Goal: Task Accomplishment & Management: Use online tool/utility

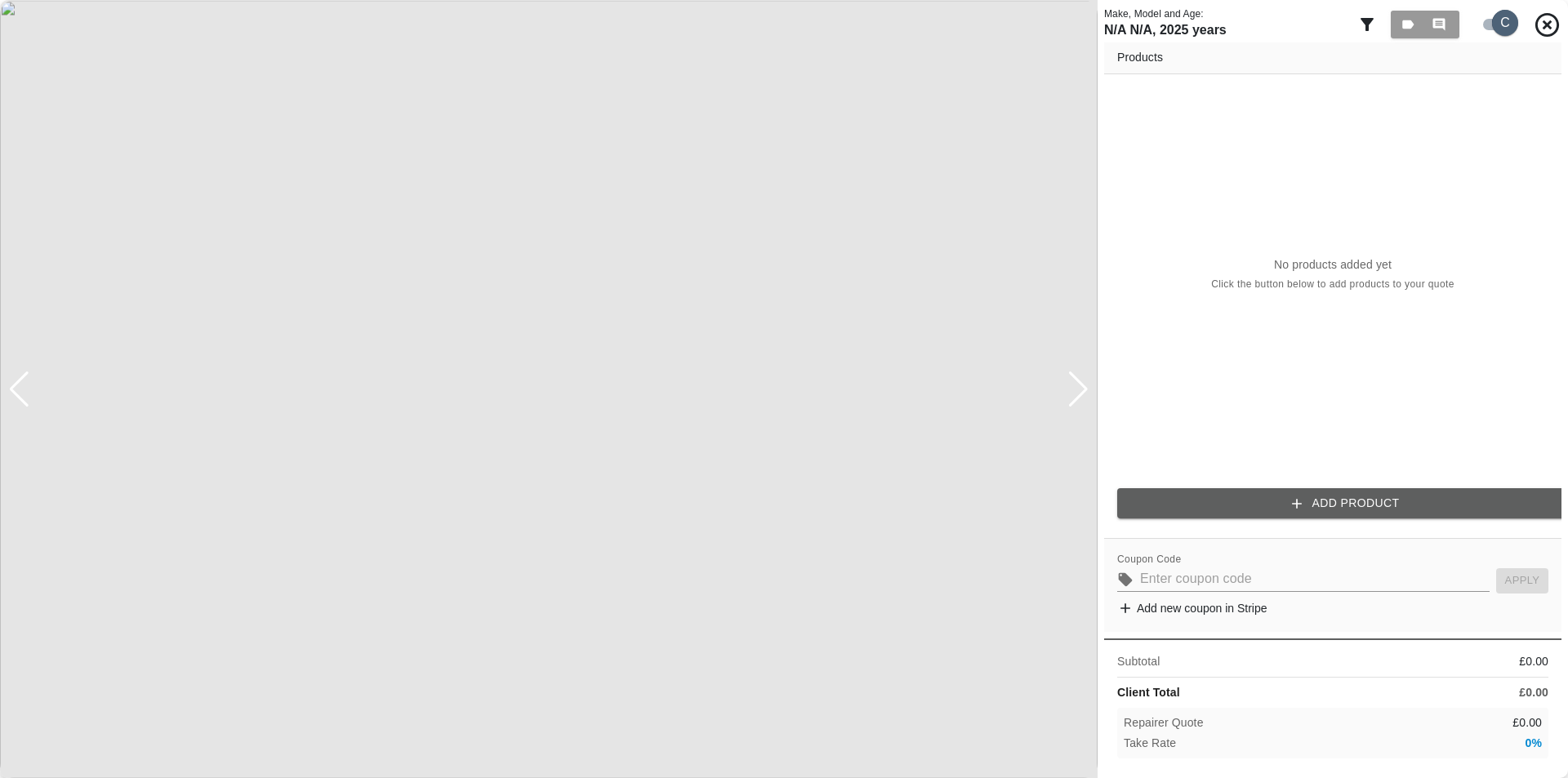
click at [1495, 20] on input "checkbox" at bounding box center [1505, 23] width 79 height 26
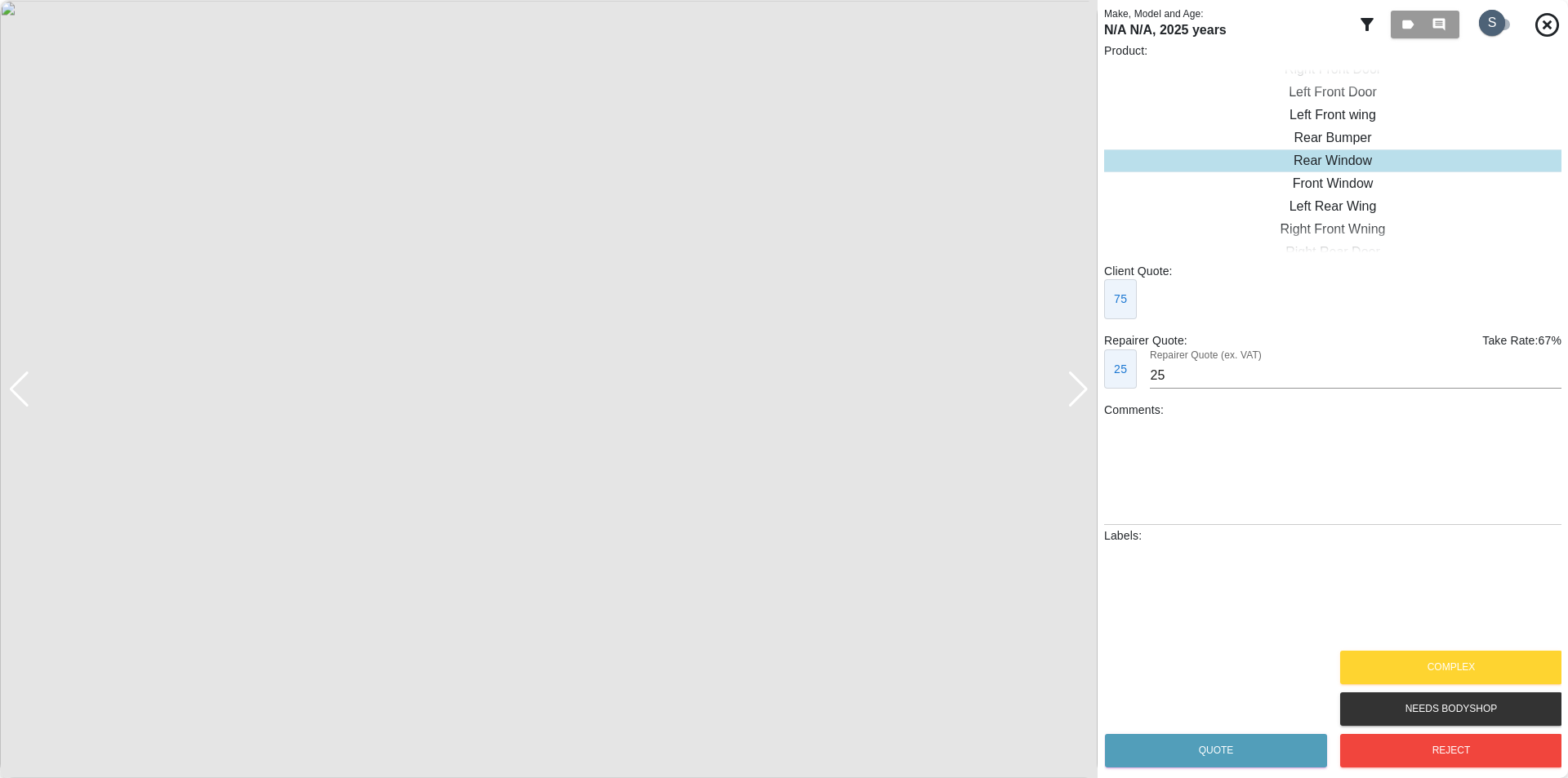
click at [1495, 20] on input "checkbox" at bounding box center [1492, 23] width 79 height 26
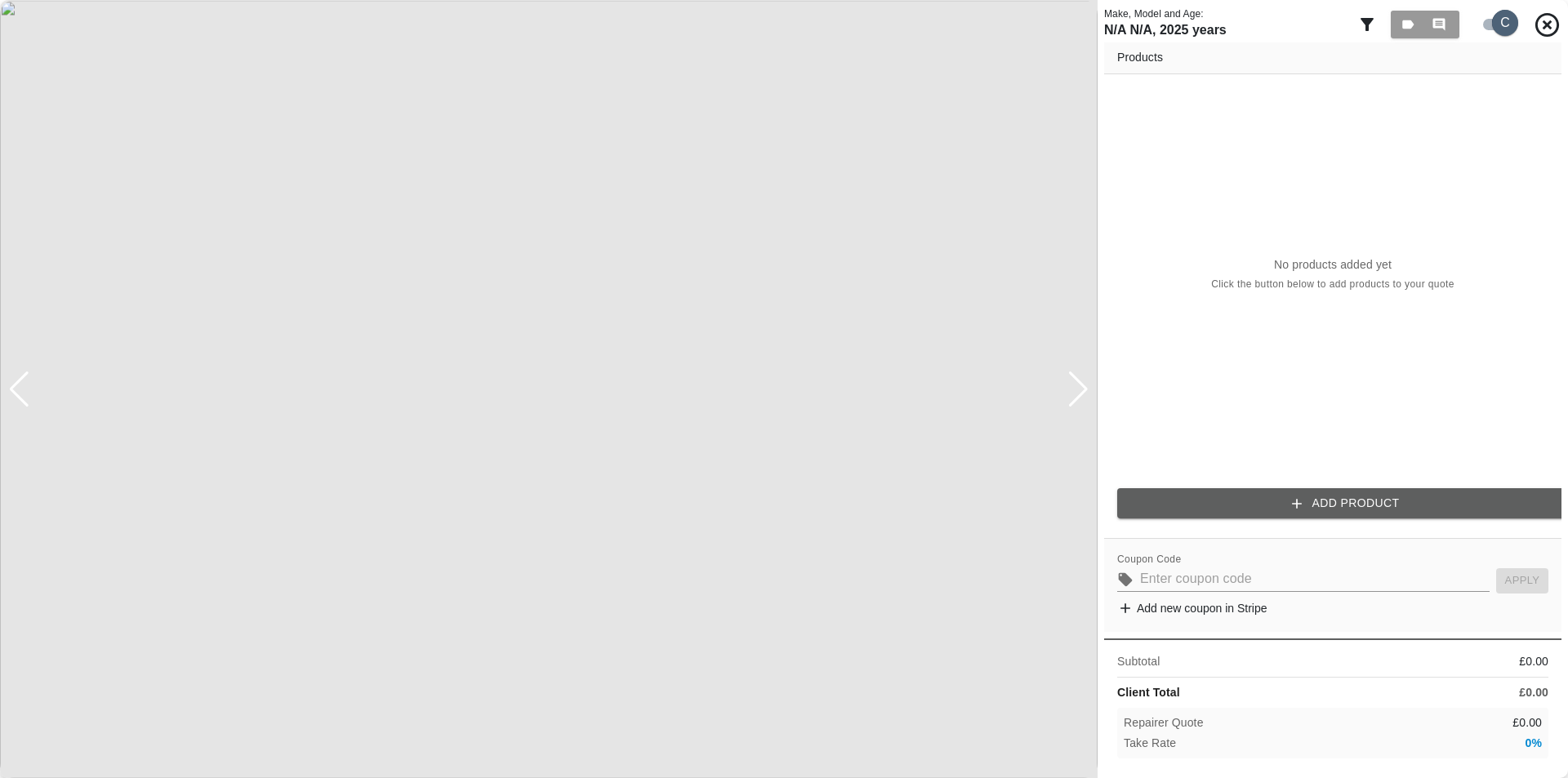
click at [1498, 19] on input "checkbox" at bounding box center [1505, 23] width 79 height 26
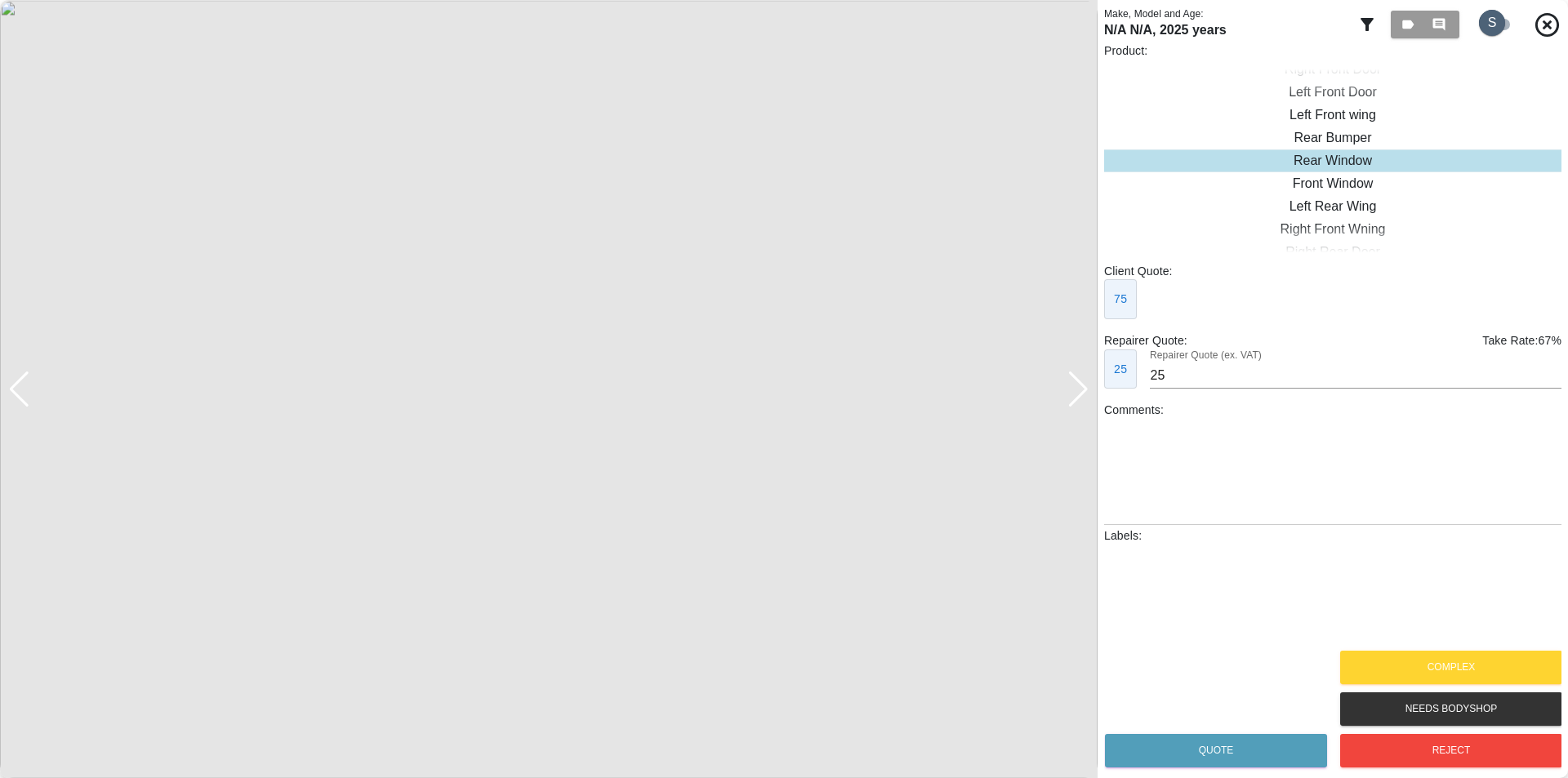
click at [1499, 30] on input "checkbox" at bounding box center [1492, 23] width 79 height 26
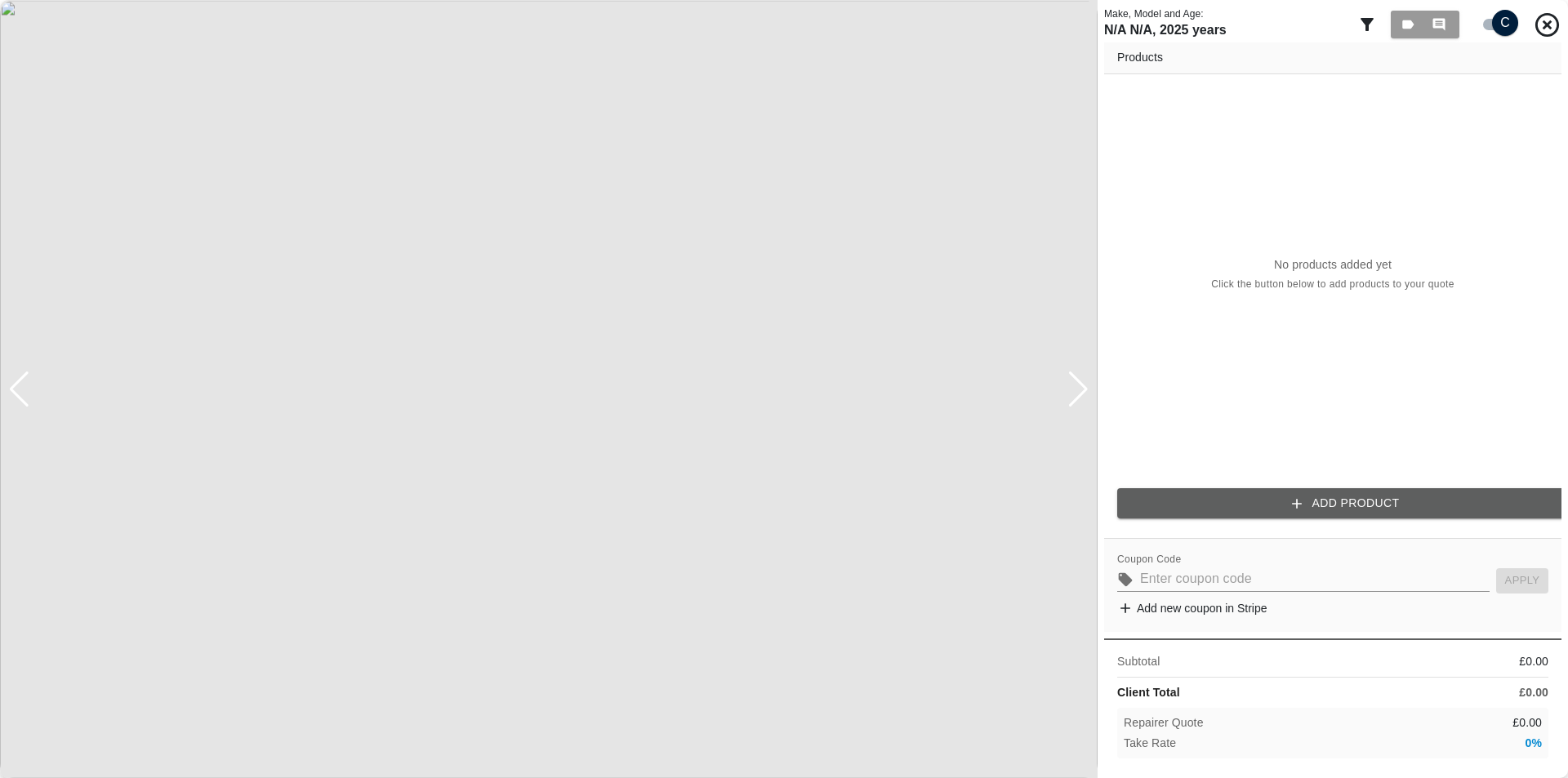
click at [1502, 25] on input "checkbox" at bounding box center [1505, 23] width 79 height 26
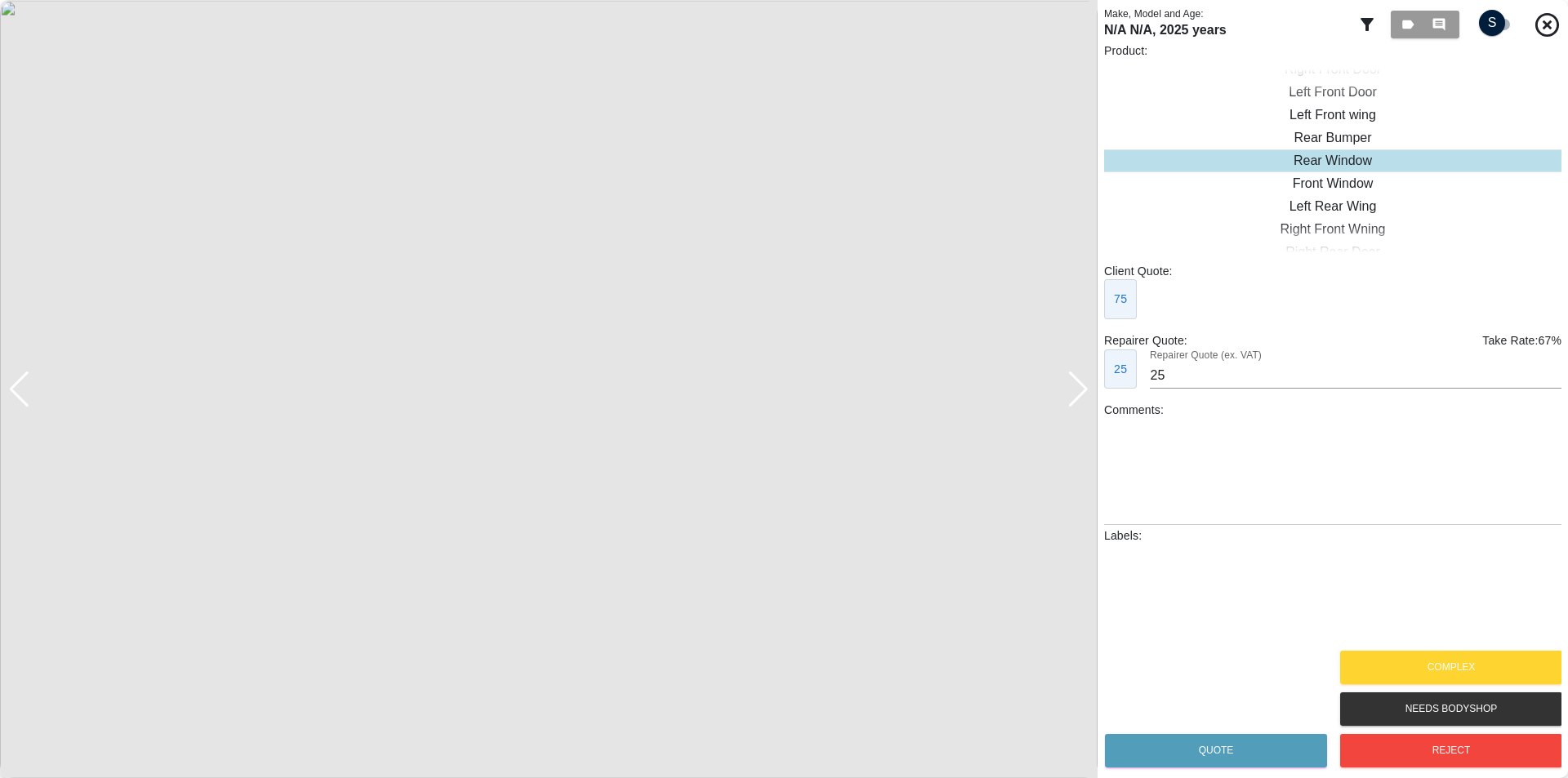
click at [1502, 25] on input "checkbox" at bounding box center [1492, 23] width 79 height 26
checkbox input "true"
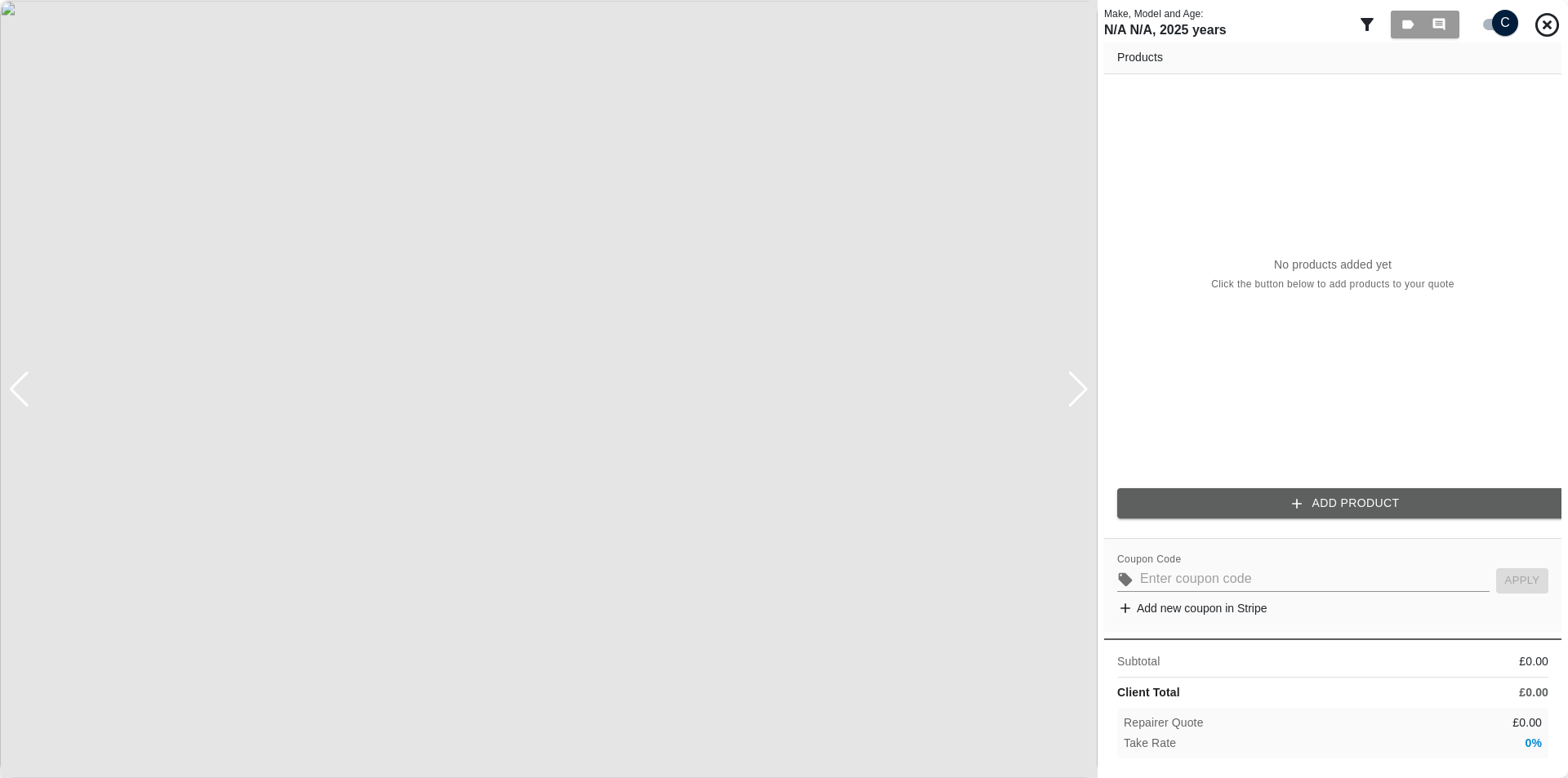
click at [1325, 498] on button "Add Product" at bounding box center [1346, 504] width 458 height 30
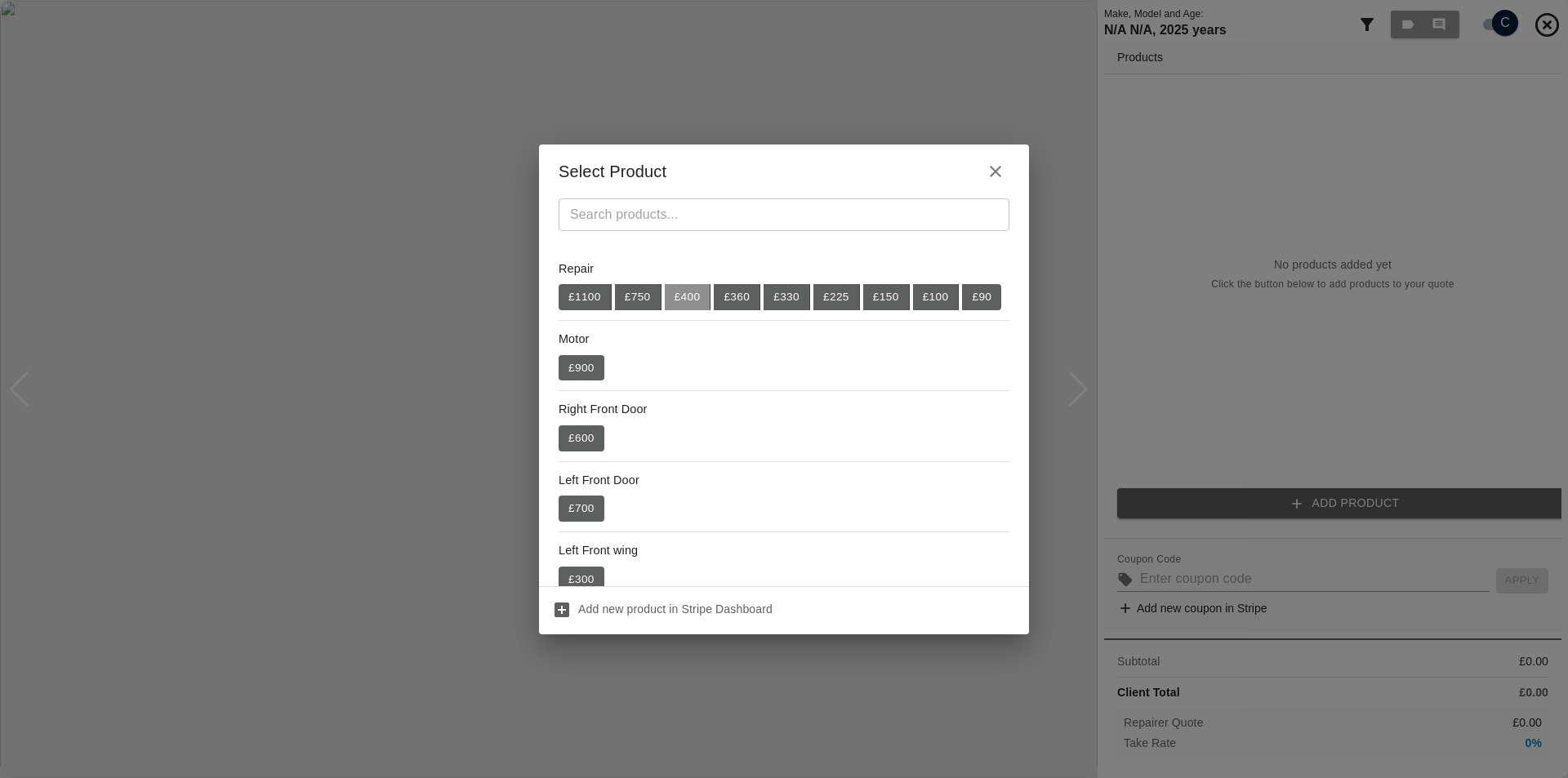
click at [673, 303] on button "£ 400" at bounding box center [688, 297] width 47 height 26
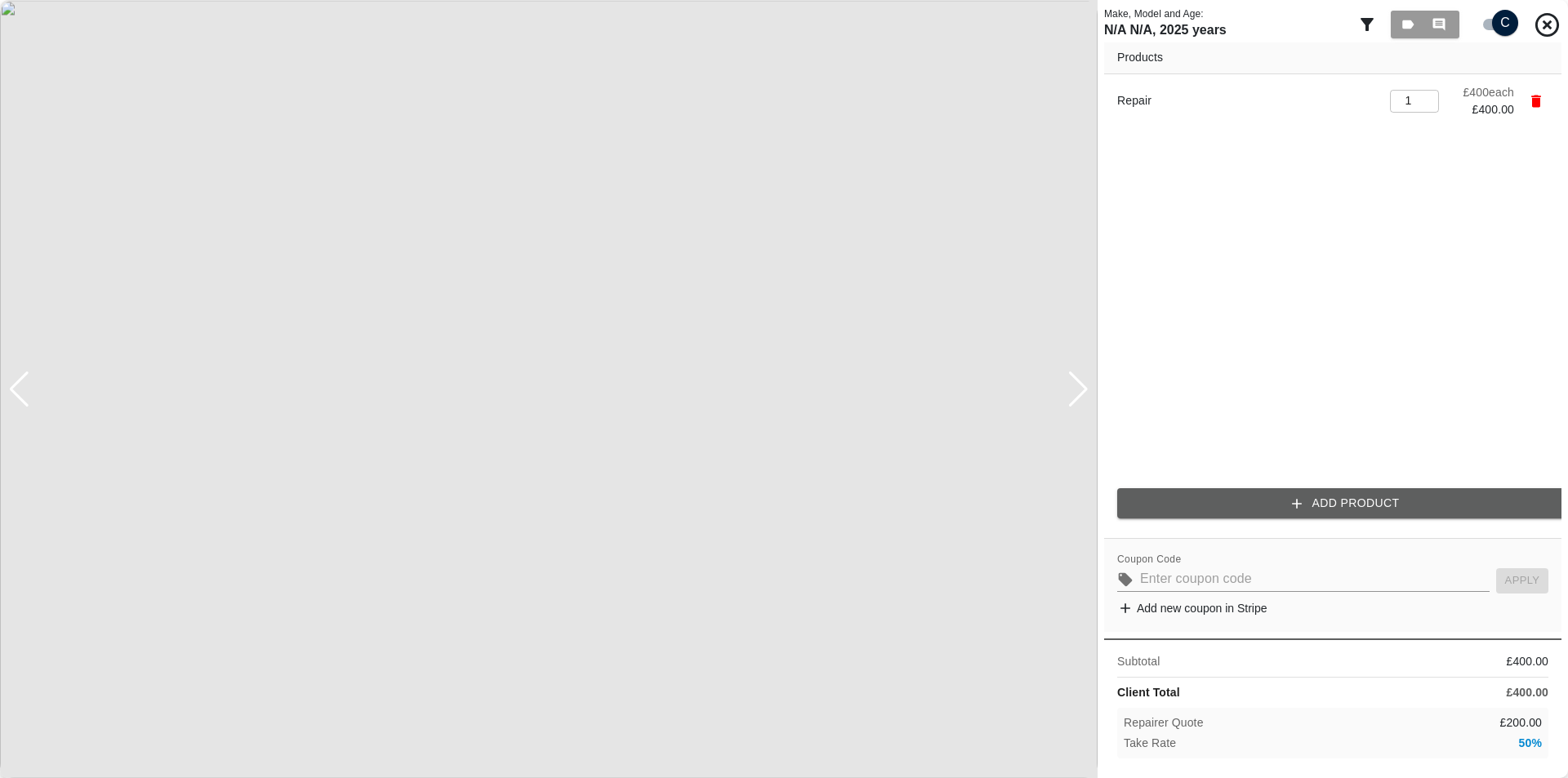
click at [1277, 496] on button "Add Product" at bounding box center [1346, 504] width 458 height 30
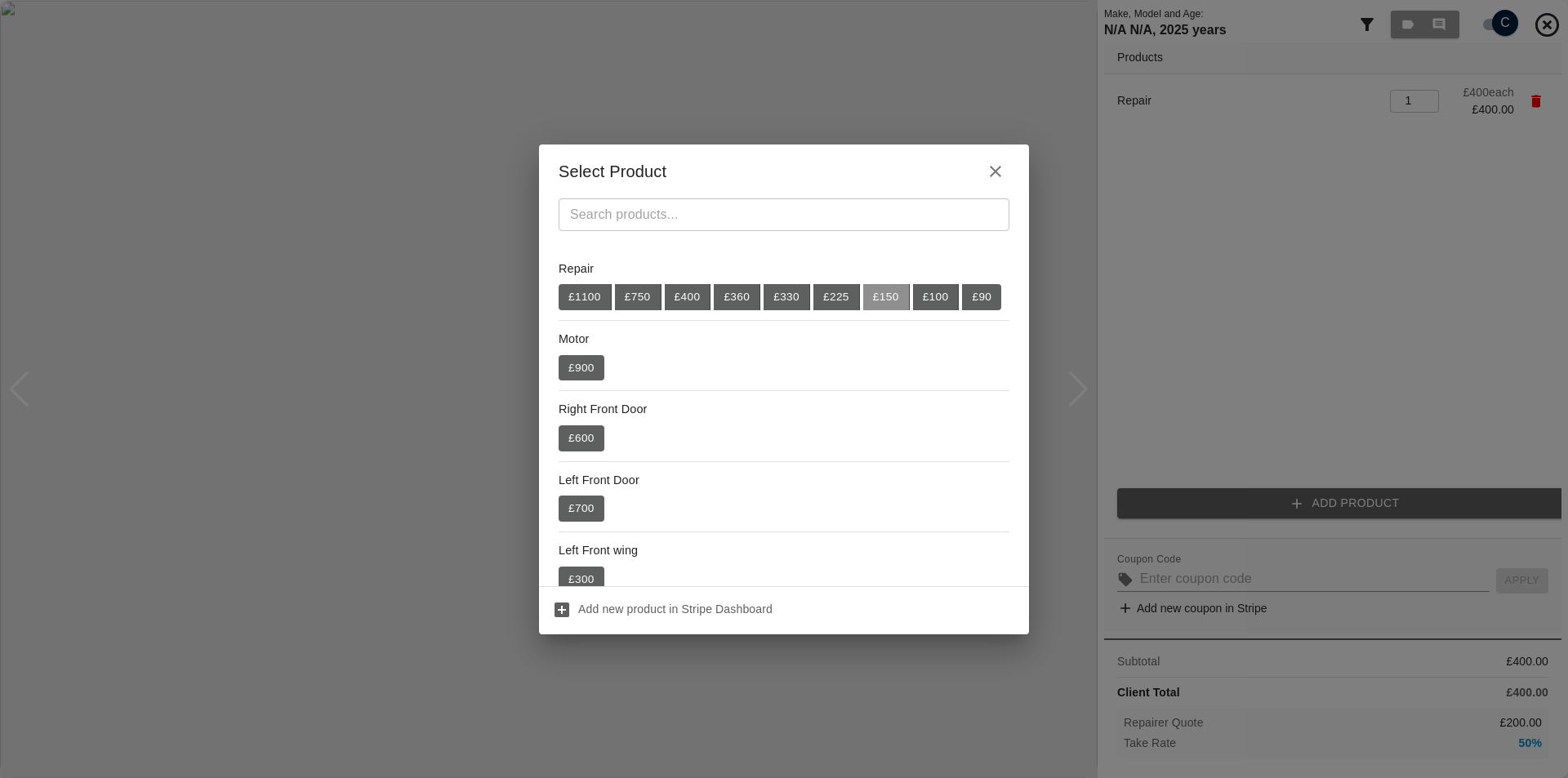
click at [888, 306] on button "£ 150" at bounding box center [886, 297] width 47 height 26
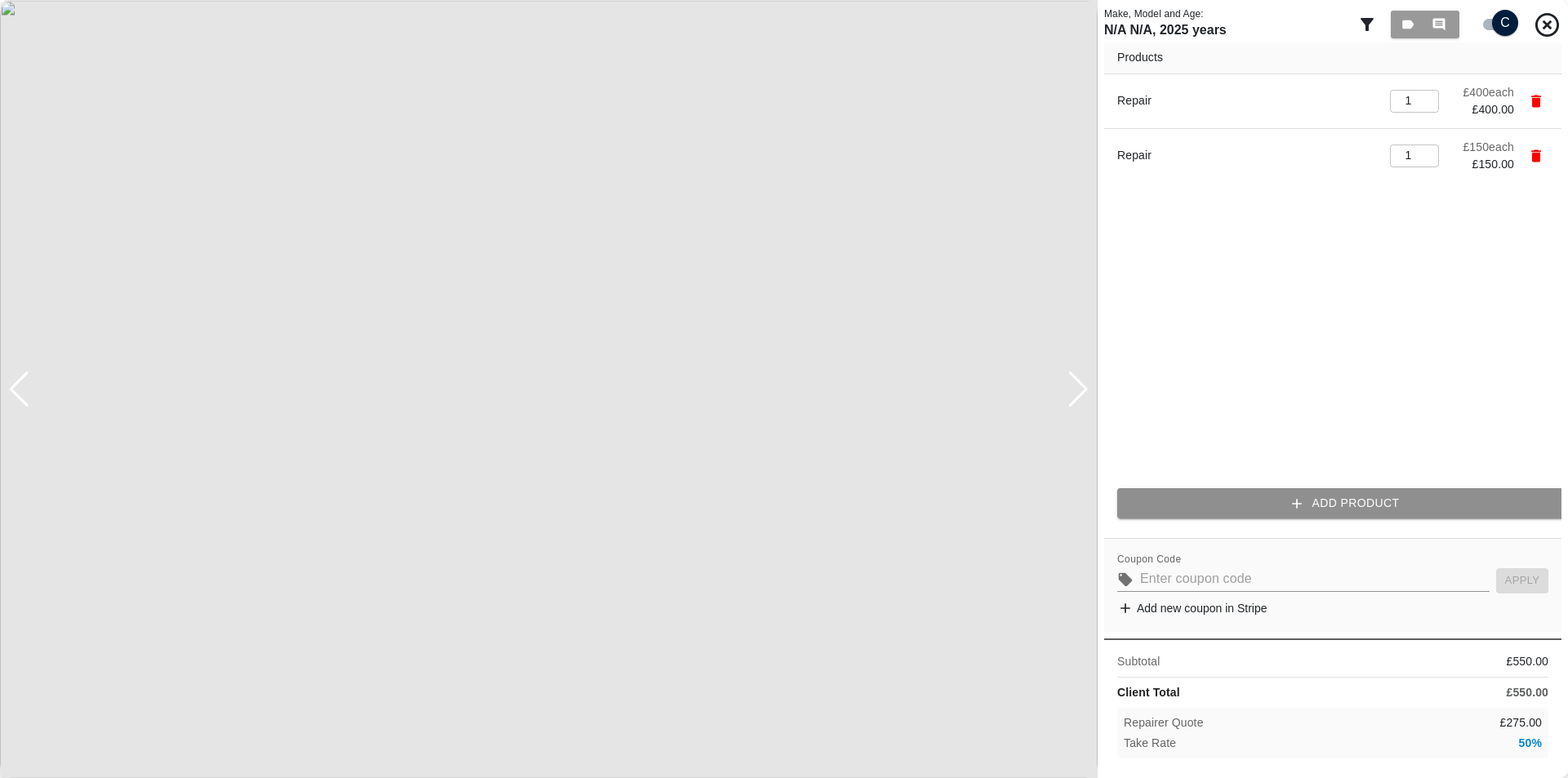
click at [1275, 494] on button "Add Product" at bounding box center [1346, 504] width 458 height 30
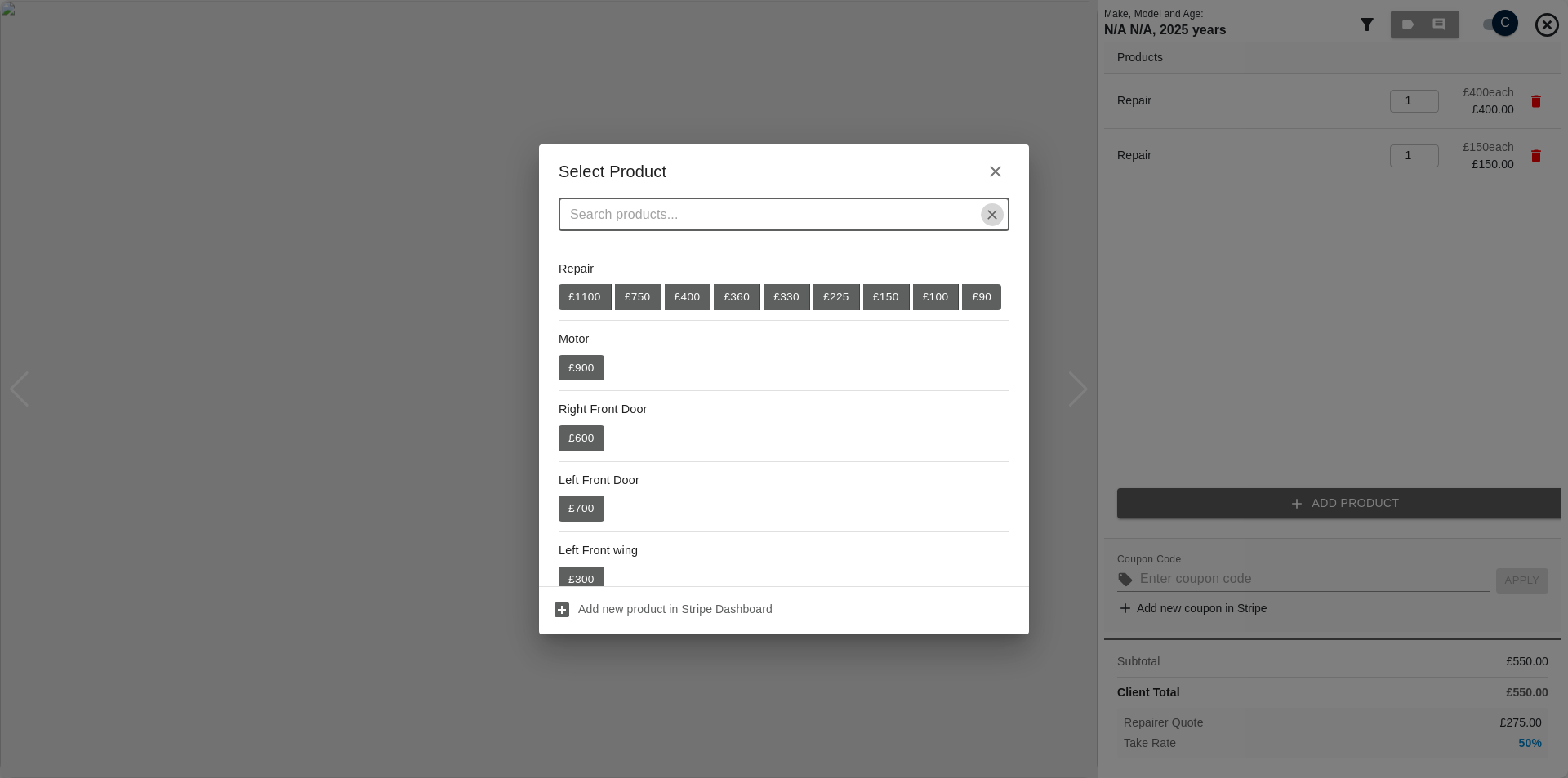
click at [983, 211] on button "Clear" at bounding box center [992, 214] width 23 height 23
click at [907, 242] on div "​" at bounding box center [783, 222] width 490 height 46
click at [856, 226] on input "text" at bounding box center [770, 214] width 414 height 23
type input "dsds"
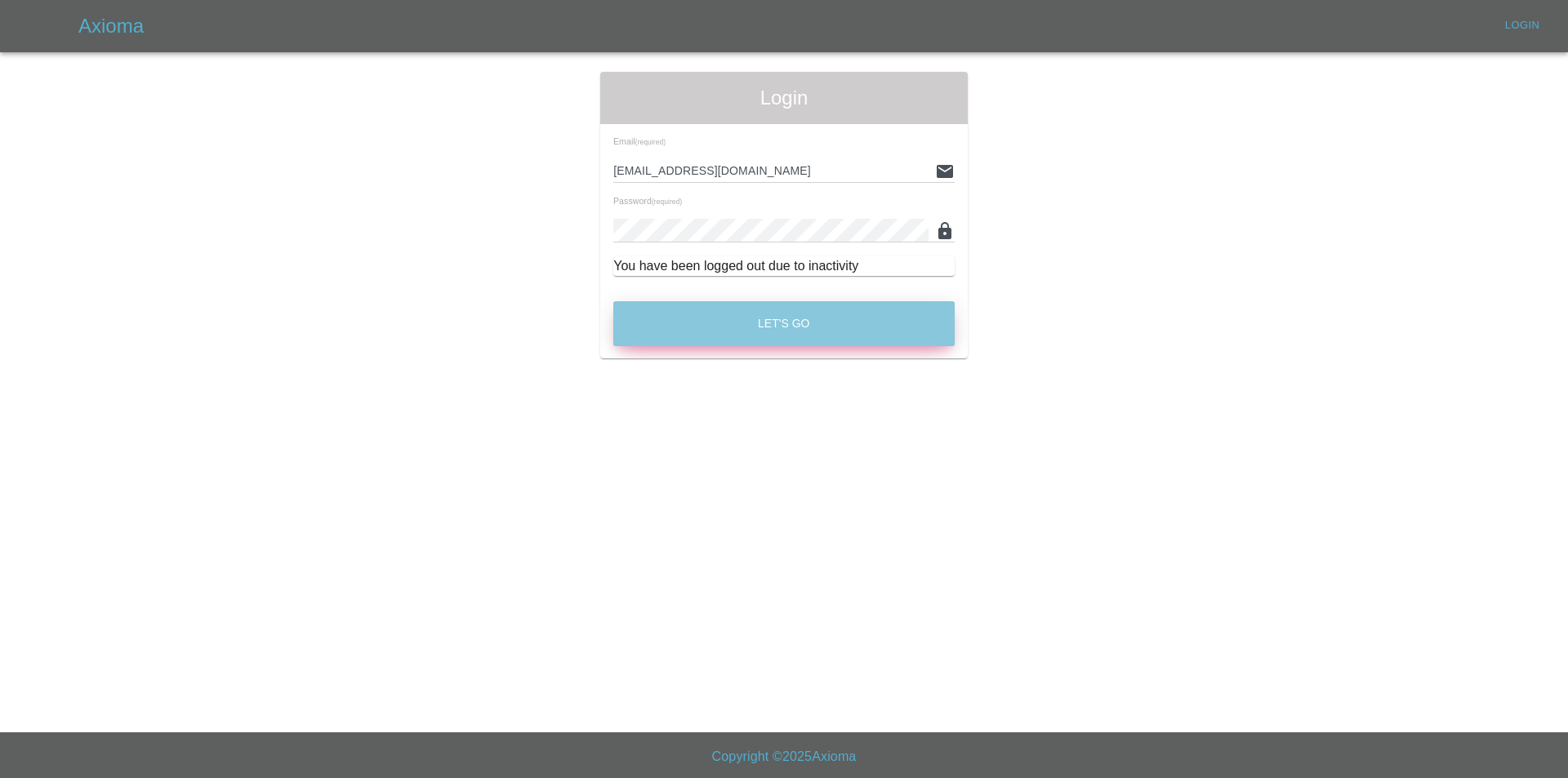
click at [766, 321] on button "Let's Go" at bounding box center [784, 323] width 342 height 45
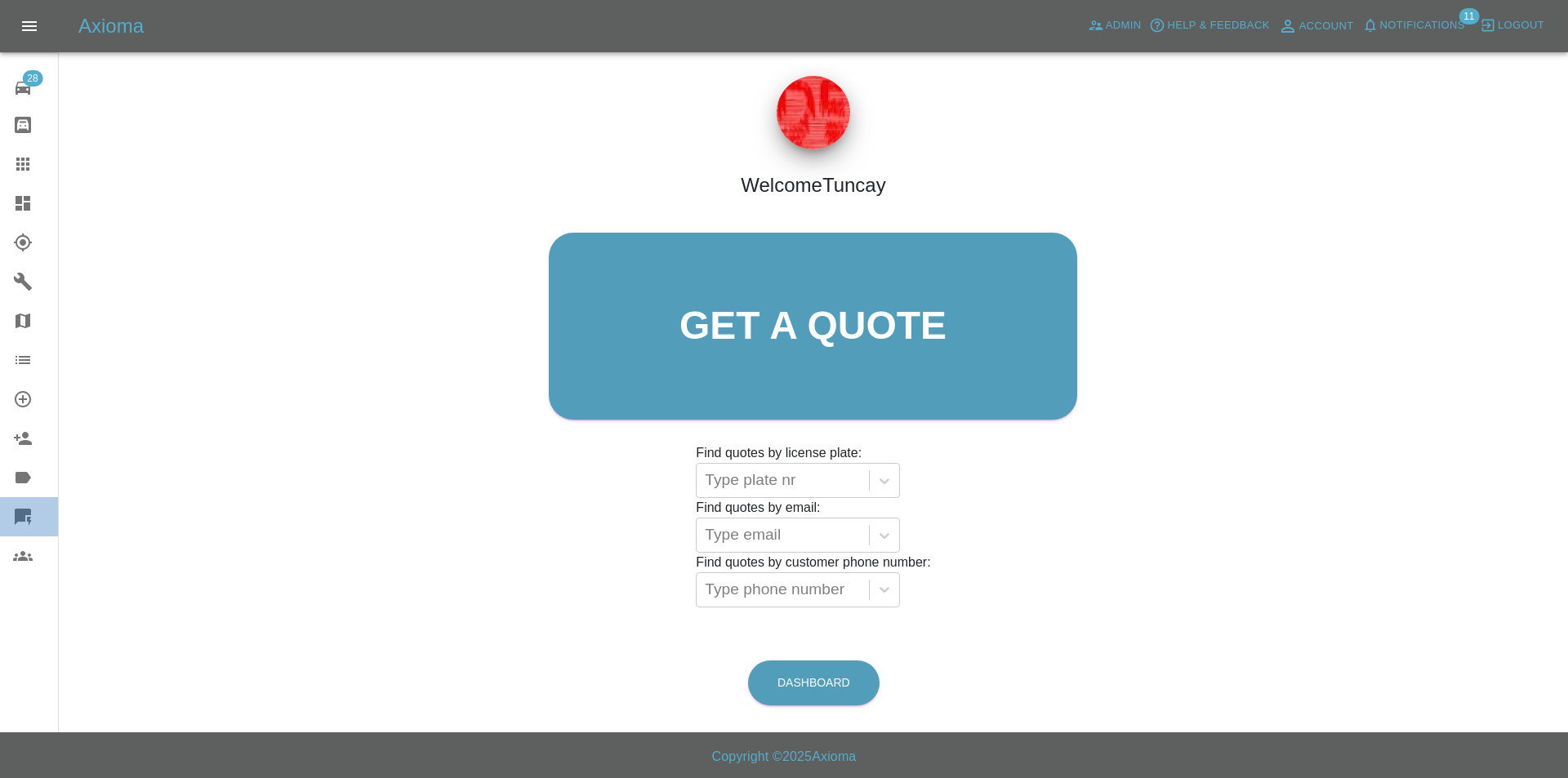
click at [31, 513] on icon at bounding box center [22, 517] width 16 height 16
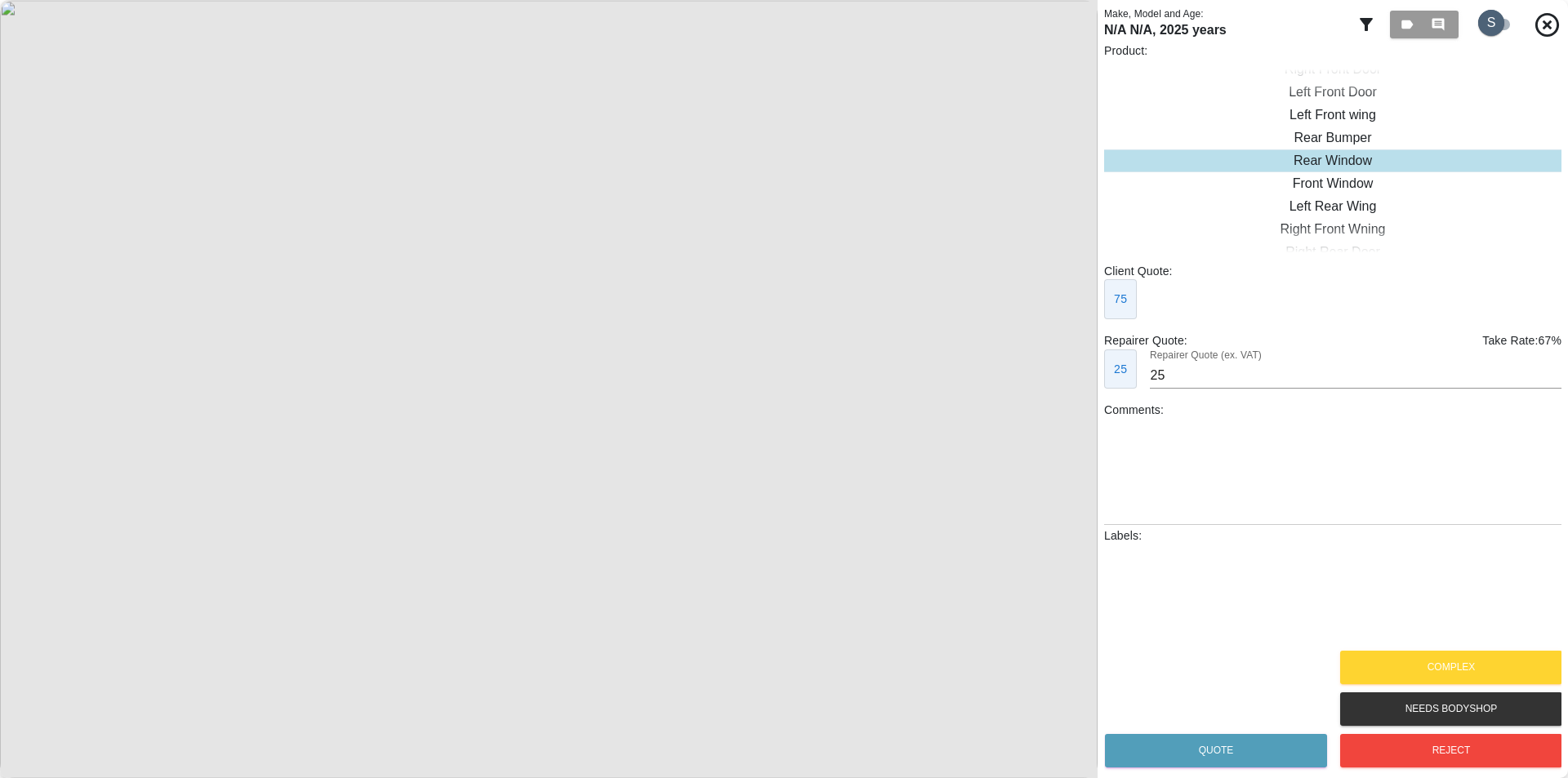
click at [1479, 31] on input "checkbox" at bounding box center [1491, 23] width 79 height 26
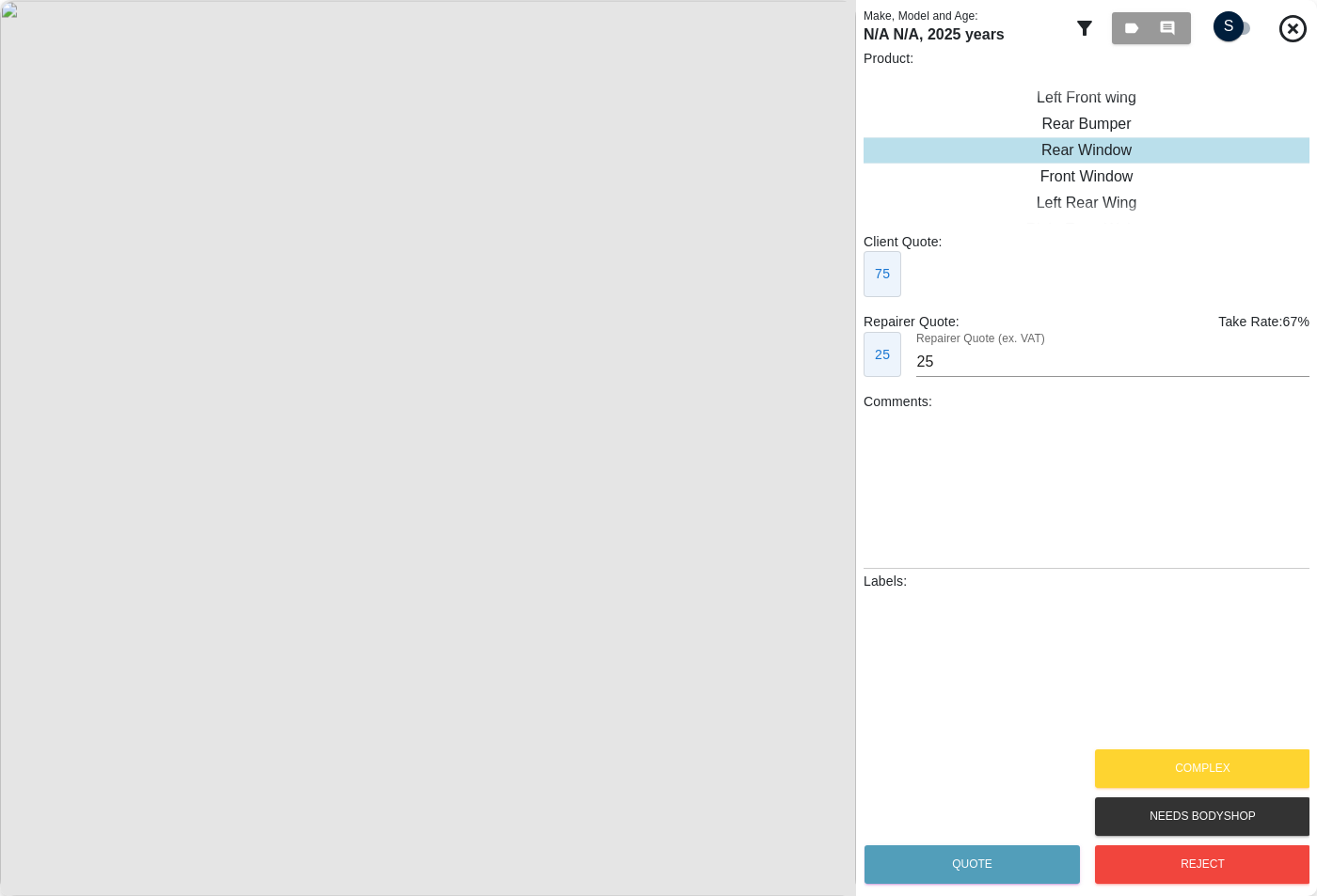
click at [1218, 16] on input "checkbox" at bounding box center [1228, 26] width 91 height 30
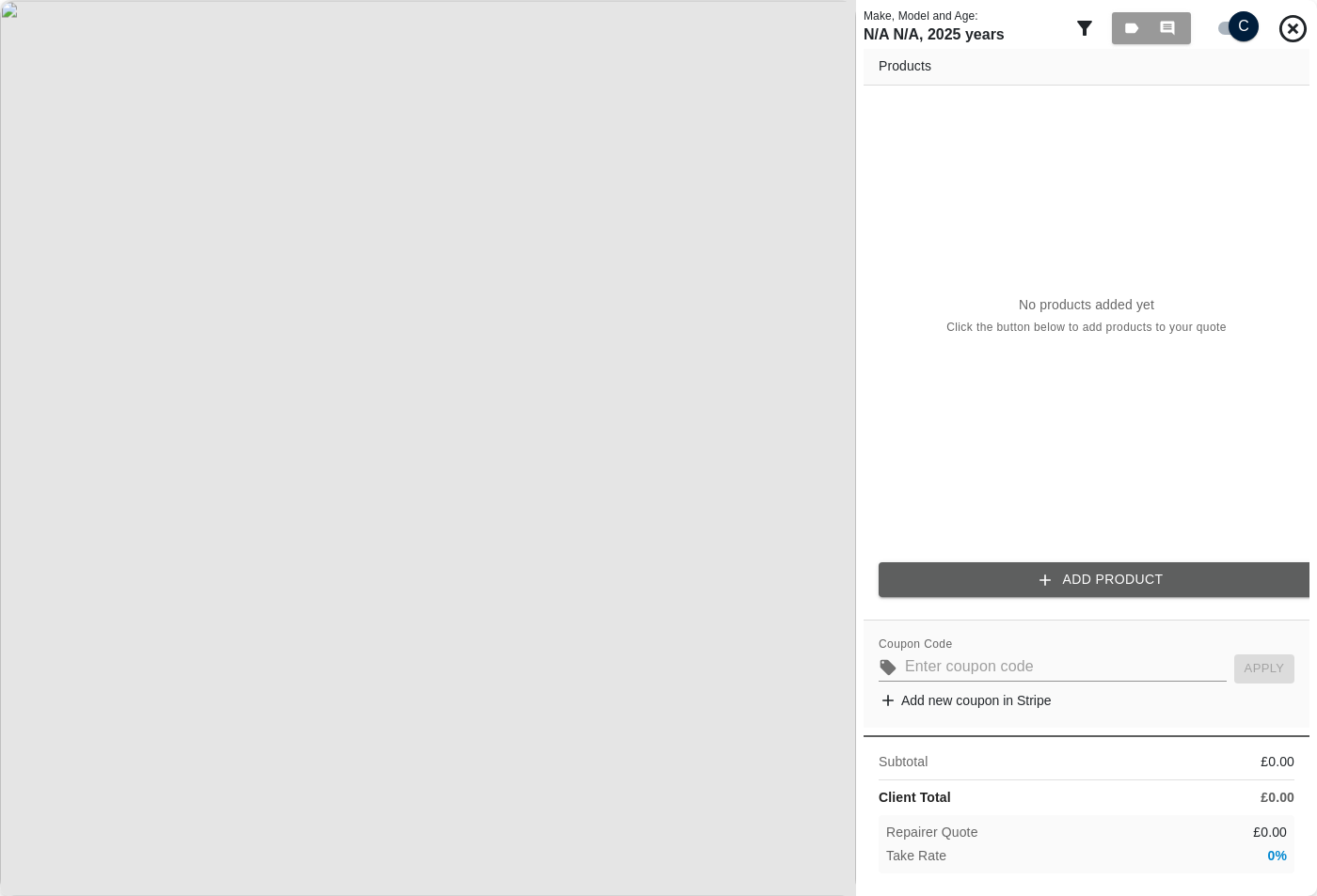
click at [1223, 36] on input "checkbox" at bounding box center [1243, 26] width 91 height 30
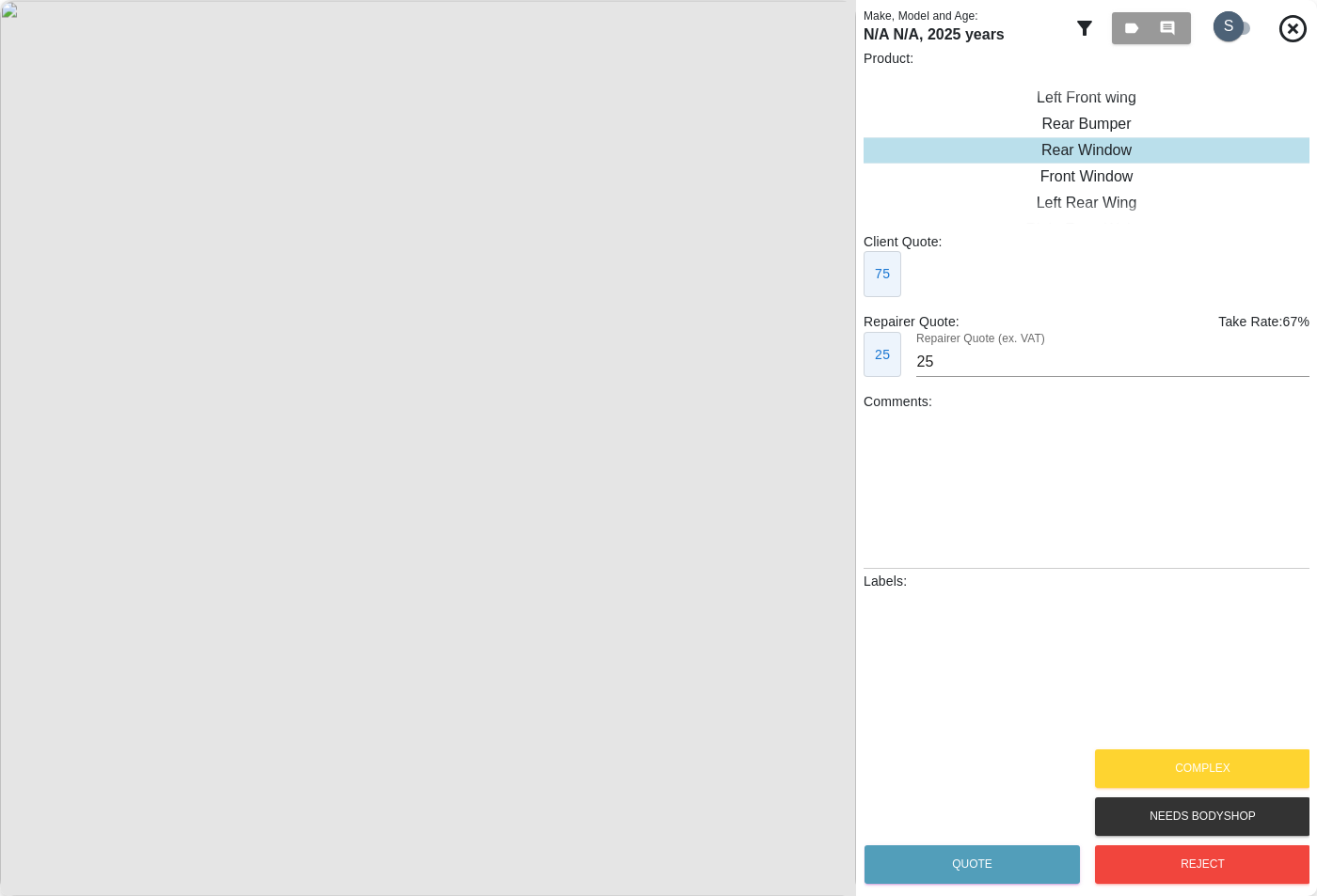
click at [1230, 30] on input "checkbox" at bounding box center [1228, 26] width 91 height 30
checkbox input "true"
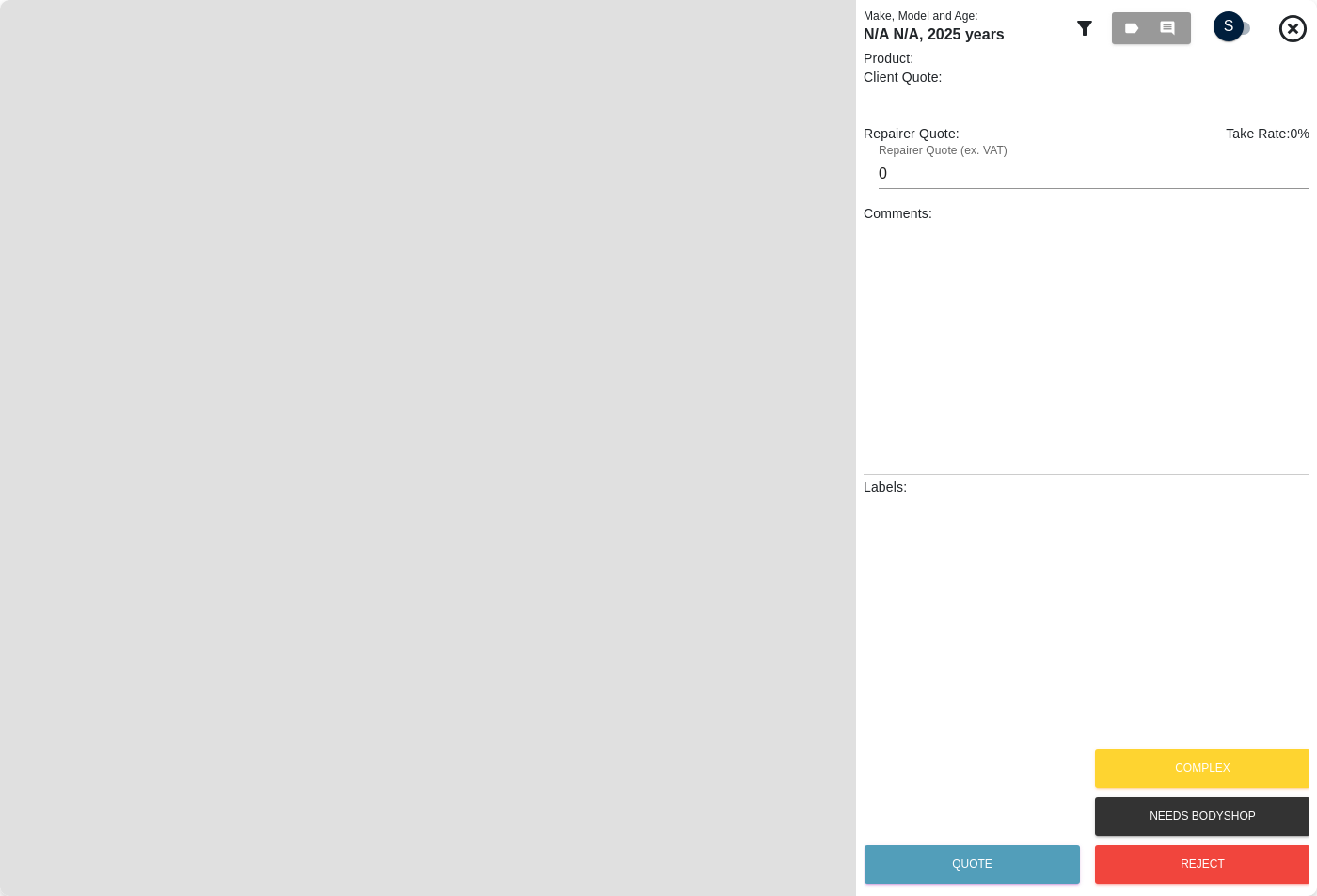
type input "25"
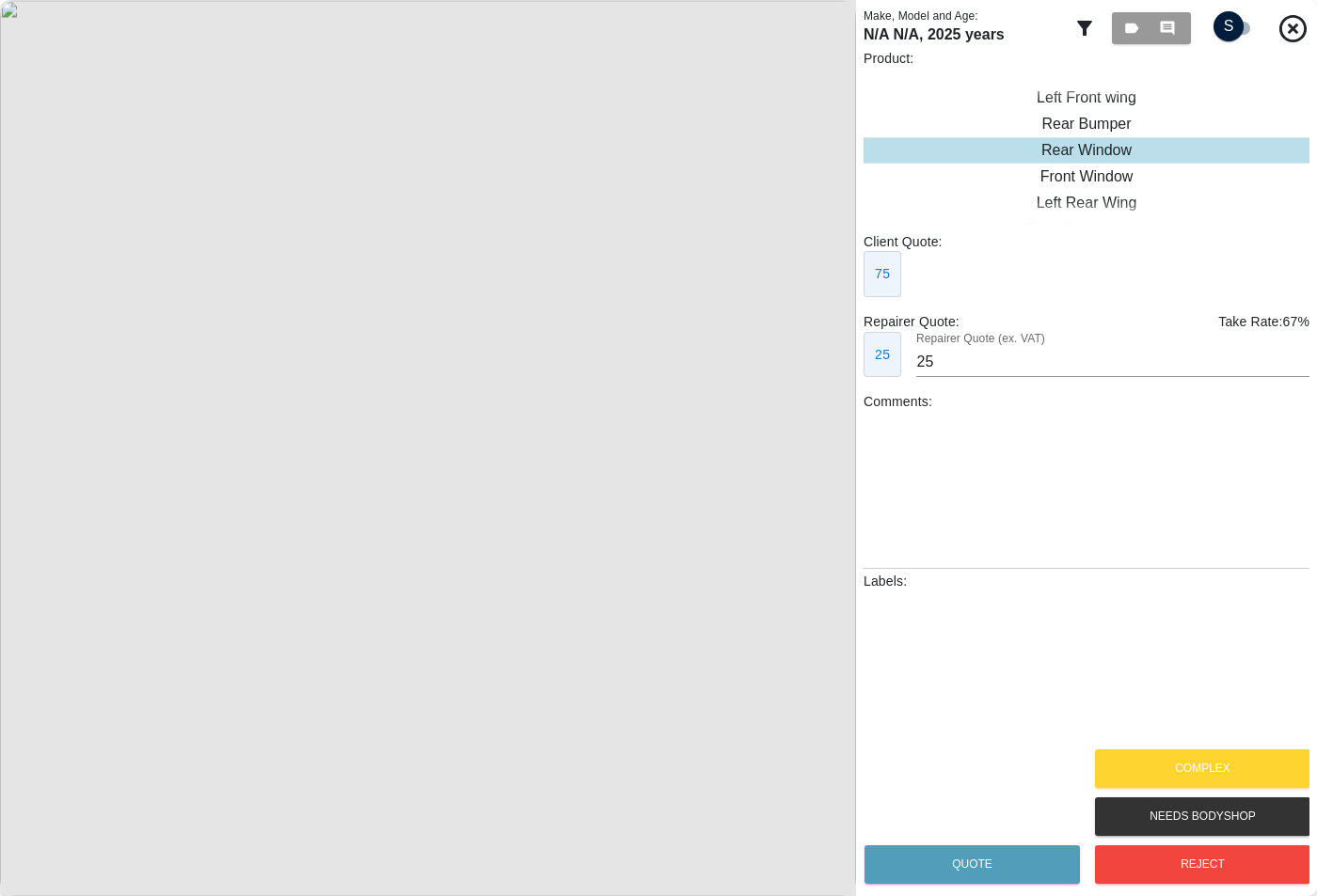
click at [1223, 47] on div "0 0" at bounding box center [1191, 28] width 236 height 41
click at [1223, 39] on input "checkbox" at bounding box center [1228, 26] width 91 height 30
checkbox input "true"
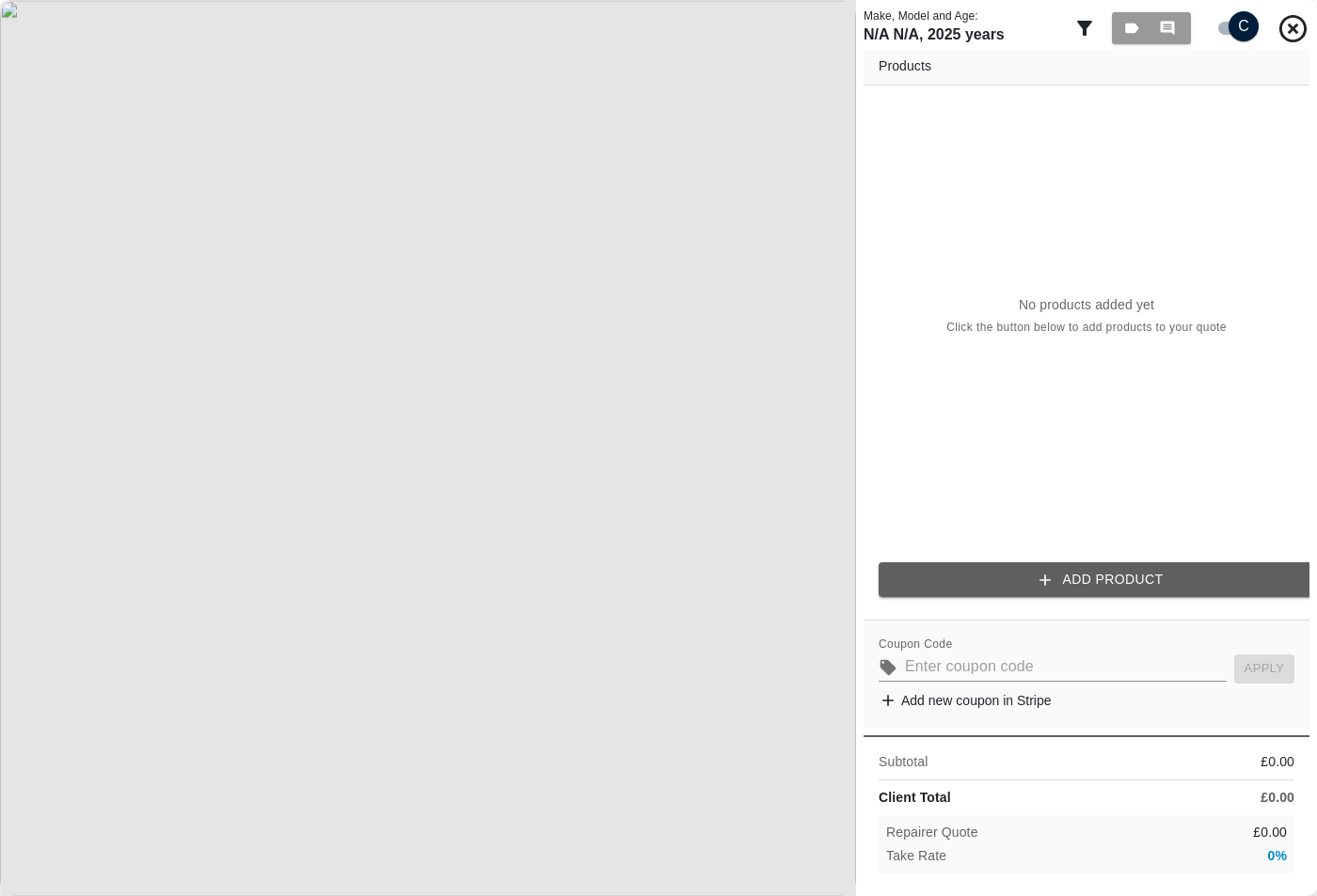
click at [1082, 571] on button "Add Product" at bounding box center [1102, 580] width 446 height 35
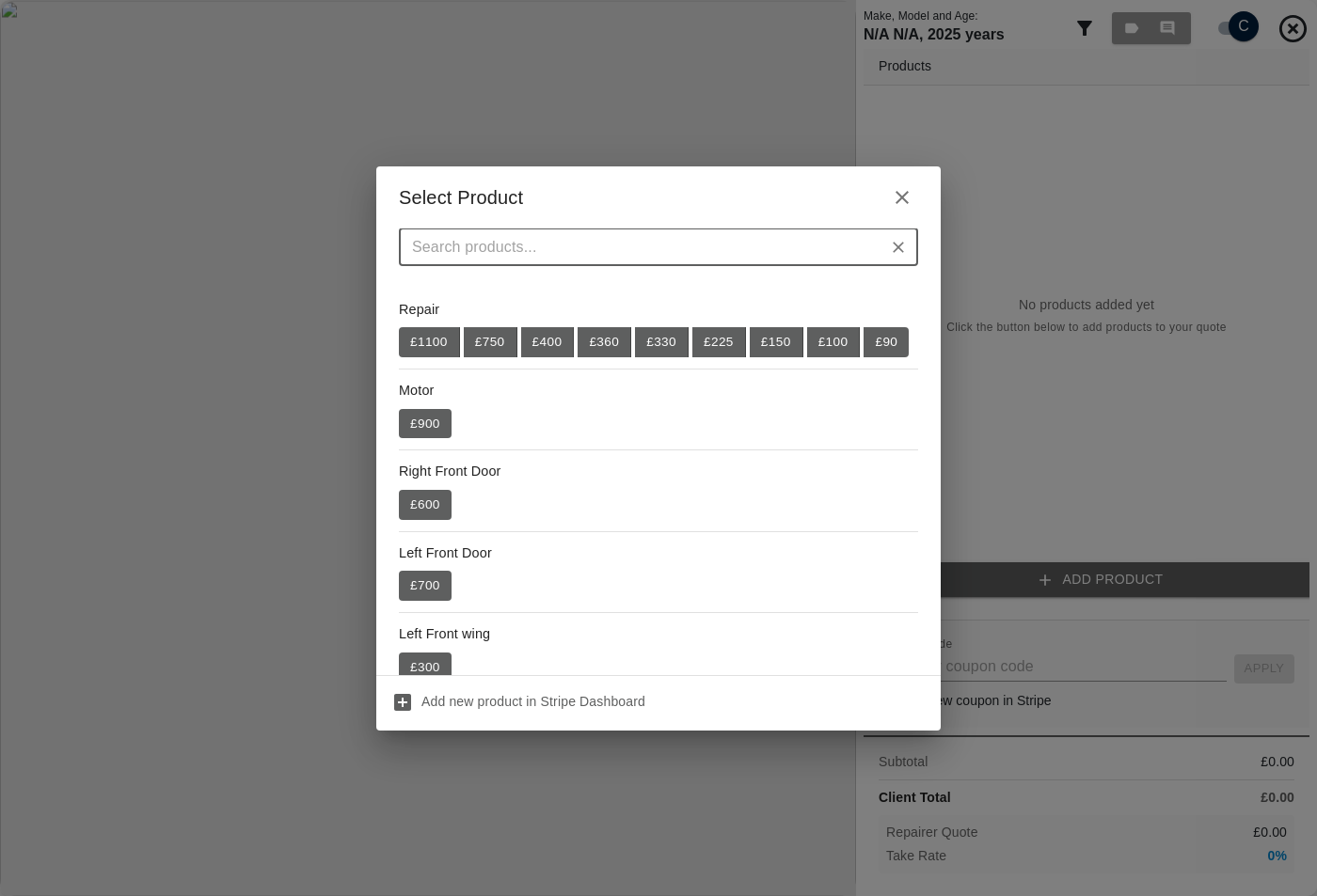
click at [898, 258] on button "Clear" at bounding box center [898, 246] width 26 height 26
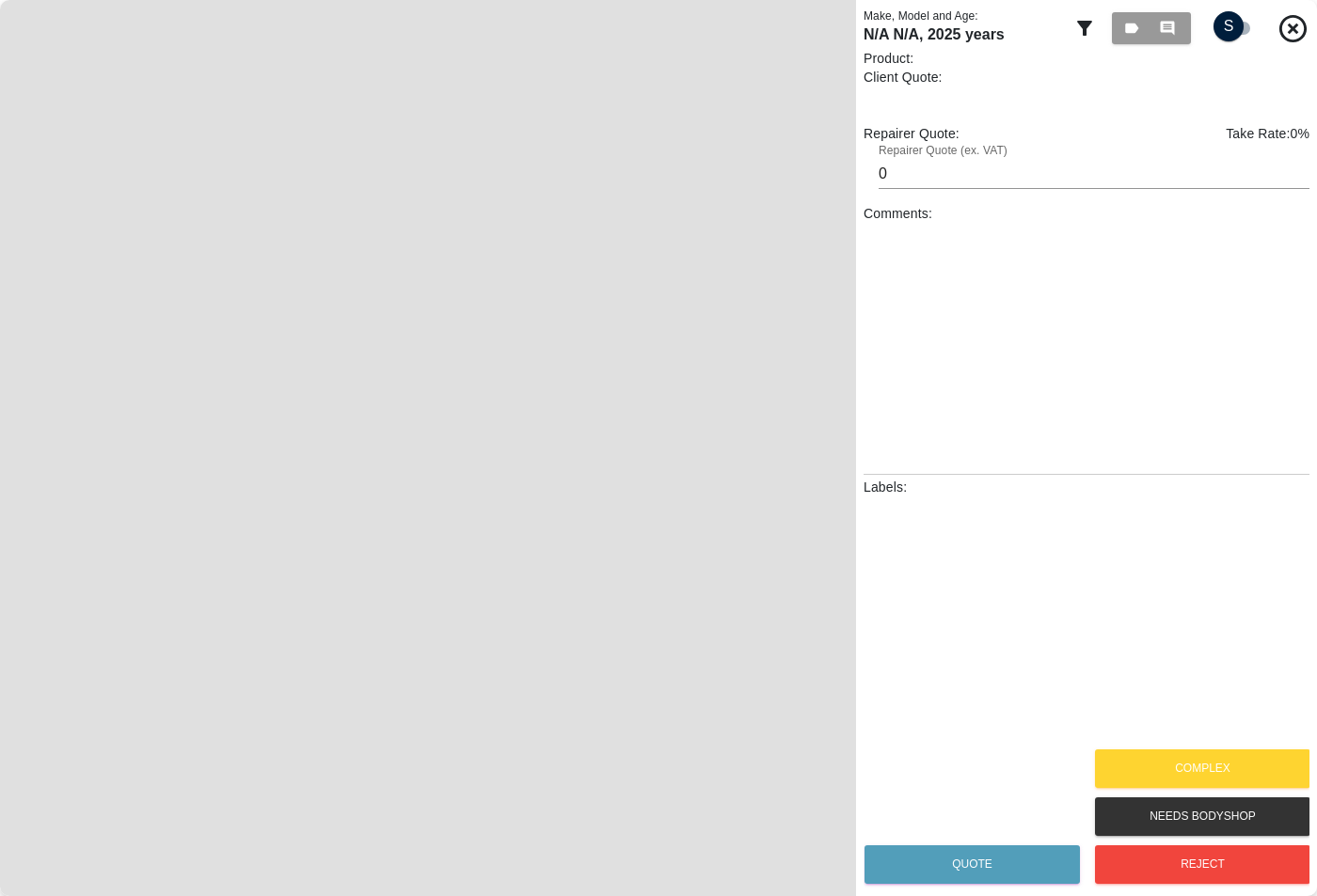
type input "25"
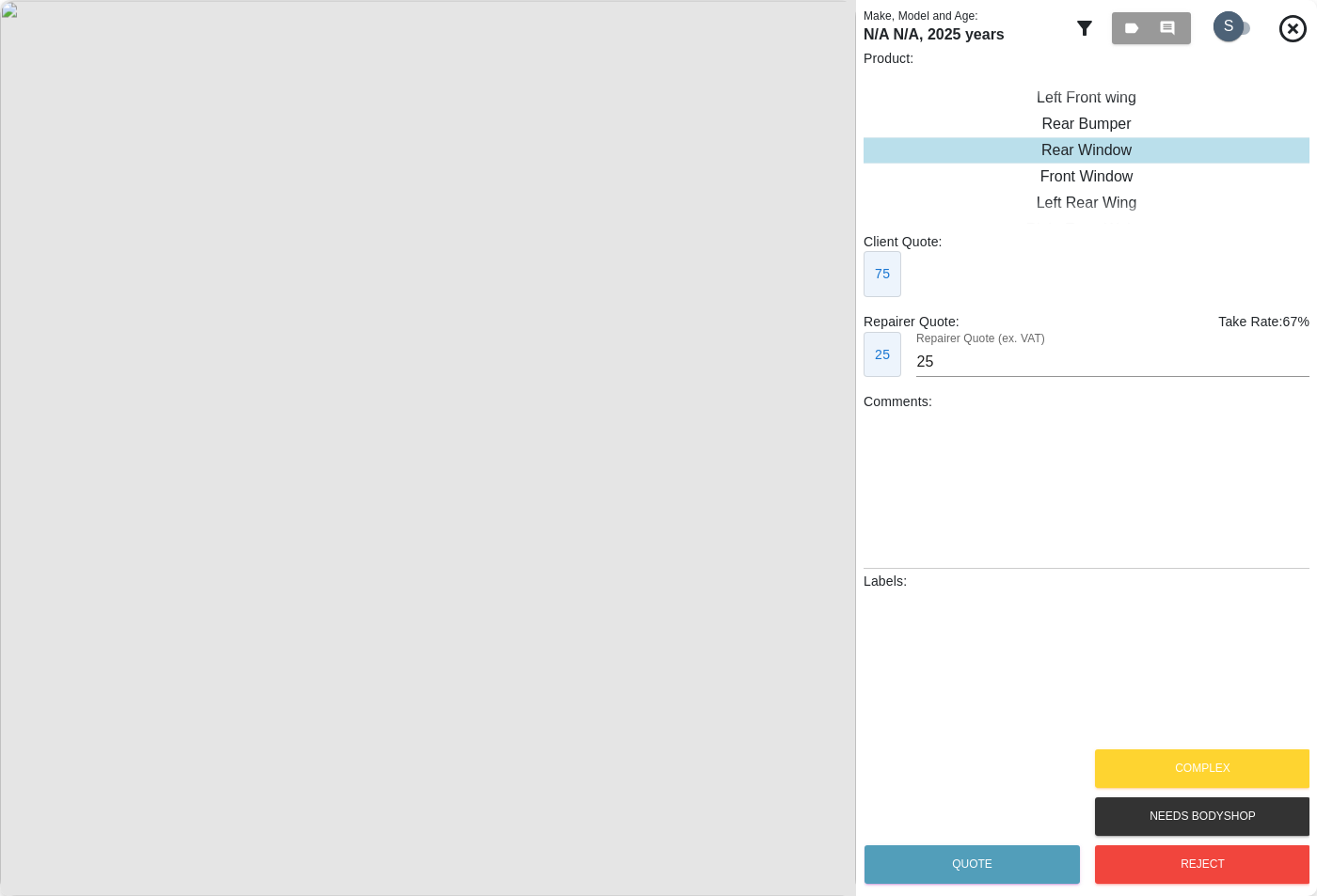
click at [1223, 19] on input "checkbox" at bounding box center [1228, 26] width 91 height 30
checkbox input "true"
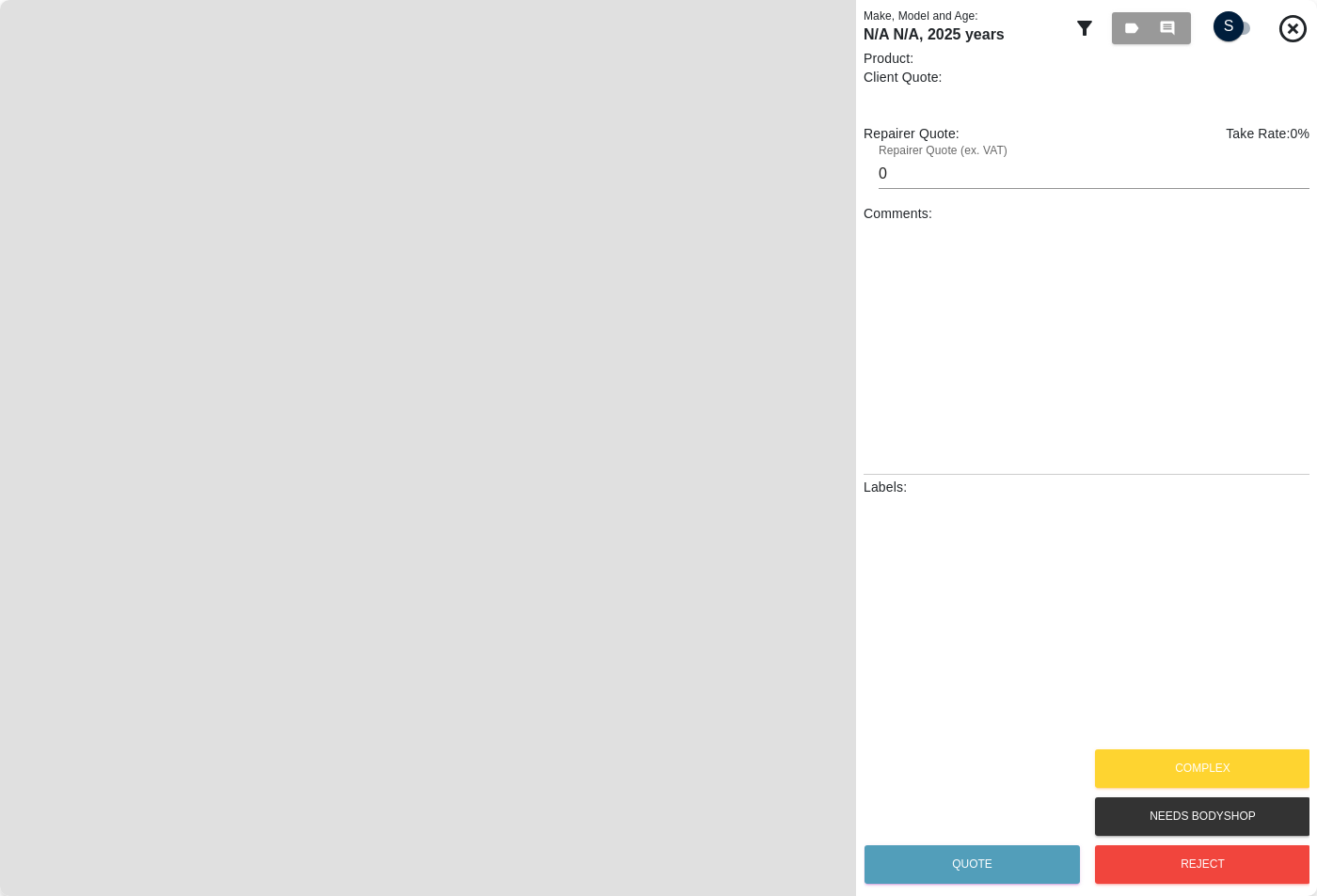
type input "25"
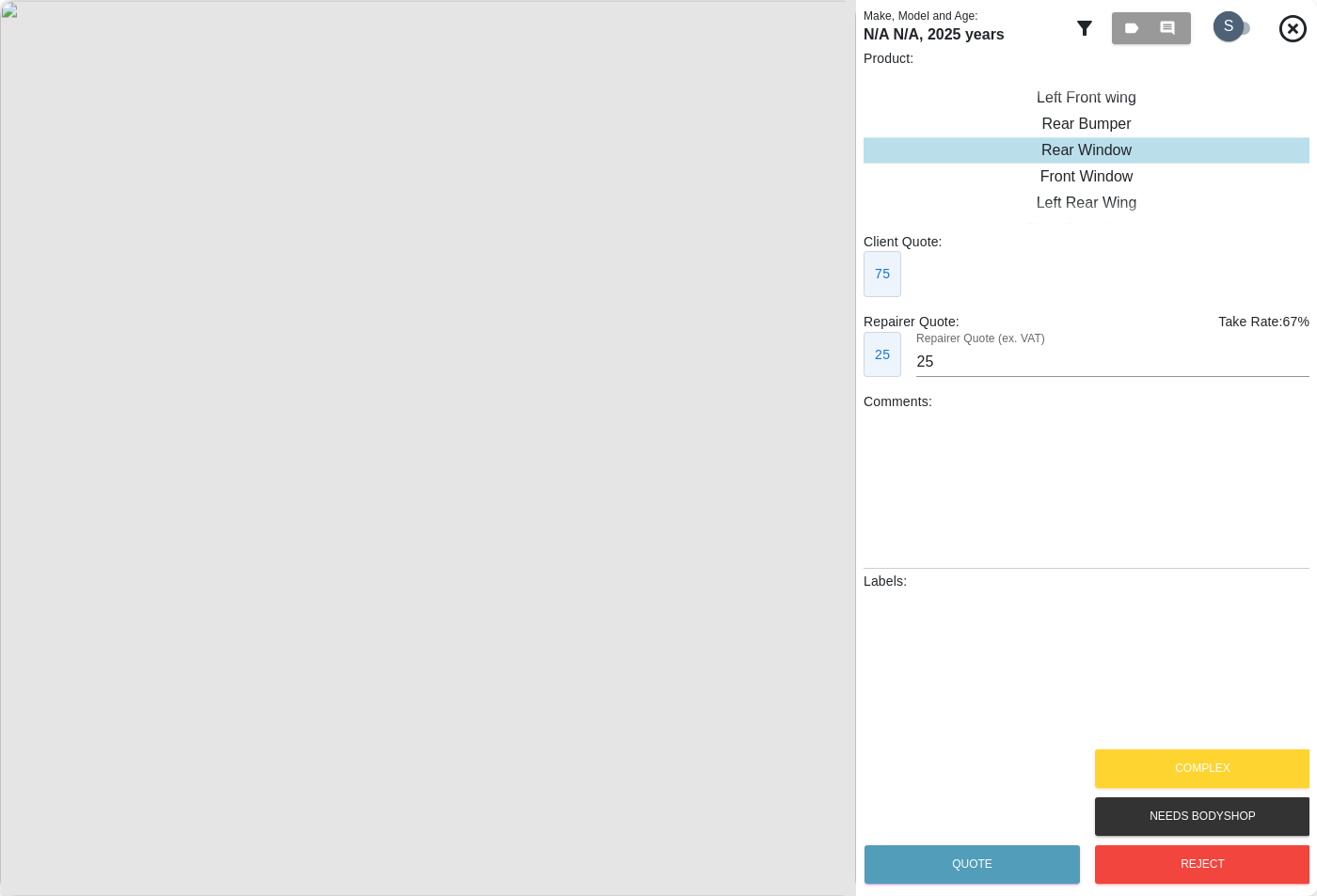
click at [1235, 26] on input "checkbox" at bounding box center [1228, 26] width 91 height 30
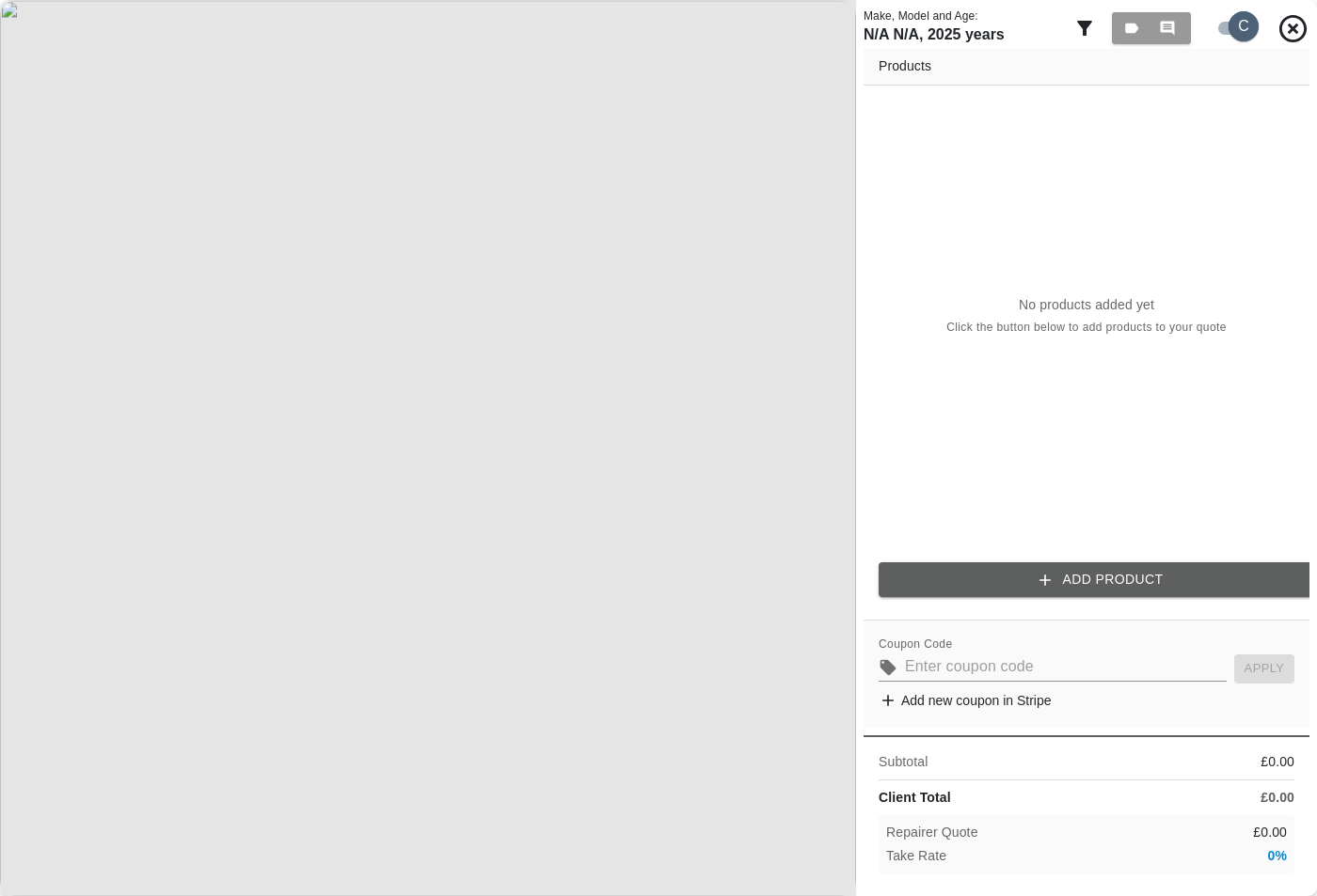
click at [1235, 26] on input "checkbox" at bounding box center [1243, 26] width 91 height 30
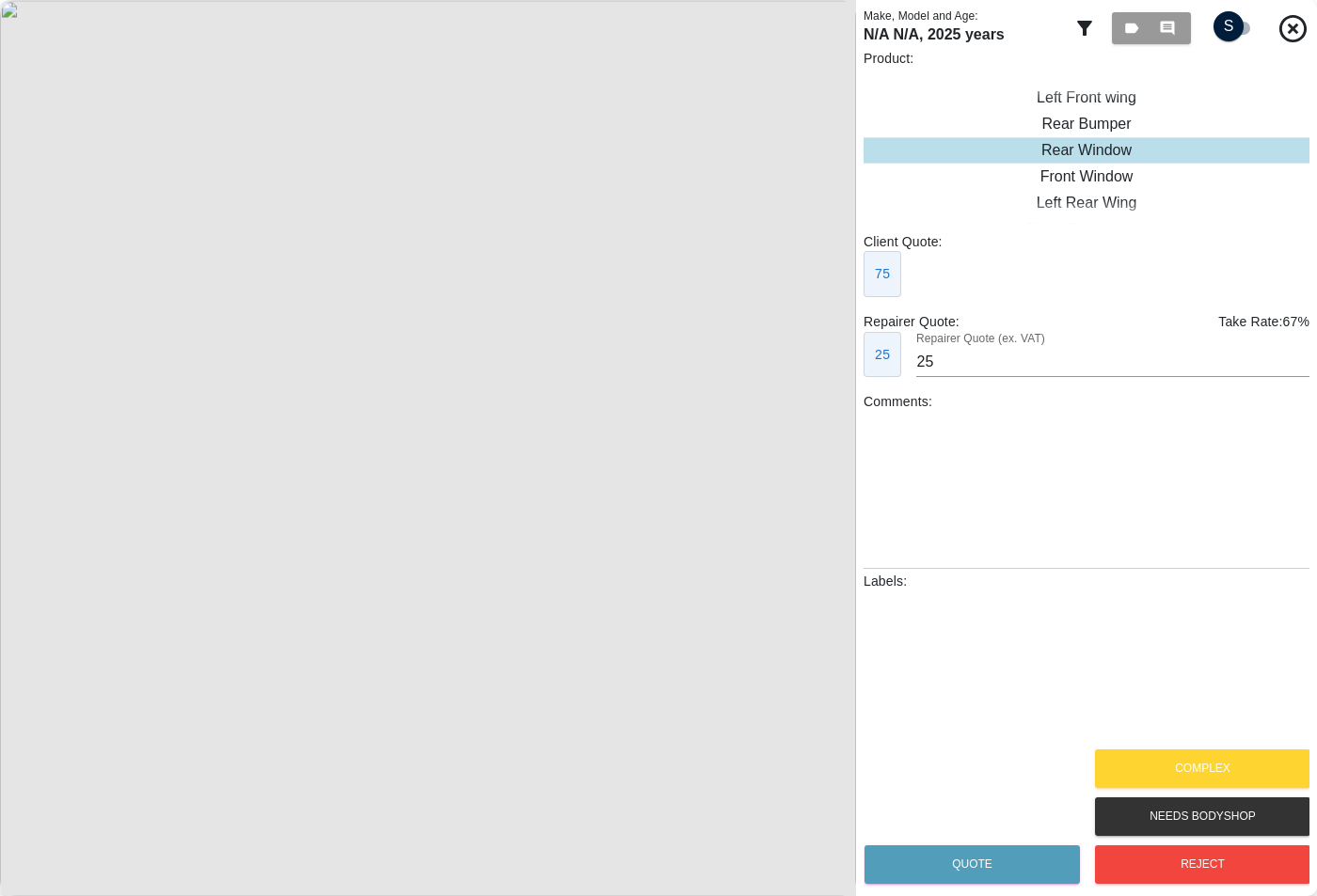
click at [1235, 26] on input "checkbox" at bounding box center [1228, 26] width 91 height 30
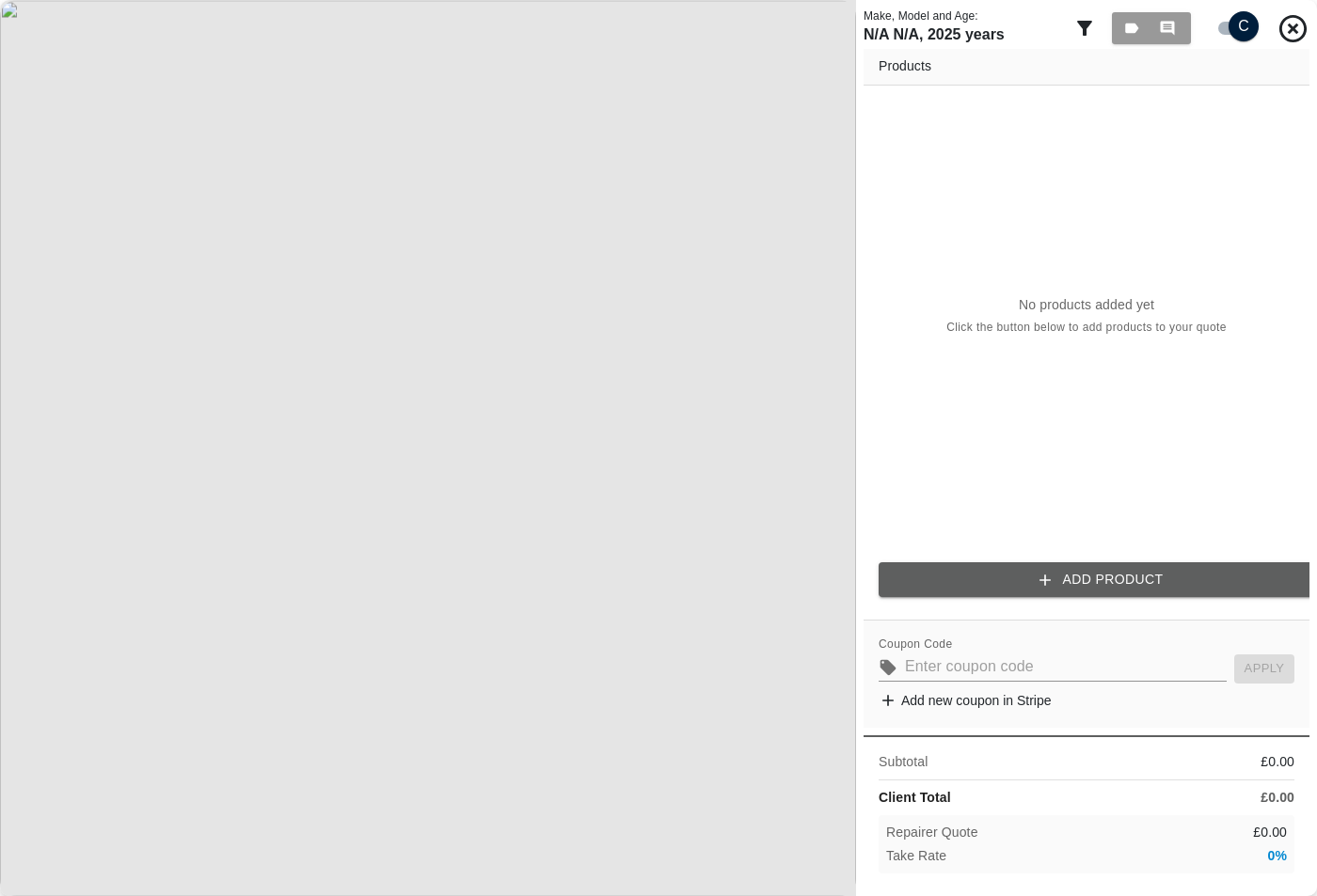
click at [1227, 28] on input "checkbox" at bounding box center [1243, 26] width 91 height 30
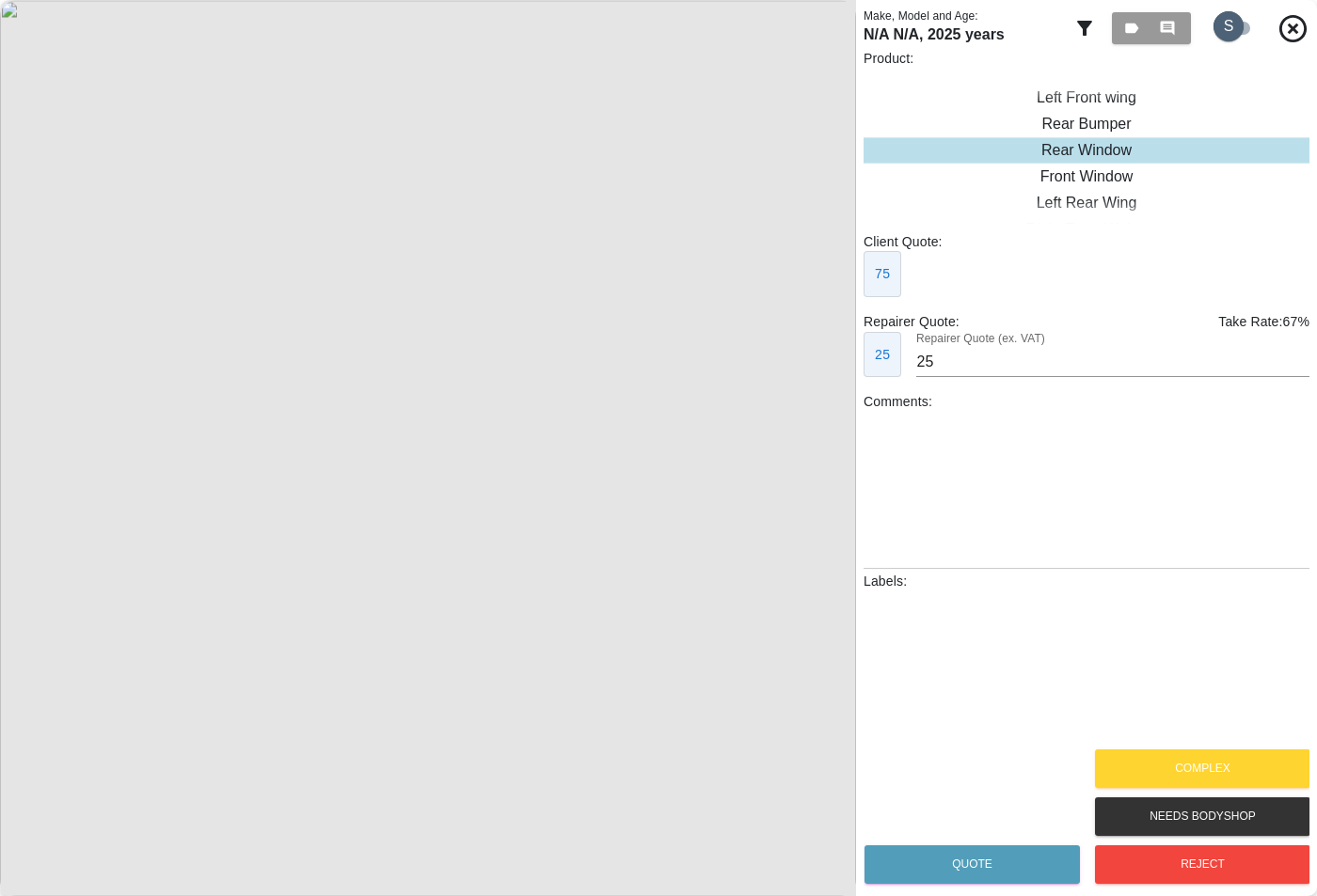
click at [1227, 28] on input "checkbox" at bounding box center [1228, 26] width 91 height 30
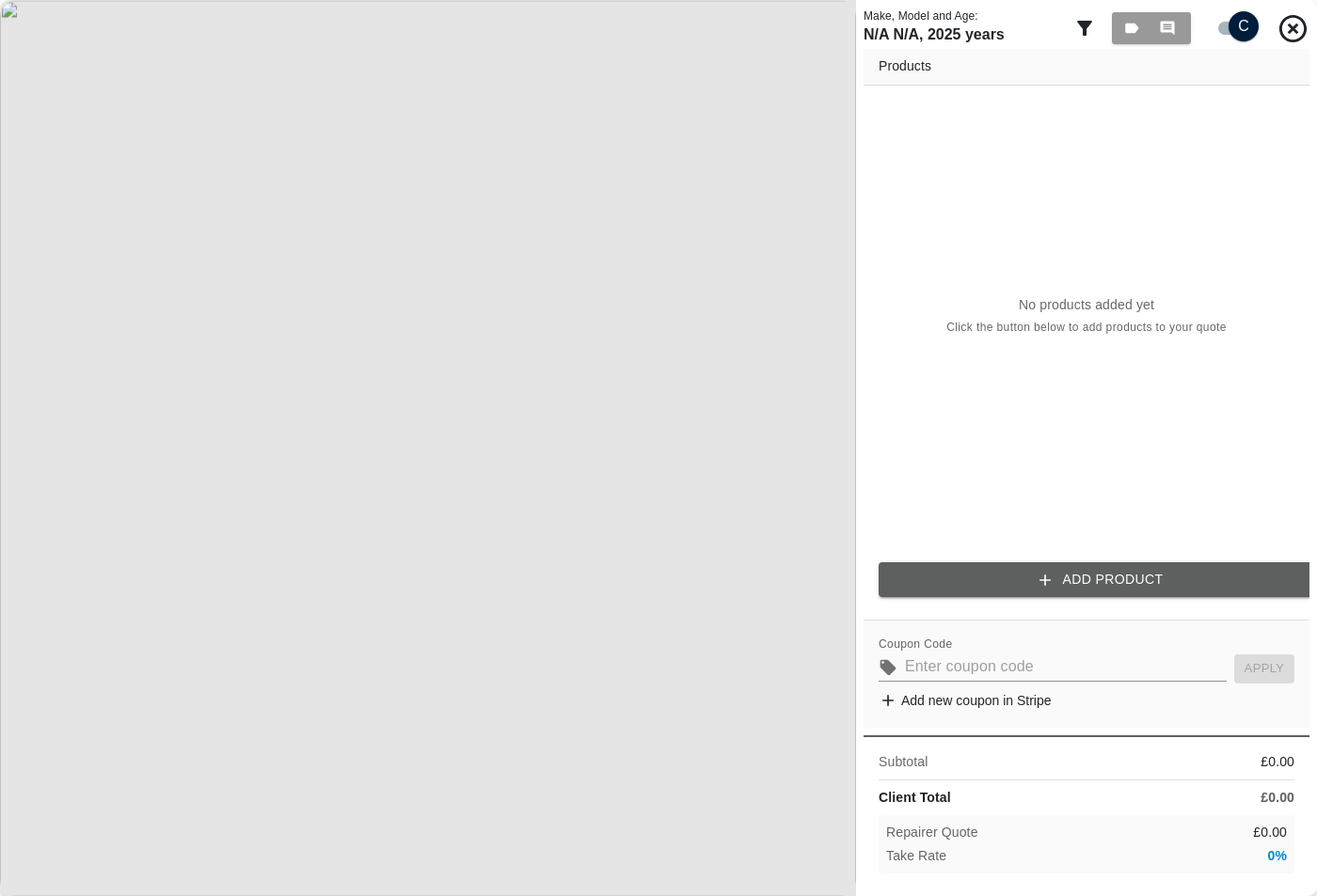
click at [1227, 28] on input "checkbox" at bounding box center [1243, 26] width 91 height 30
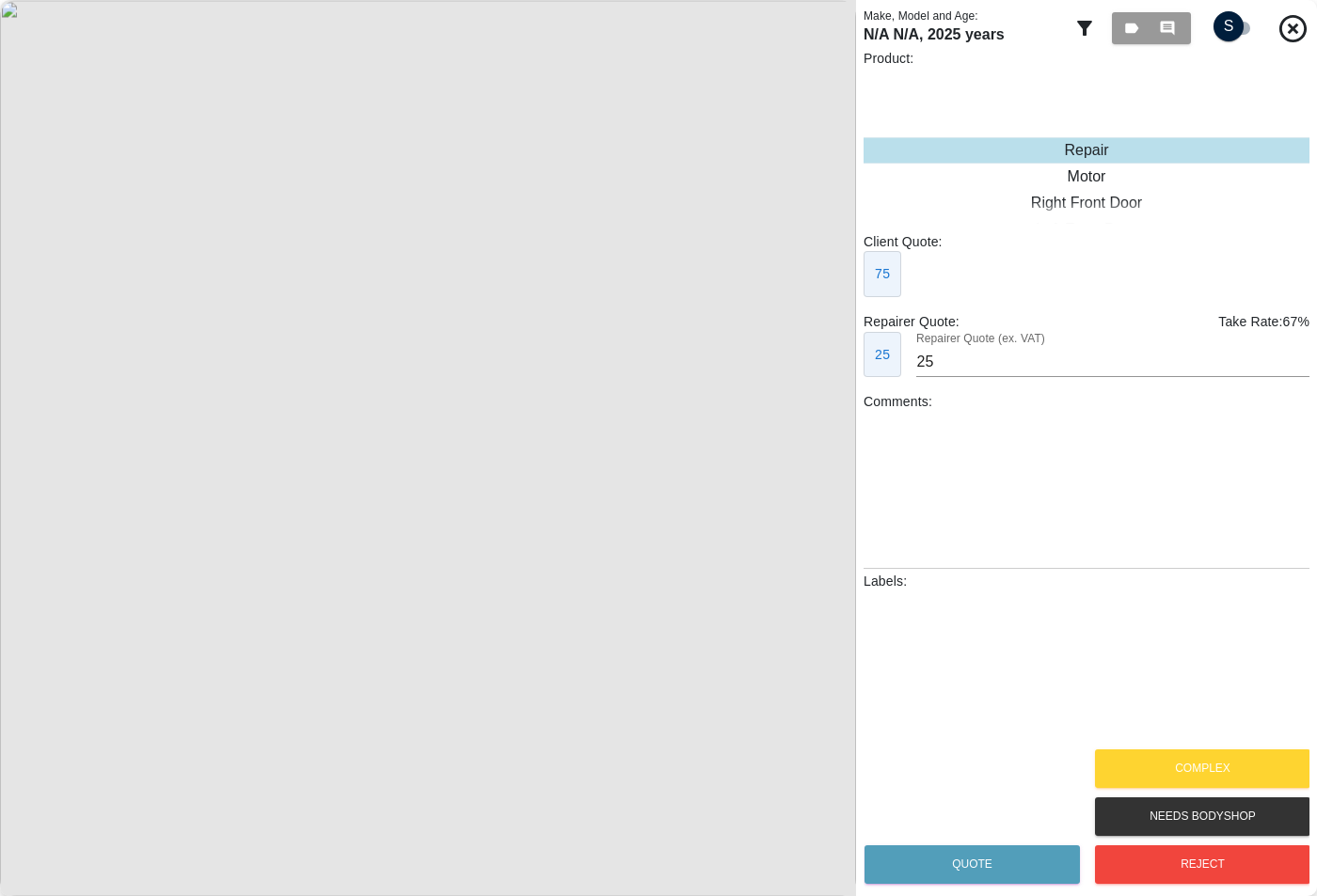
click at [1227, 28] on input "checkbox" at bounding box center [1228, 26] width 91 height 30
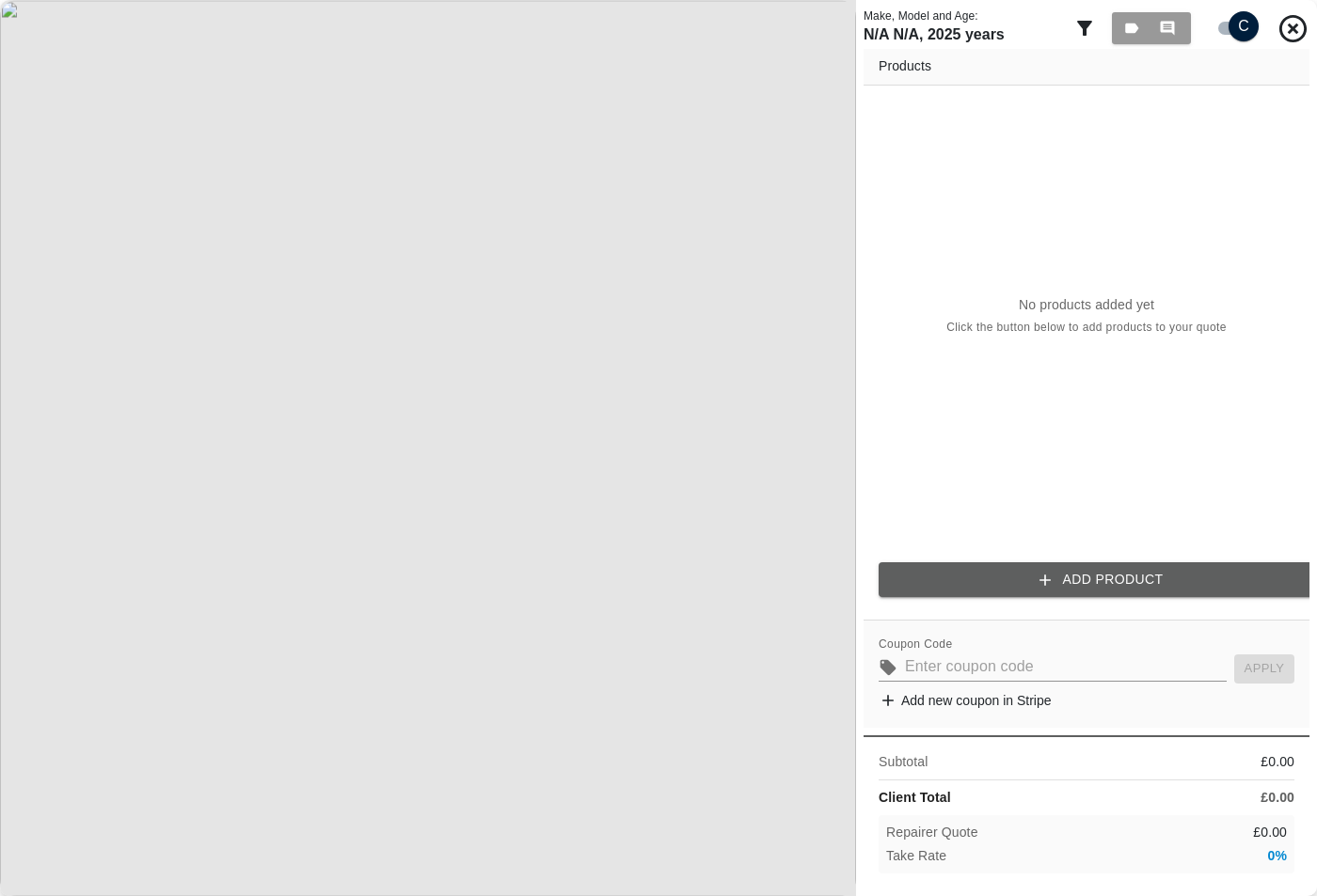
click at [1227, 28] on input "checkbox" at bounding box center [1243, 26] width 91 height 30
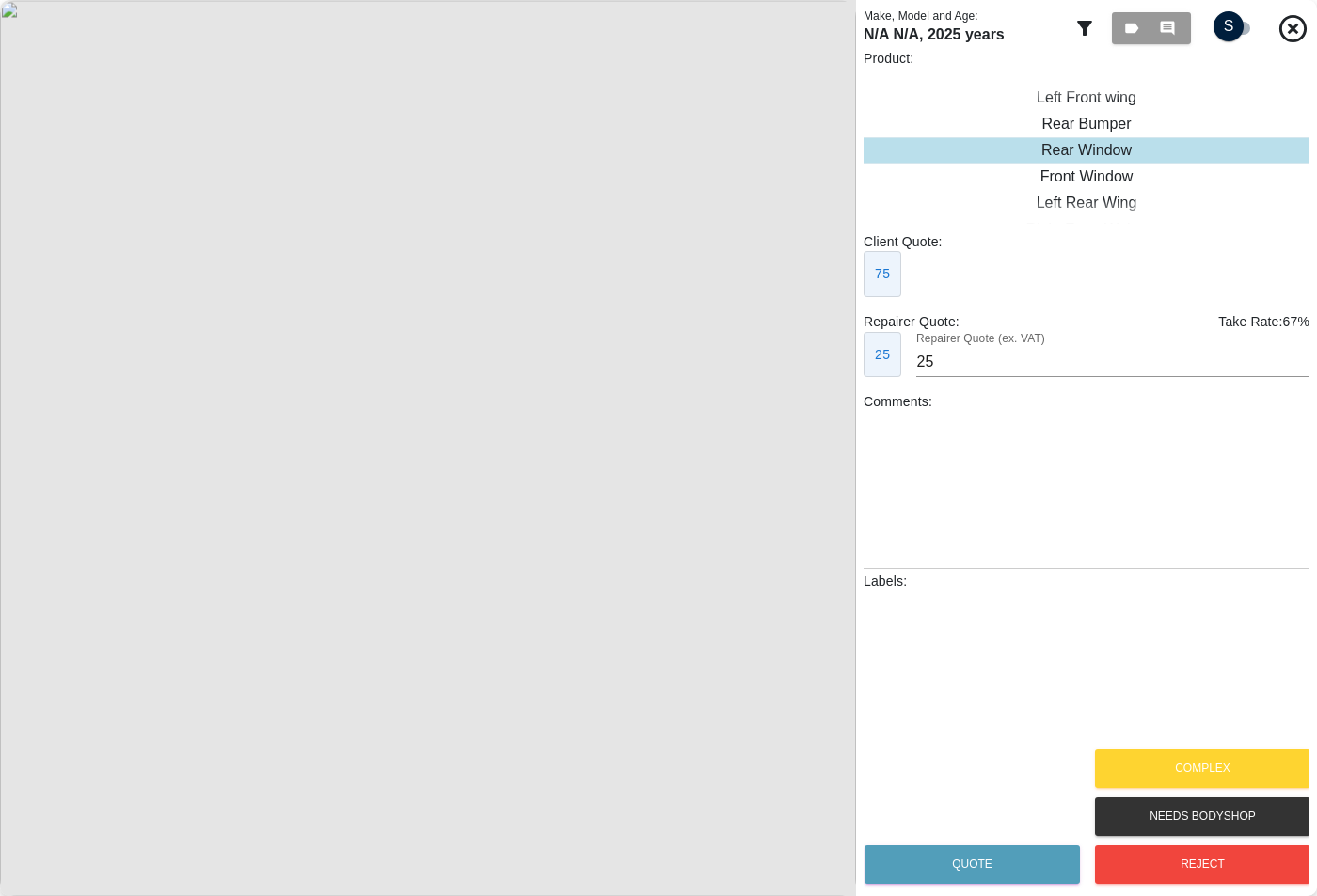
click at [1227, 28] on input "checkbox" at bounding box center [1228, 26] width 91 height 30
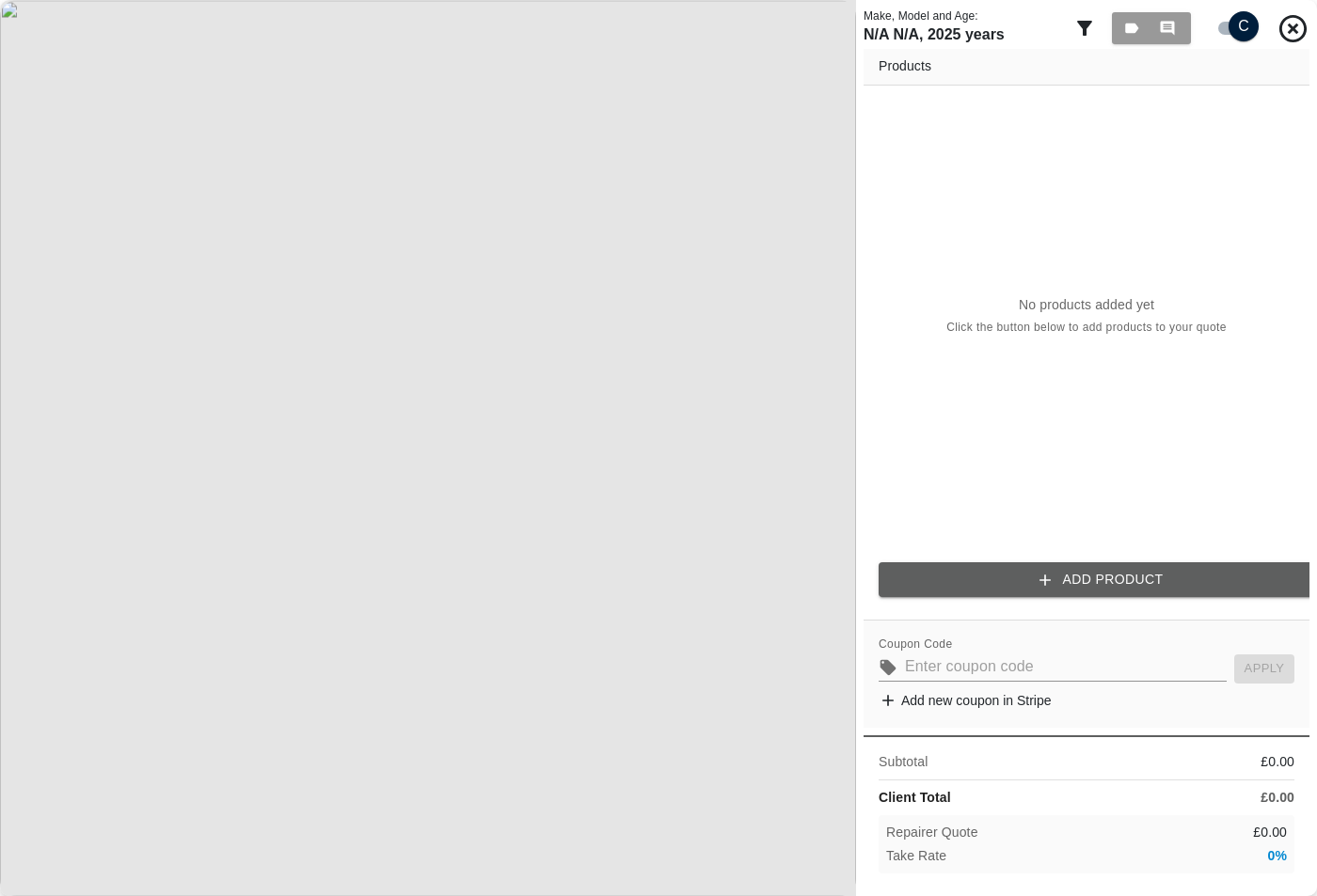
click at [1227, 28] on input "checkbox" at bounding box center [1243, 26] width 91 height 30
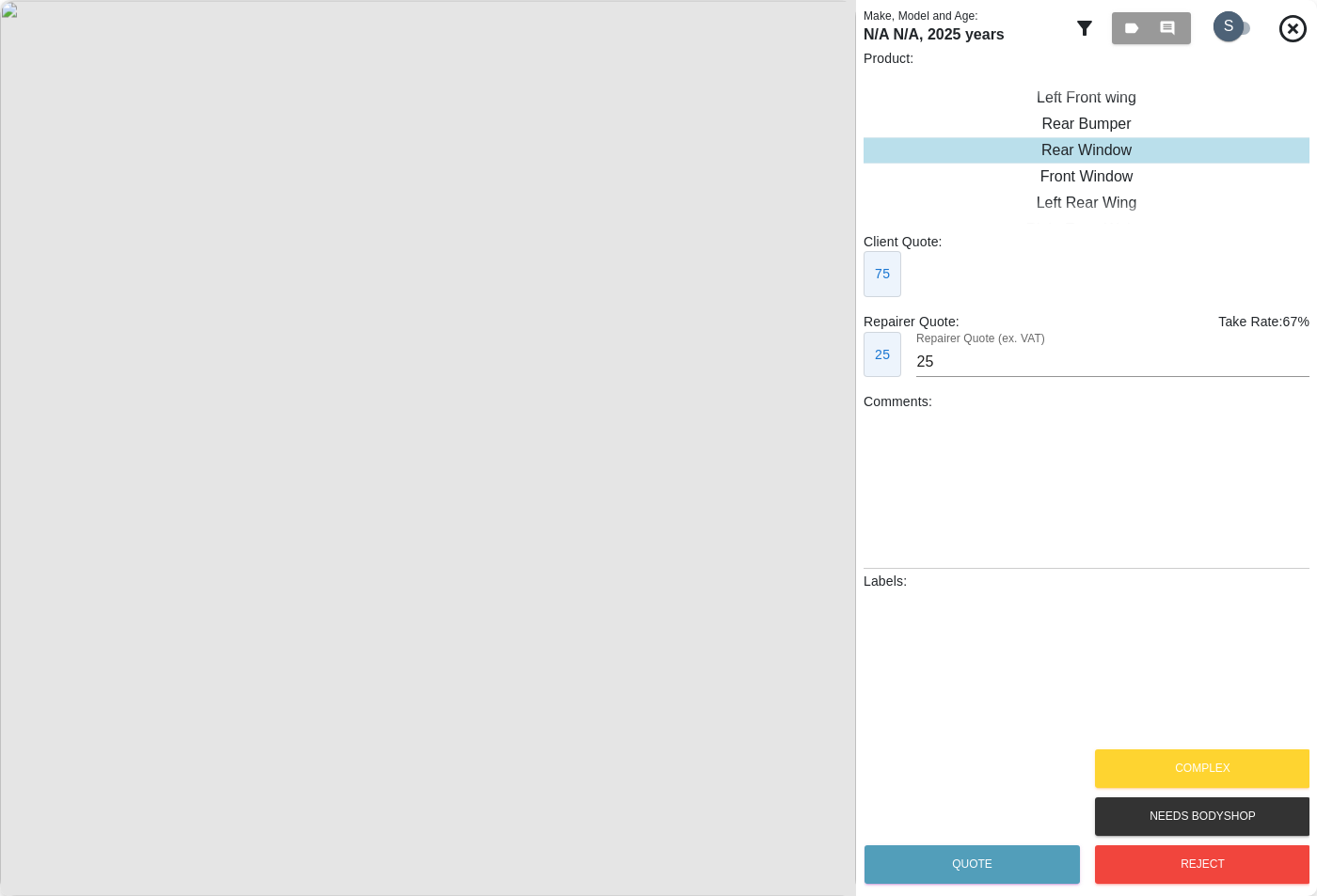
click at [1227, 28] on input "checkbox" at bounding box center [1228, 26] width 91 height 30
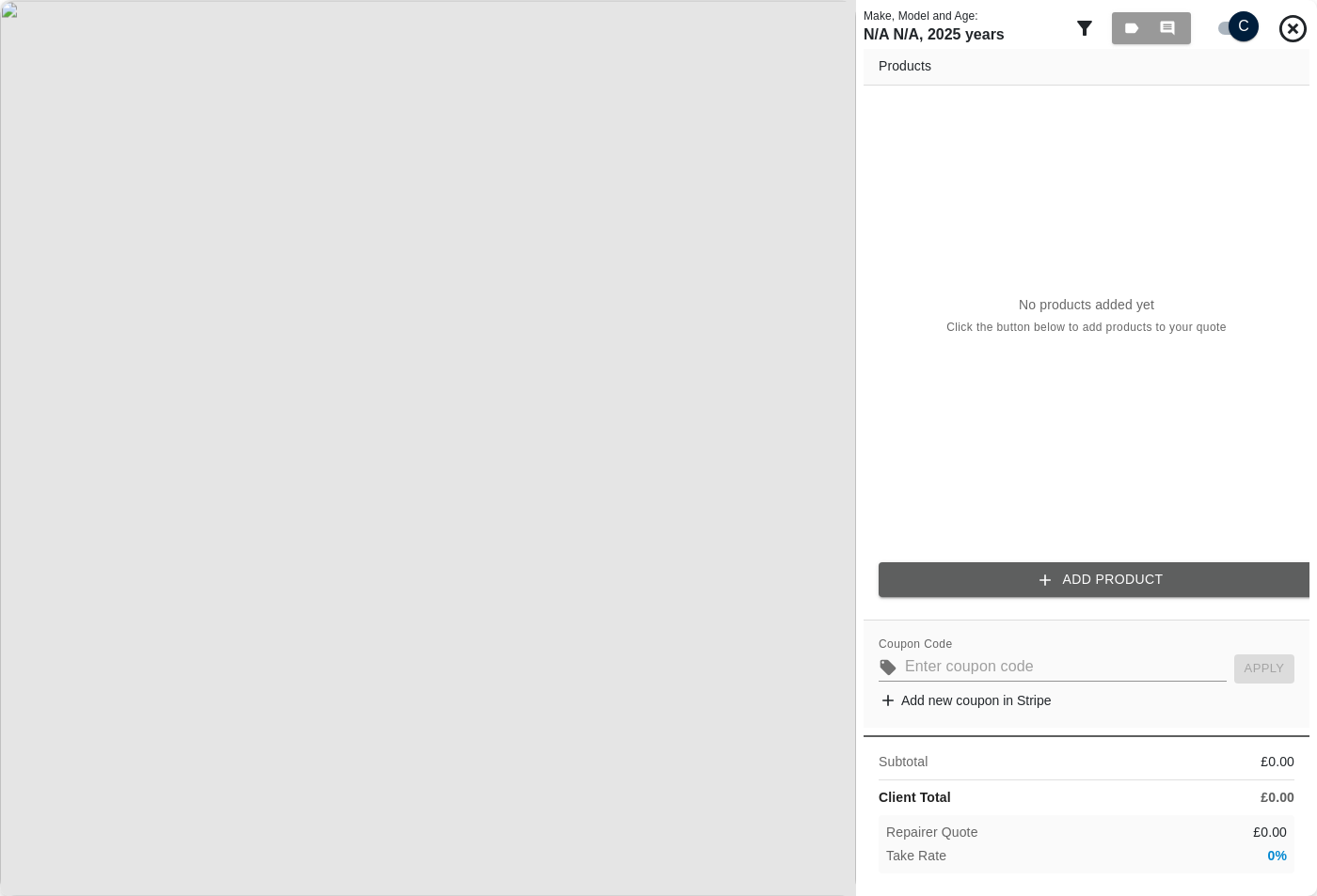
click at [1227, 28] on input "checkbox" at bounding box center [1243, 26] width 91 height 30
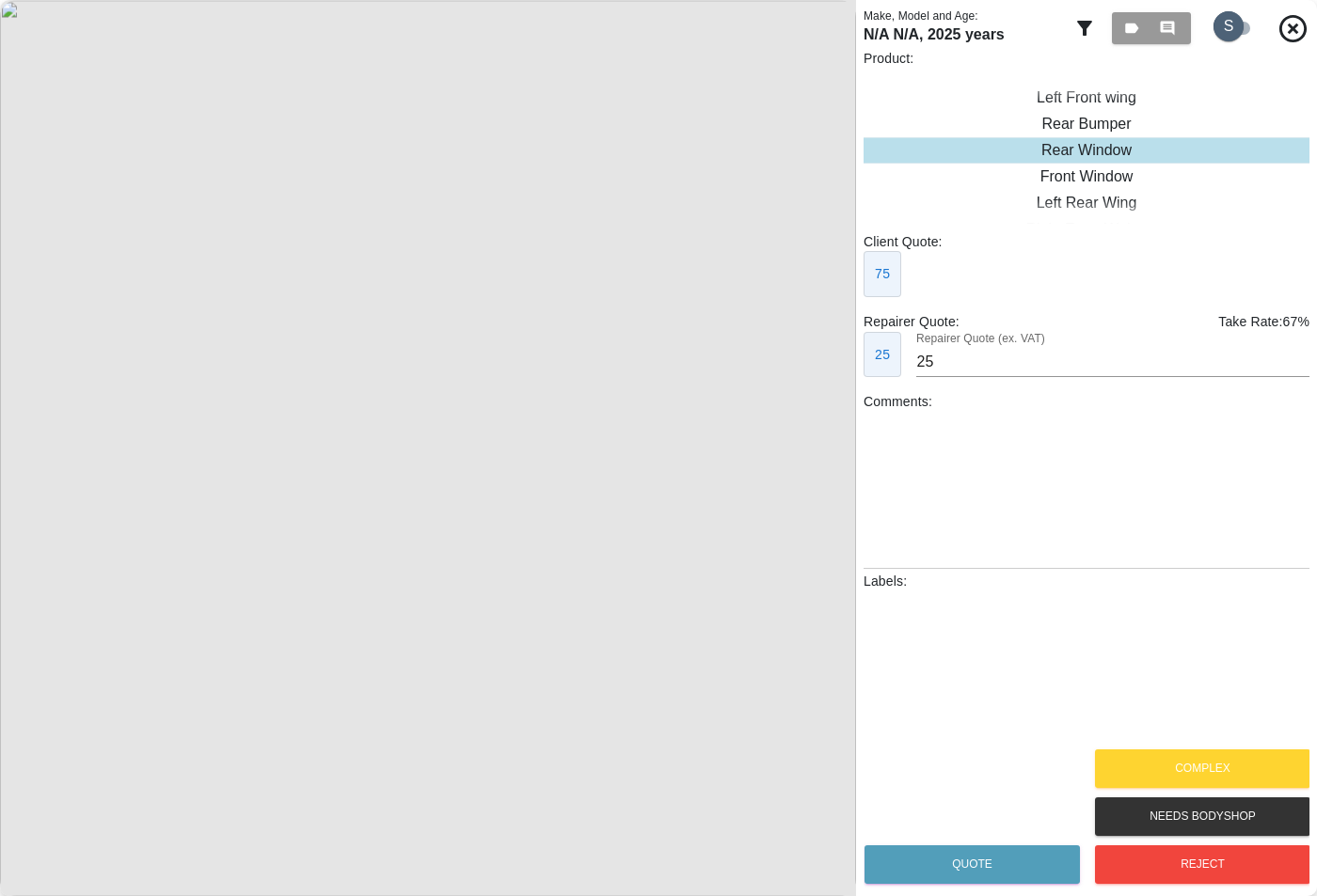
click at [1227, 29] on input "checkbox" at bounding box center [1228, 26] width 91 height 30
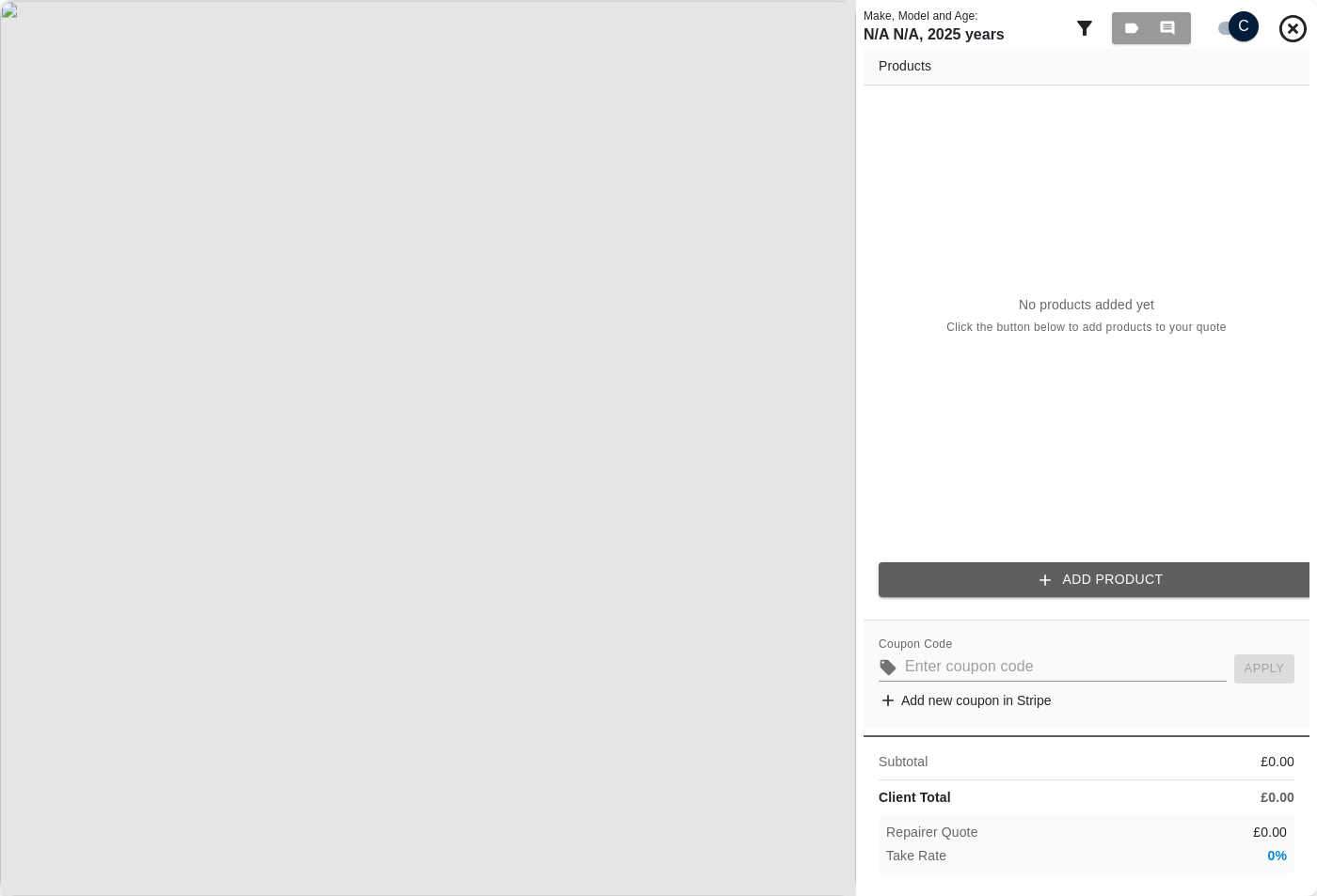
click at [1253, 25] on input "checkbox" at bounding box center [1243, 26] width 91 height 30
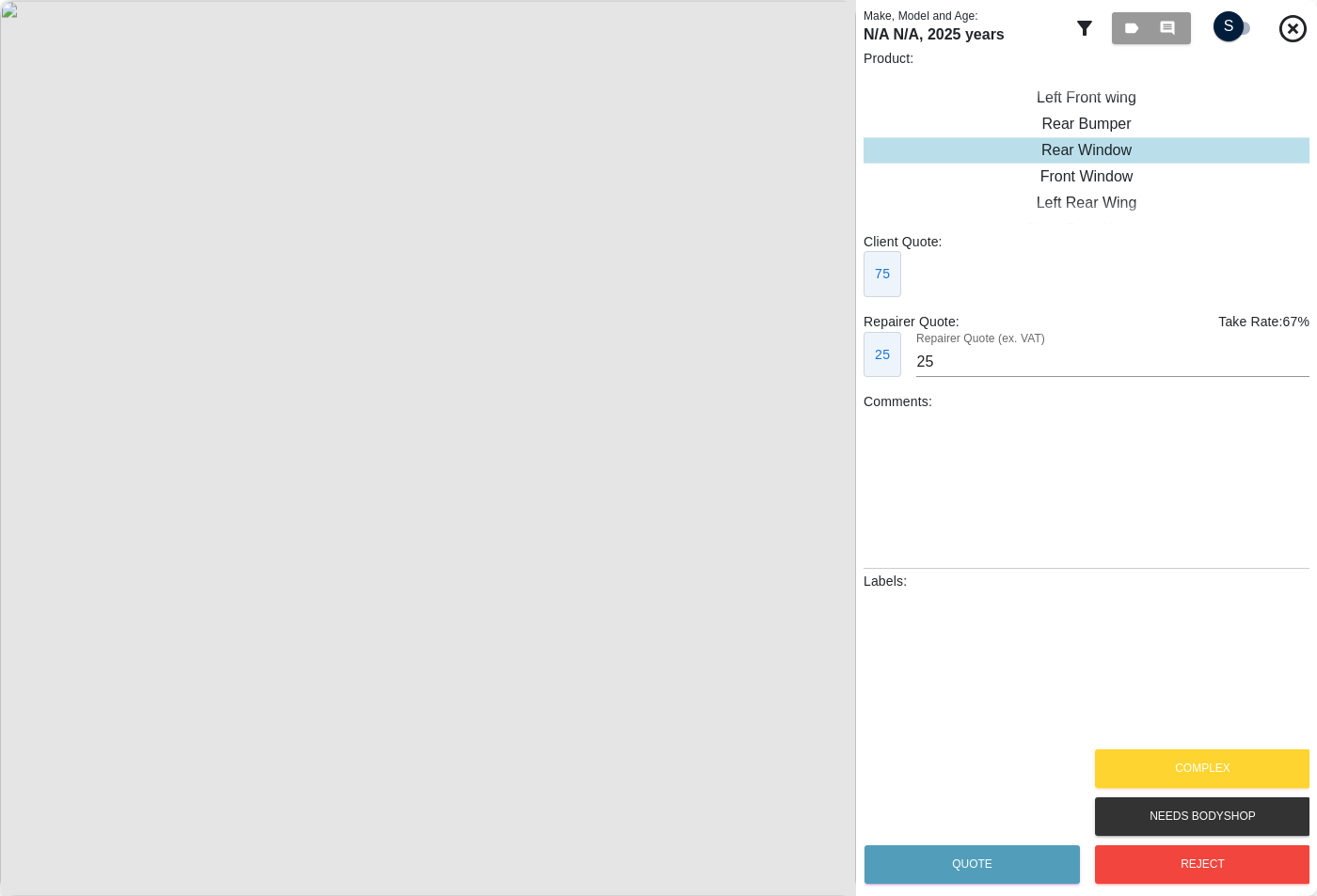
click at [1249, 26] on input "checkbox" at bounding box center [1228, 26] width 91 height 30
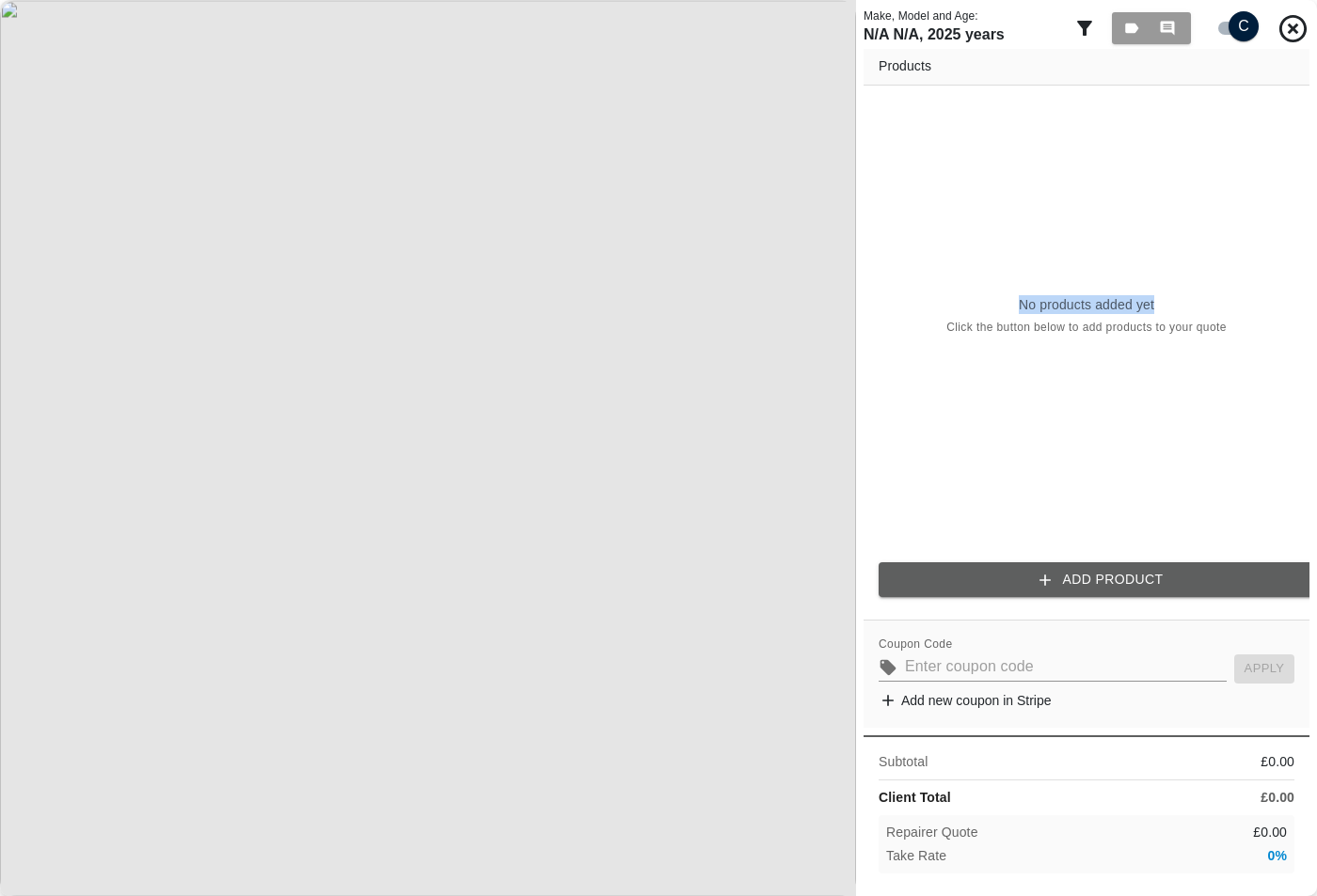
drag, startPoint x: 1174, startPoint y: 92, endPoint x: 1165, endPoint y: 73, distance: 21.0
click at [1165, 73] on div "Products No products added yet Click the button below to add products to your q…" at bounding box center [1087, 330] width 446 height 563
click at [1157, 72] on h6 "Products" at bounding box center [1086, 66] width 416 height 20
click at [1126, 88] on div "No products added yet Click the button below to add products to your quote" at bounding box center [1087, 317] width 446 height 462
click at [1236, 19] on input "checkbox" at bounding box center [1243, 26] width 91 height 30
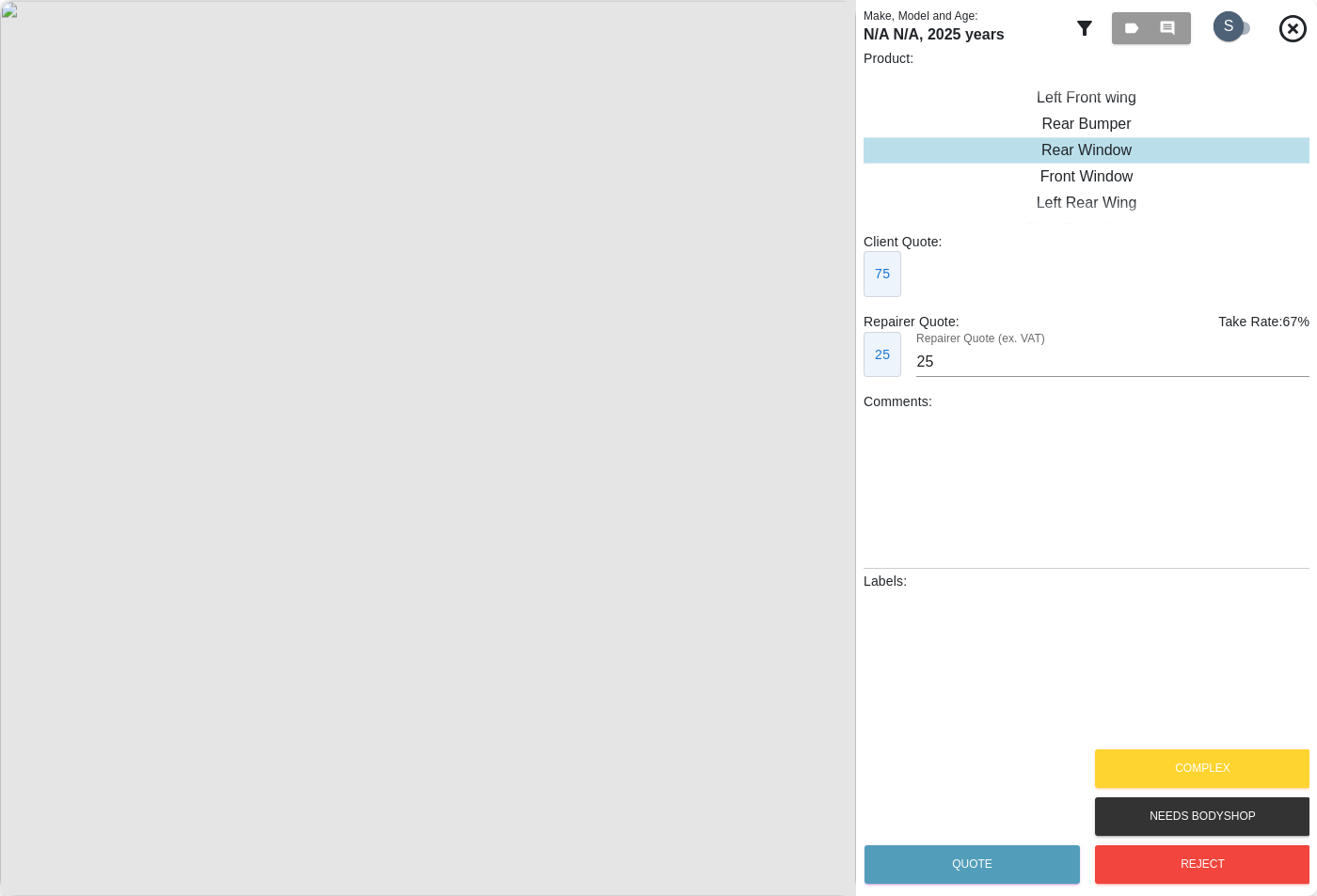
click at [1236, 19] on input "checkbox" at bounding box center [1228, 26] width 91 height 30
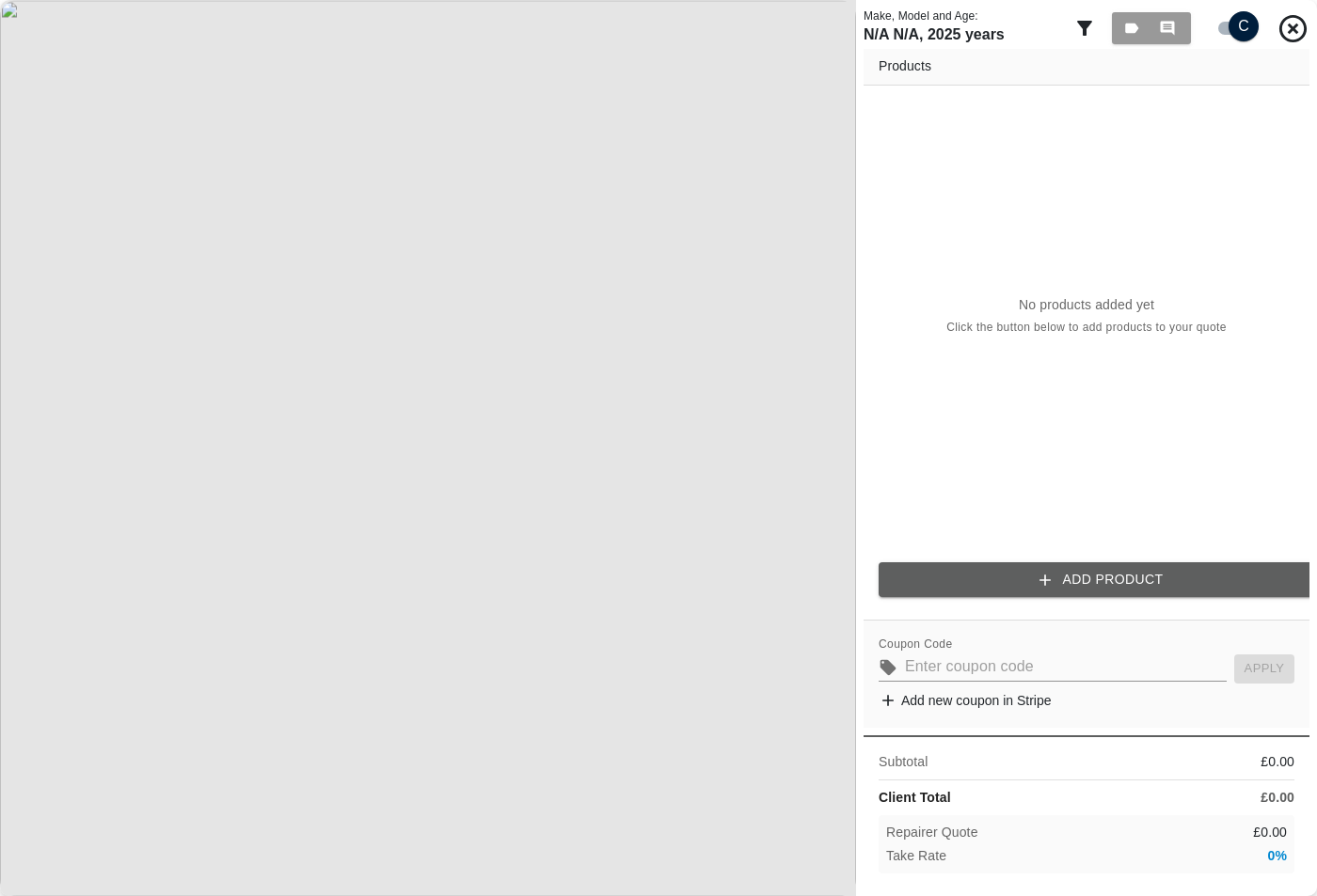
click at [1223, 23] on input "checkbox" at bounding box center [1243, 26] width 91 height 30
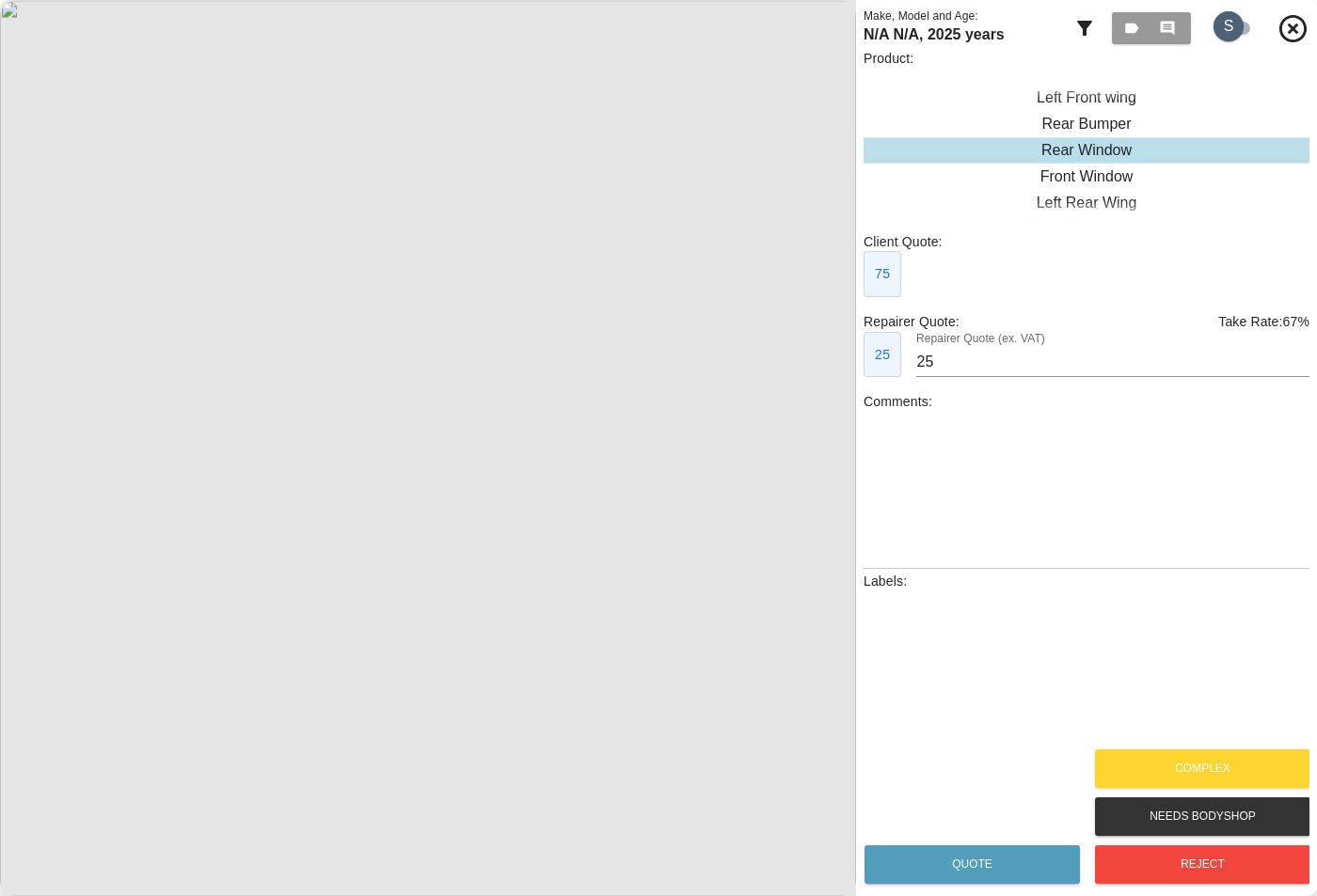
click at [1223, 23] on input "checkbox" at bounding box center [1228, 26] width 91 height 30
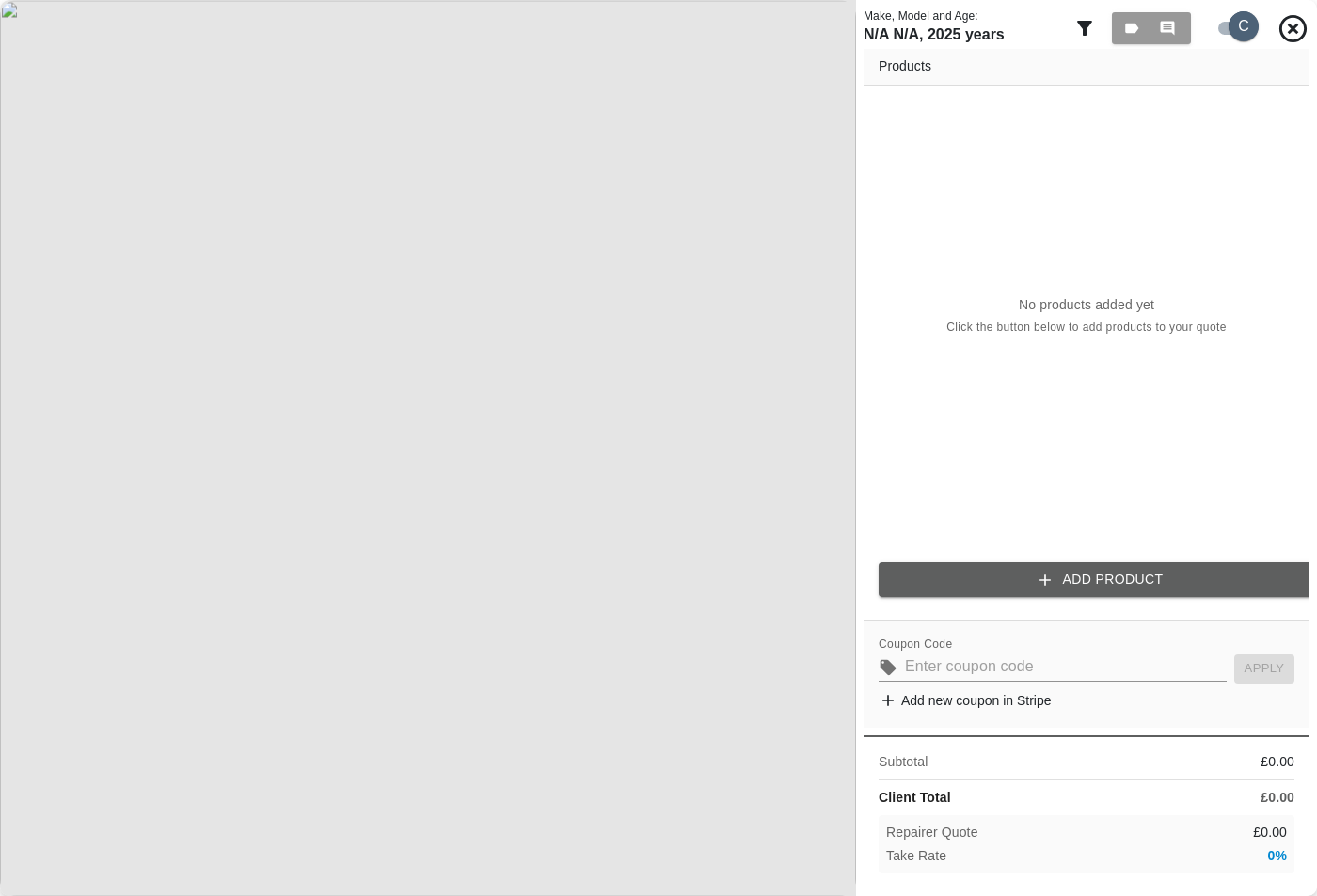
click at [1227, 21] on input "checkbox" at bounding box center [1243, 26] width 91 height 30
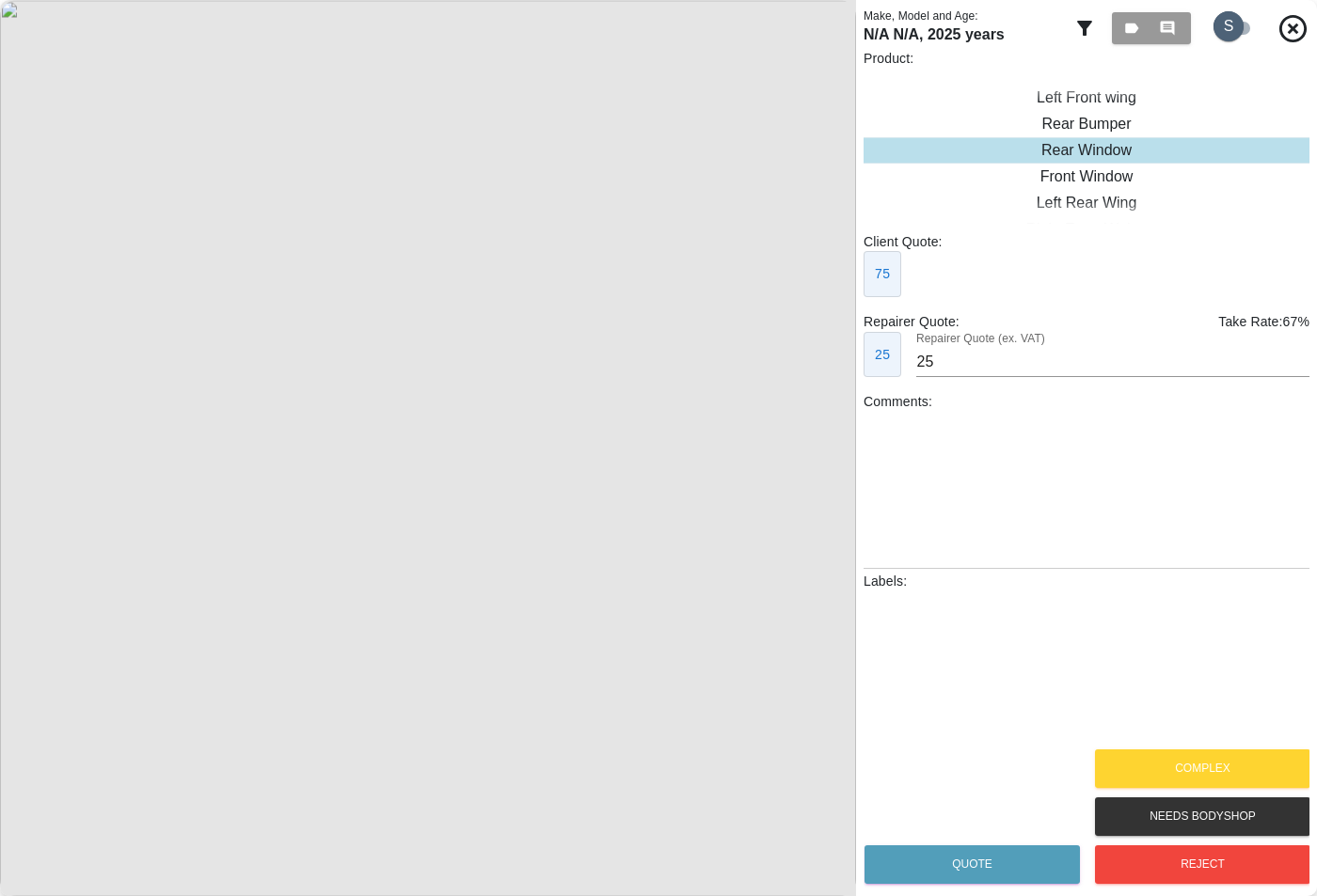
click at [1227, 21] on input "checkbox" at bounding box center [1228, 26] width 91 height 30
checkbox input "true"
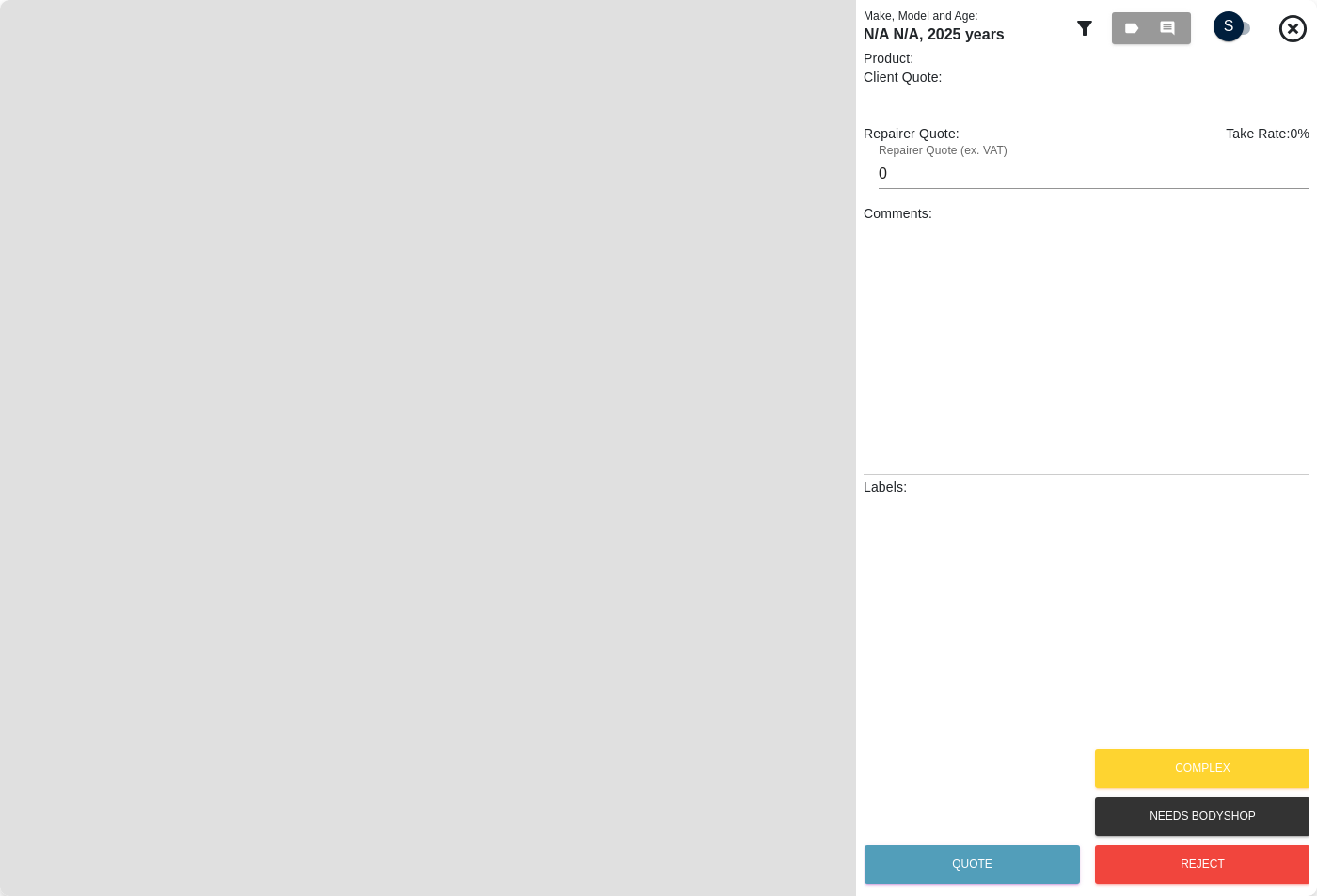
type input "25"
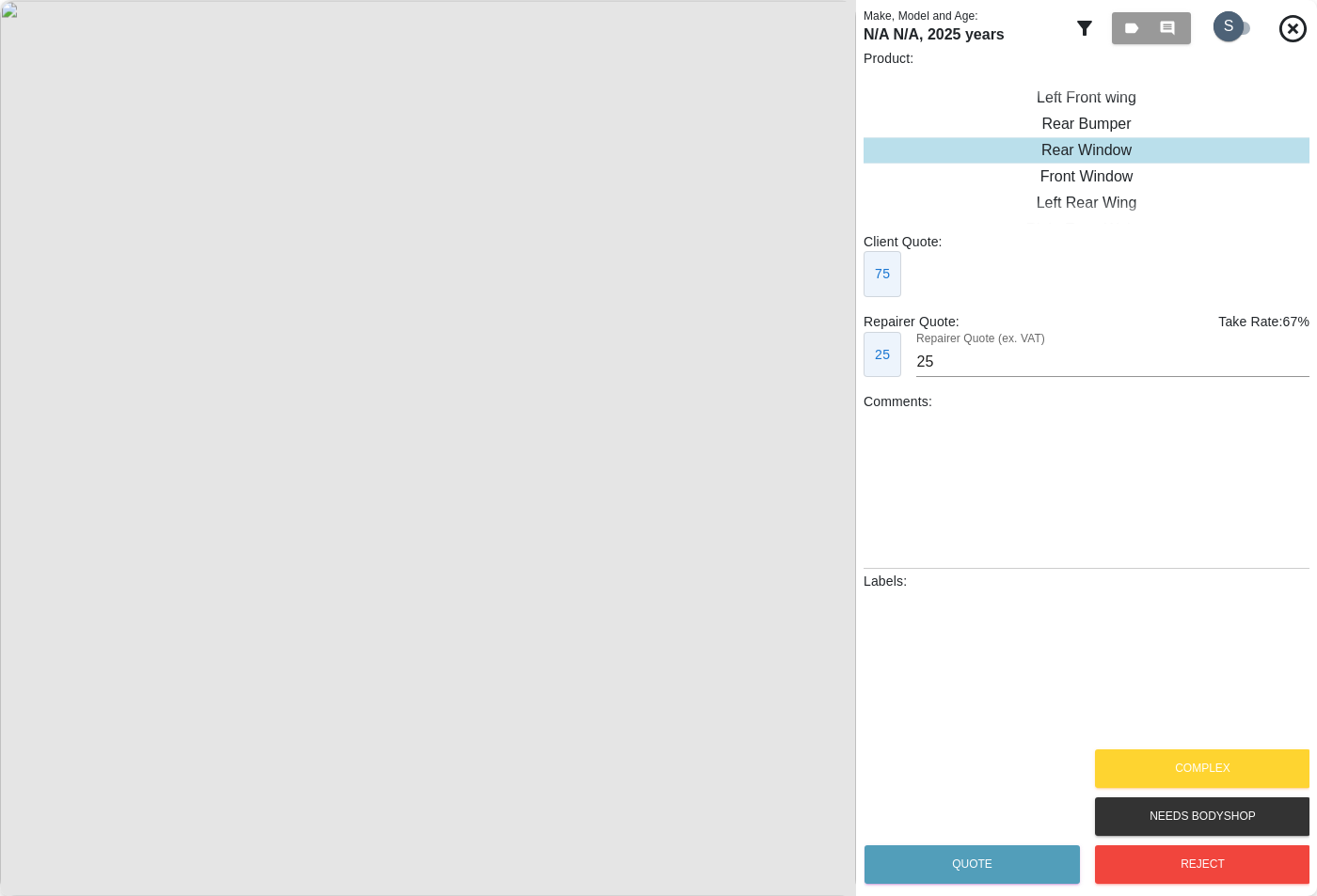
click at [1244, 27] on input "checkbox" at bounding box center [1228, 26] width 91 height 30
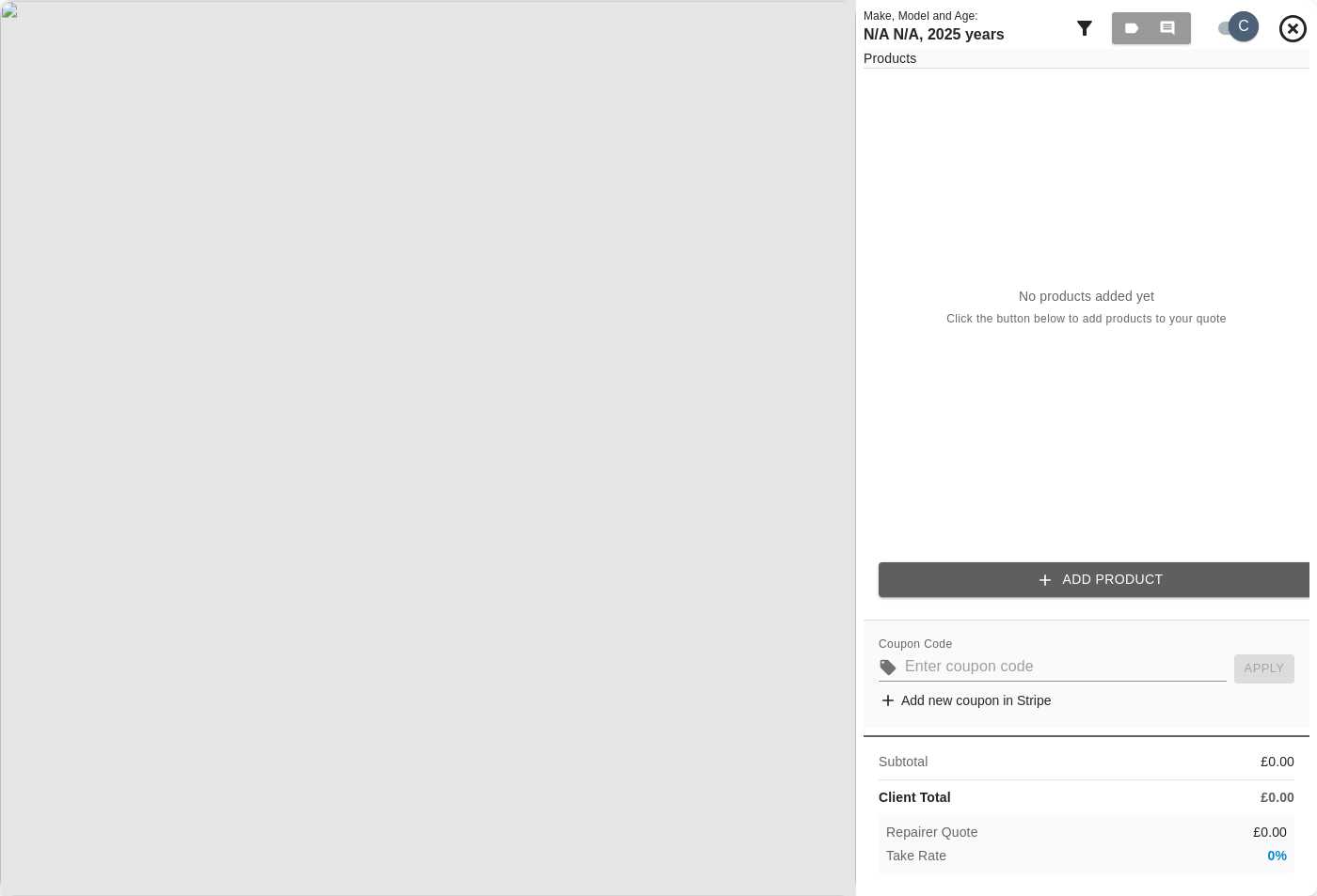
click at [1242, 27] on input "checkbox" at bounding box center [1243, 26] width 91 height 30
checkbox input "false"
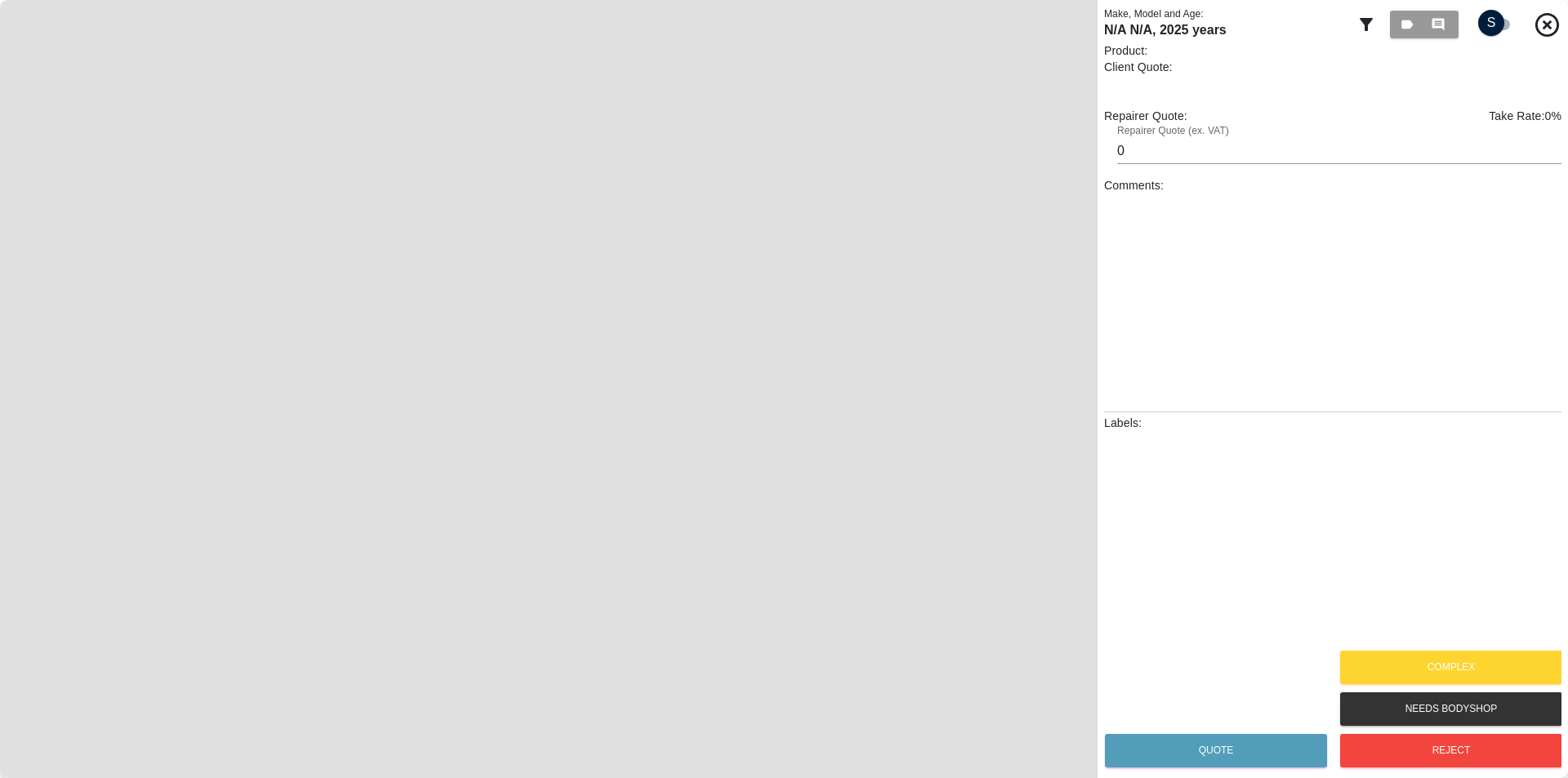
type input "25"
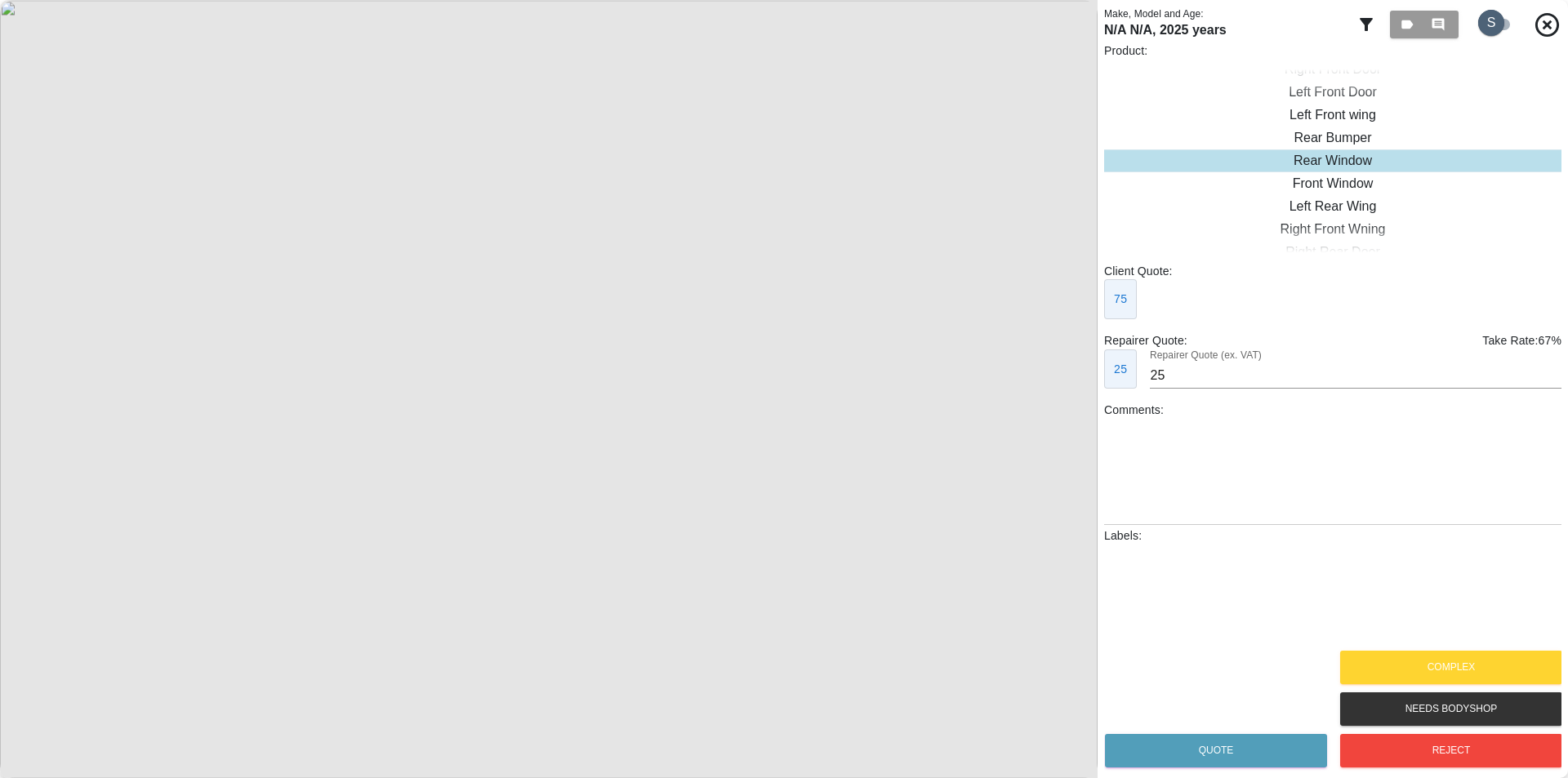
click at [1143, 19] on input "checkbox" at bounding box center [1491, 23] width 79 height 26
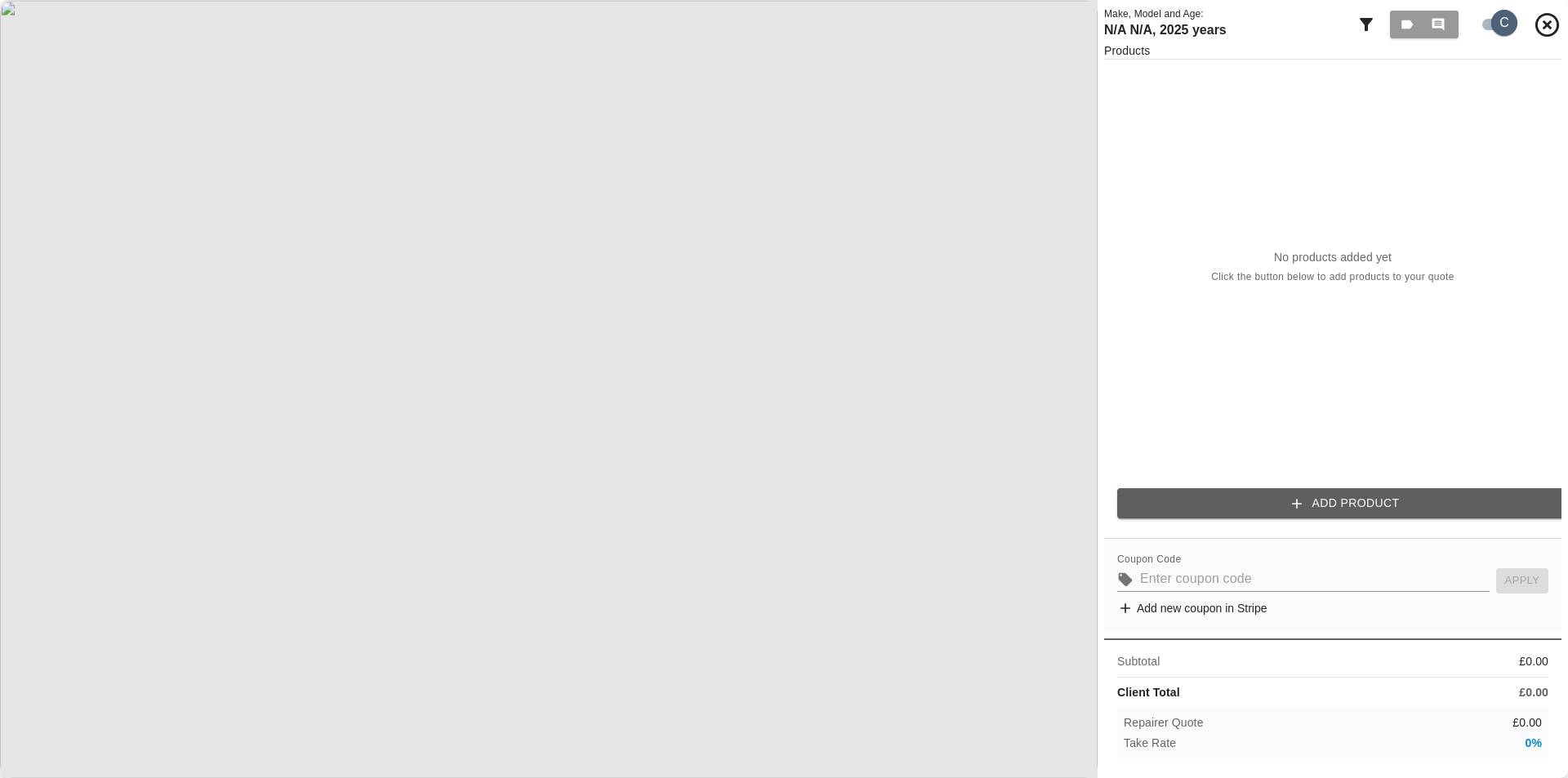
click at [1143, 19] on input "checkbox" at bounding box center [1505, 23] width 79 height 26
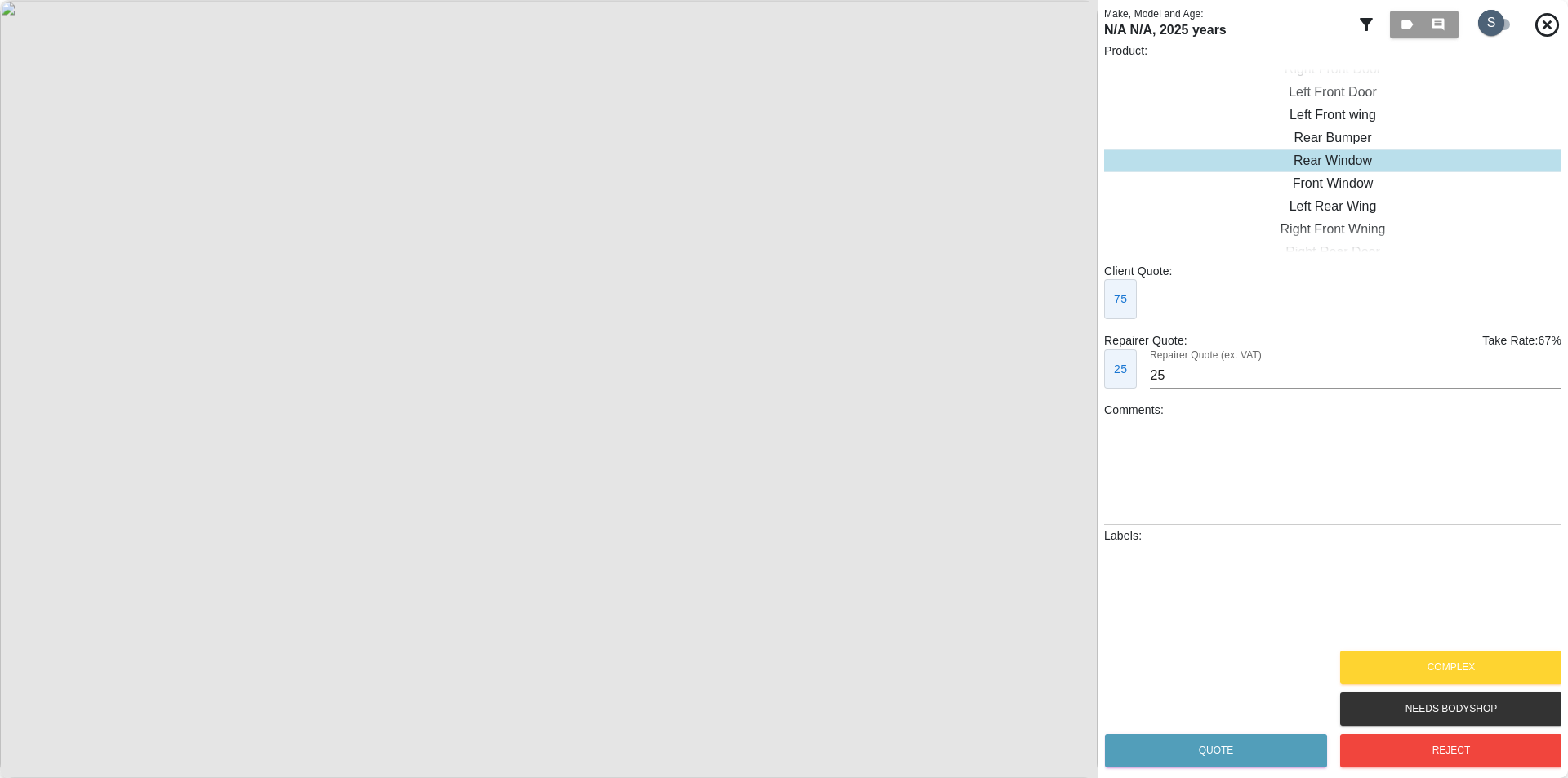
click at [1143, 19] on input "checkbox" at bounding box center [1491, 23] width 79 height 26
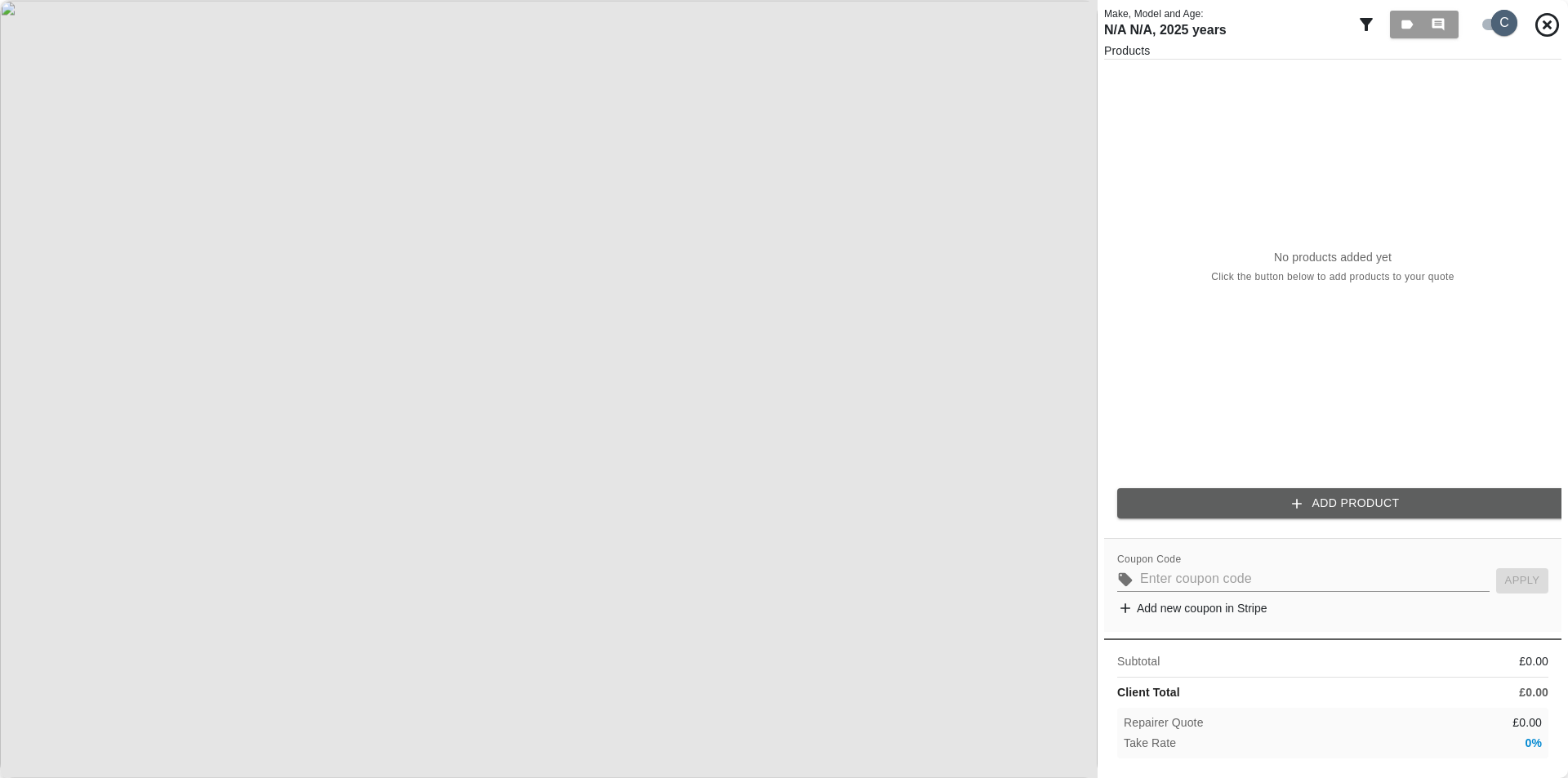
click at [1143, 25] on input "checkbox" at bounding box center [1505, 23] width 79 height 26
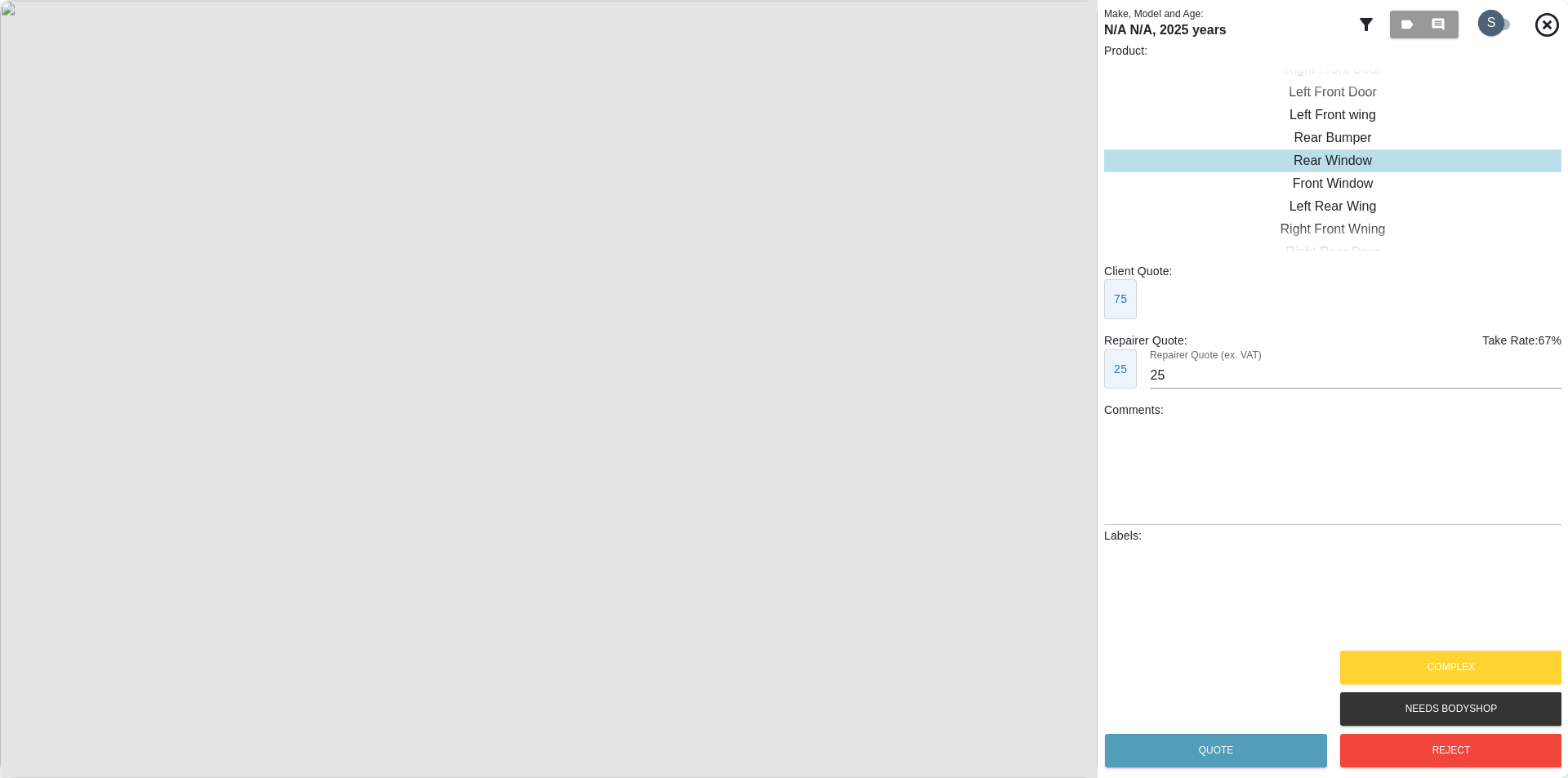
click at [1143, 25] on input "checkbox" at bounding box center [1491, 23] width 79 height 26
checkbox input "true"
click at [1490, 29] on input "checkbox" at bounding box center [1491, 23] width 79 height 26
checkbox input "true"
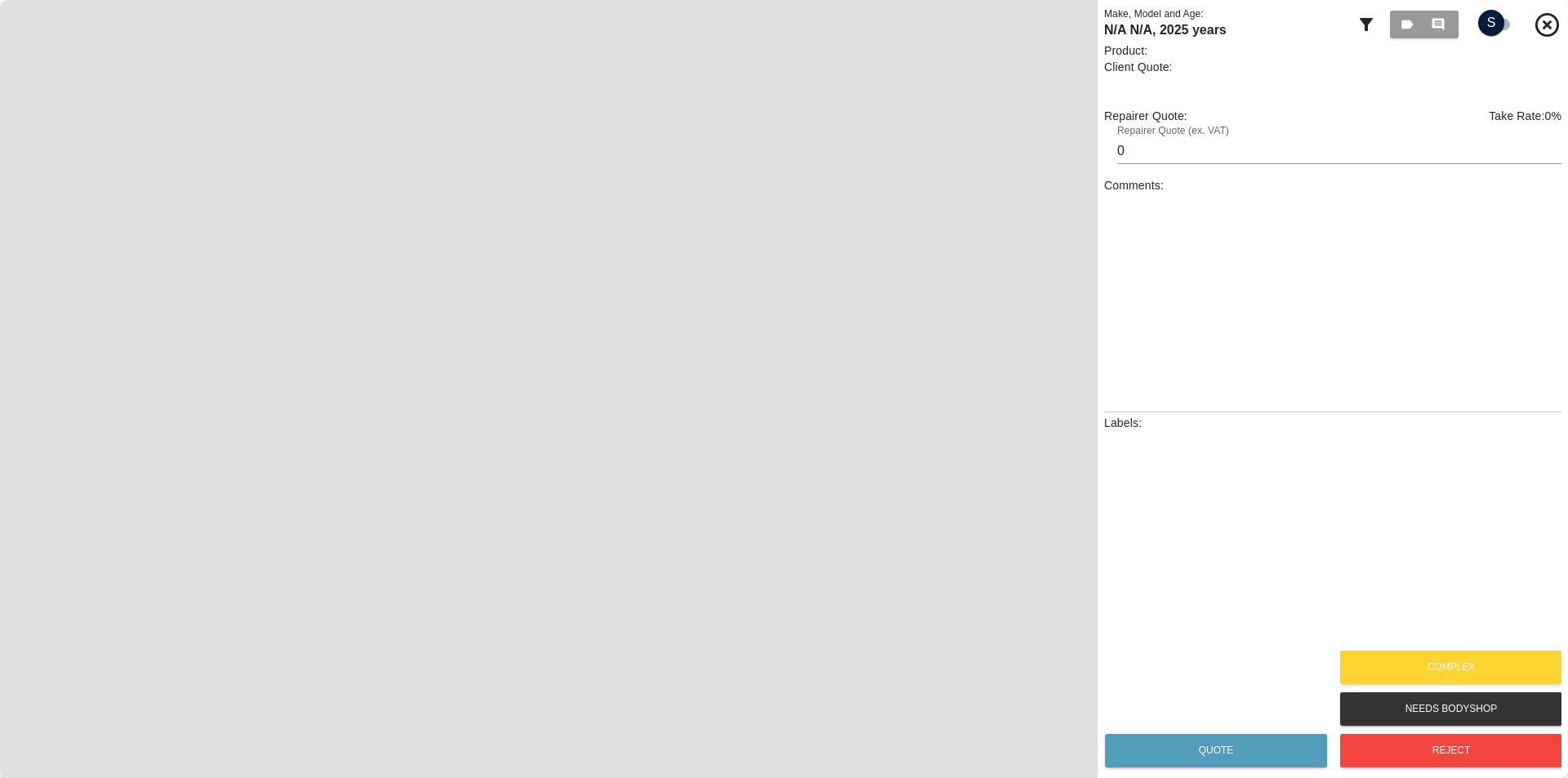
type input "25"
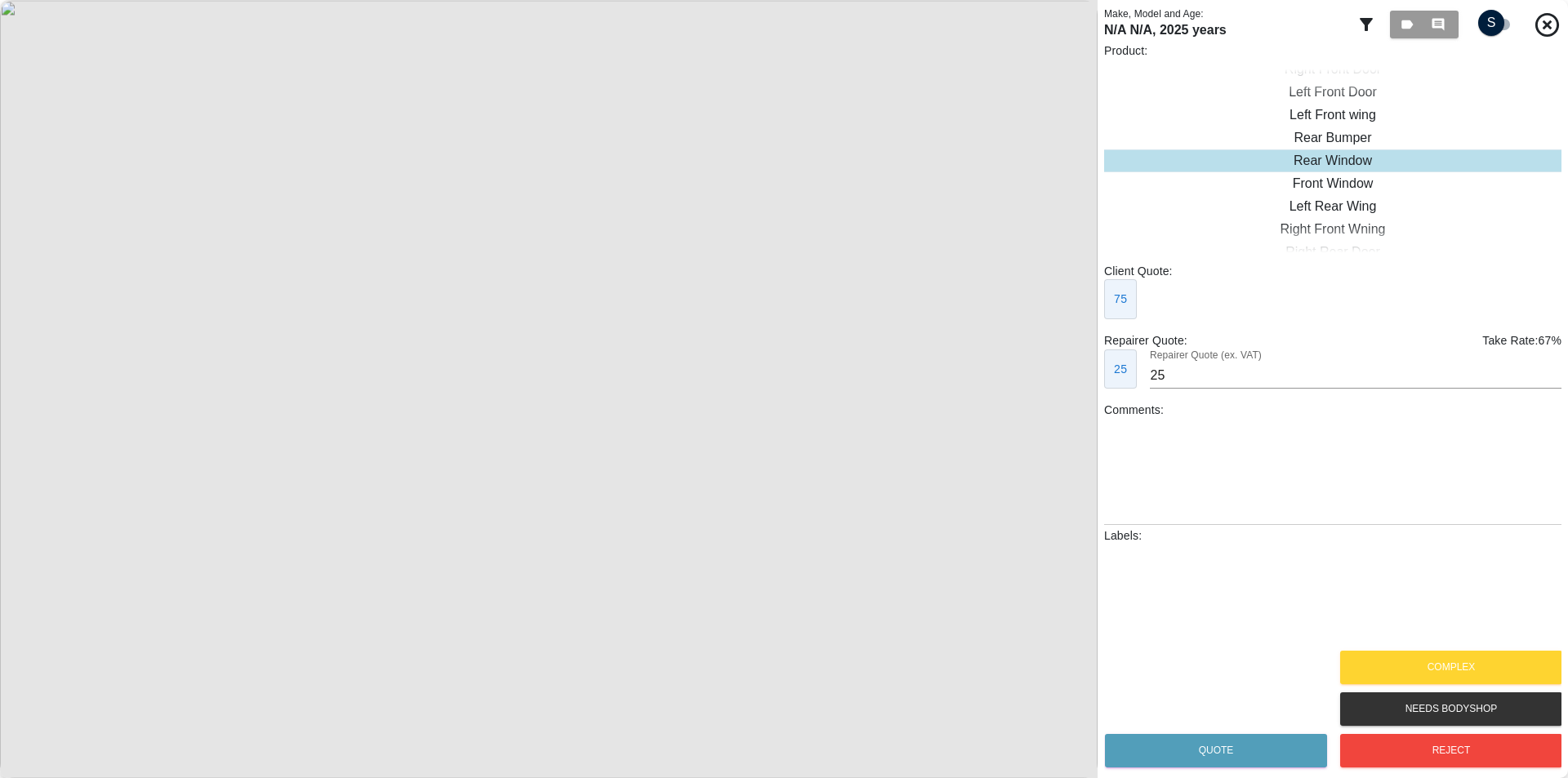
click at [1478, 16] on input "checkbox" at bounding box center [1491, 23] width 79 height 26
checkbox input "true"
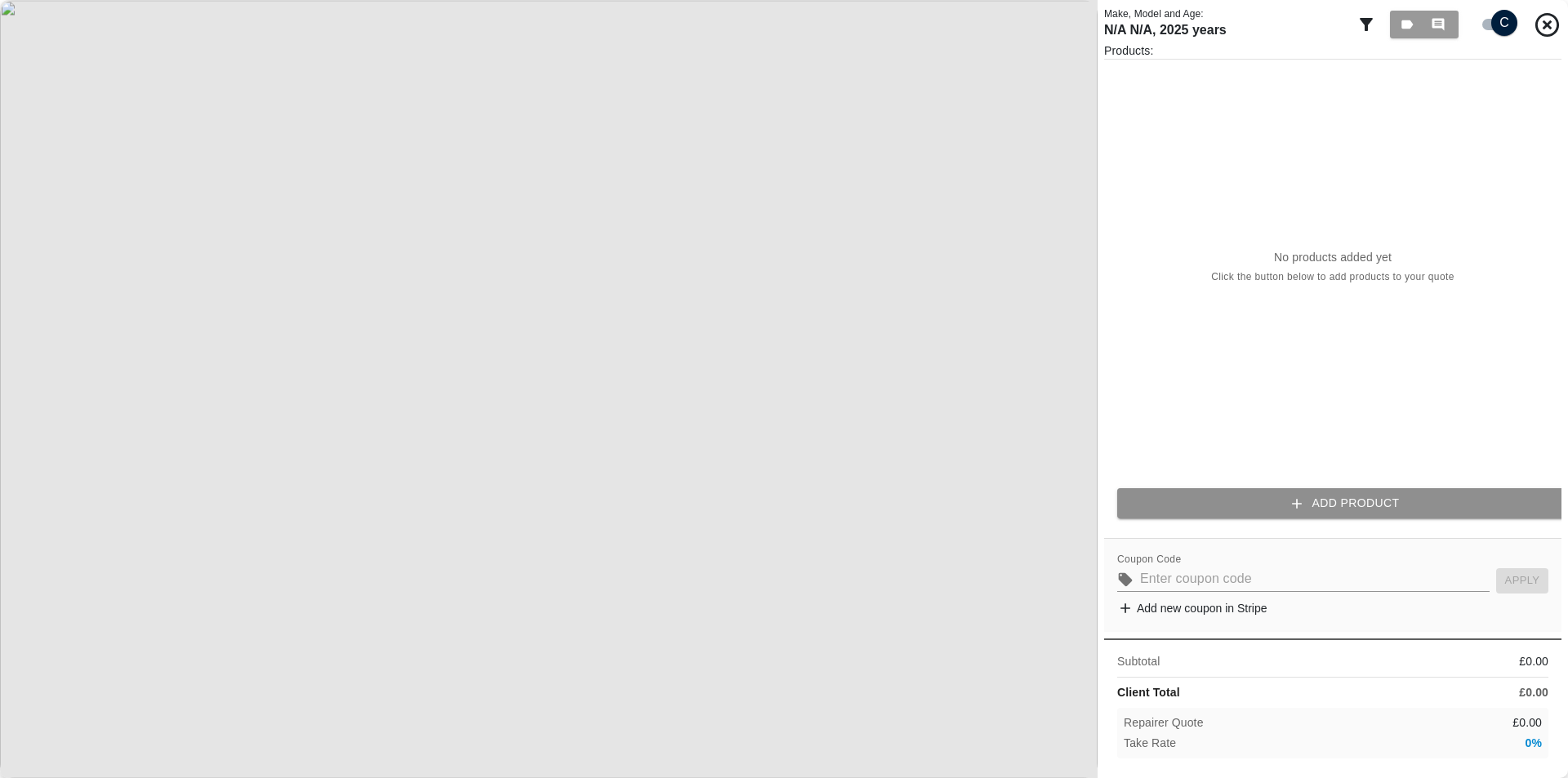
click at [1308, 489] on button "Add Product" at bounding box center [1346, 504] width 458 height 30
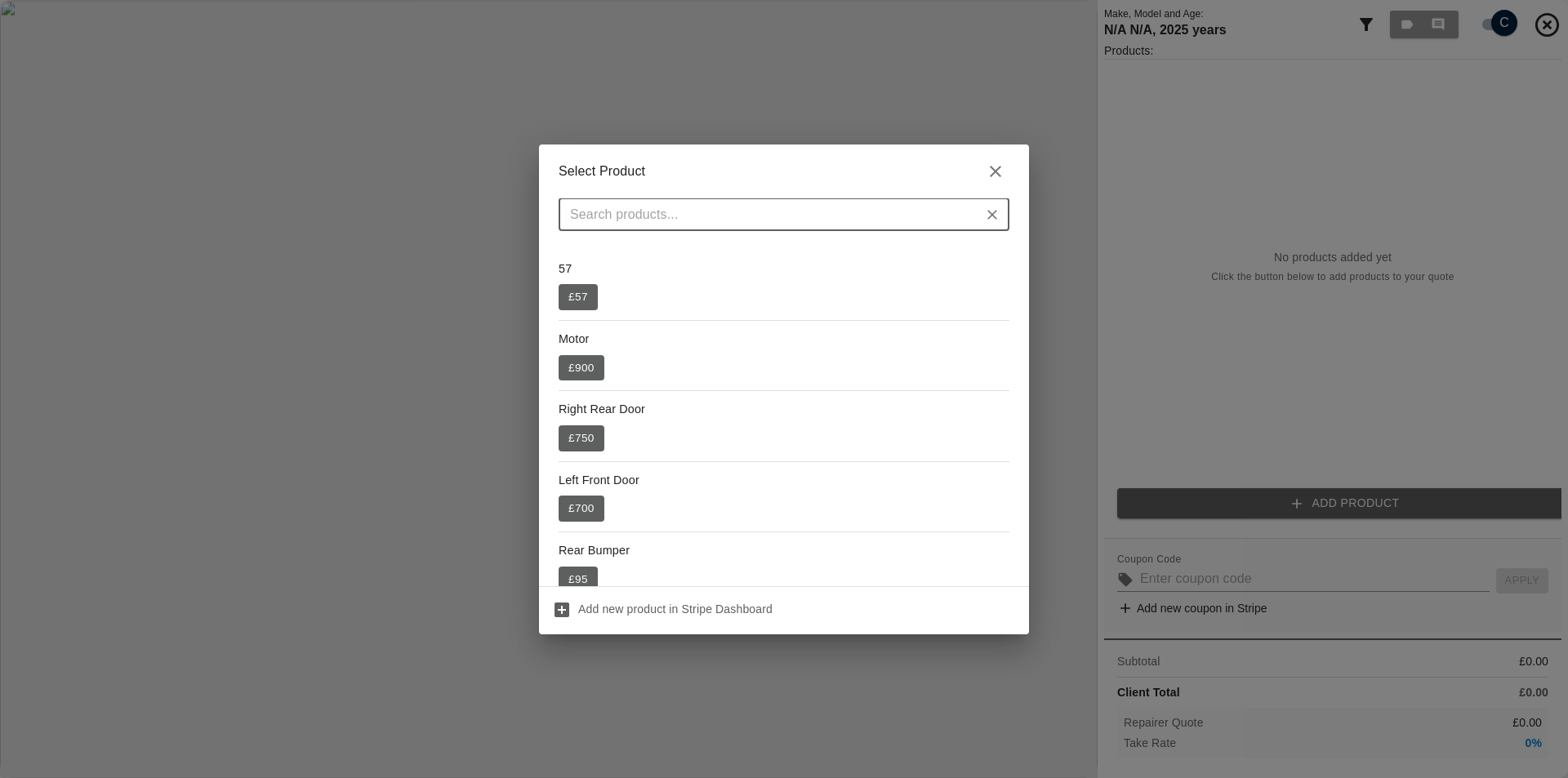
click at [587, 299] on button "£ 57" at bounding box center [578, 297] width 39 height 26
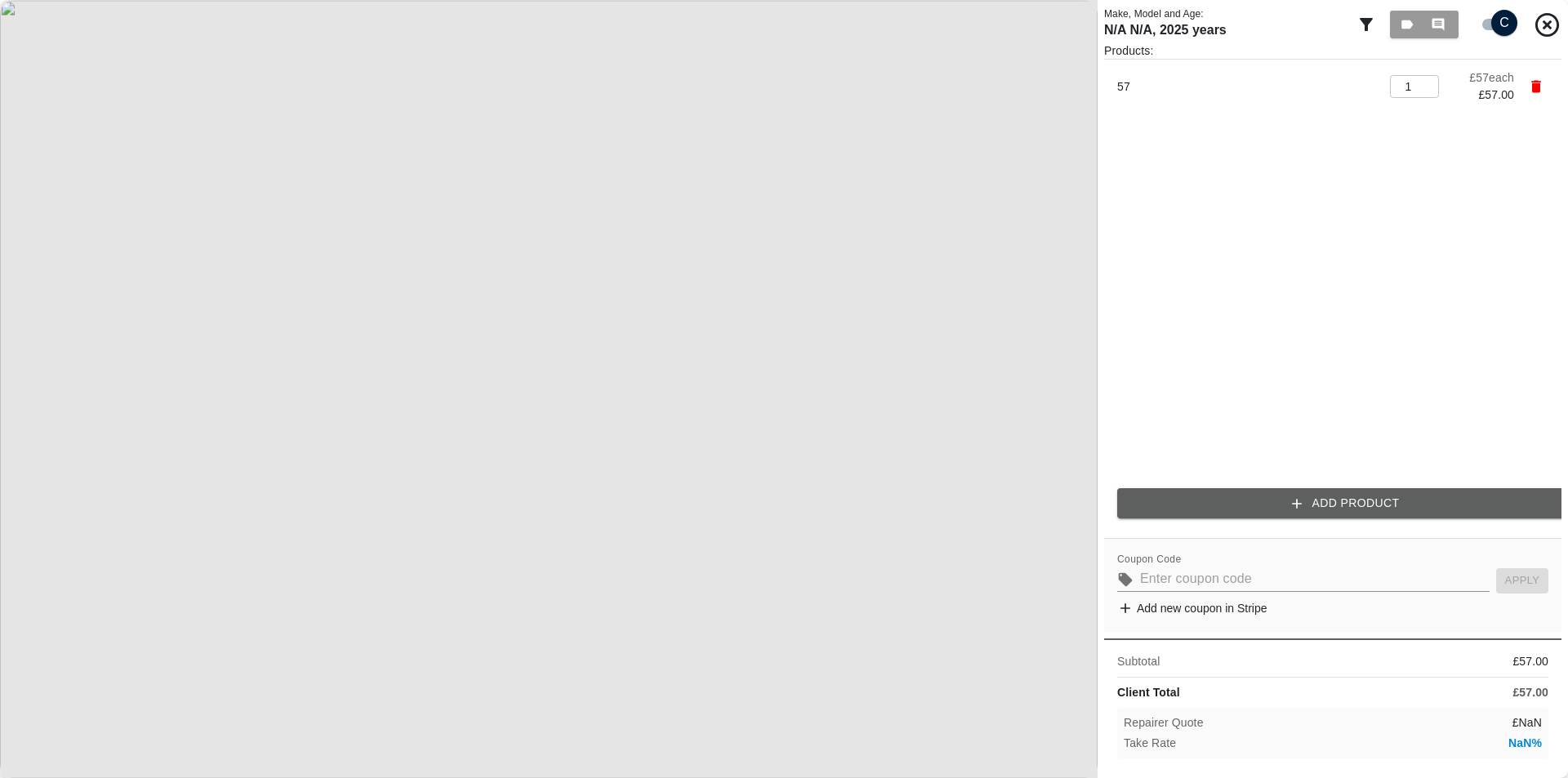
click at [1316, 514] on button "Add Product" at bounding box center [1346, 504] width 458 height 30
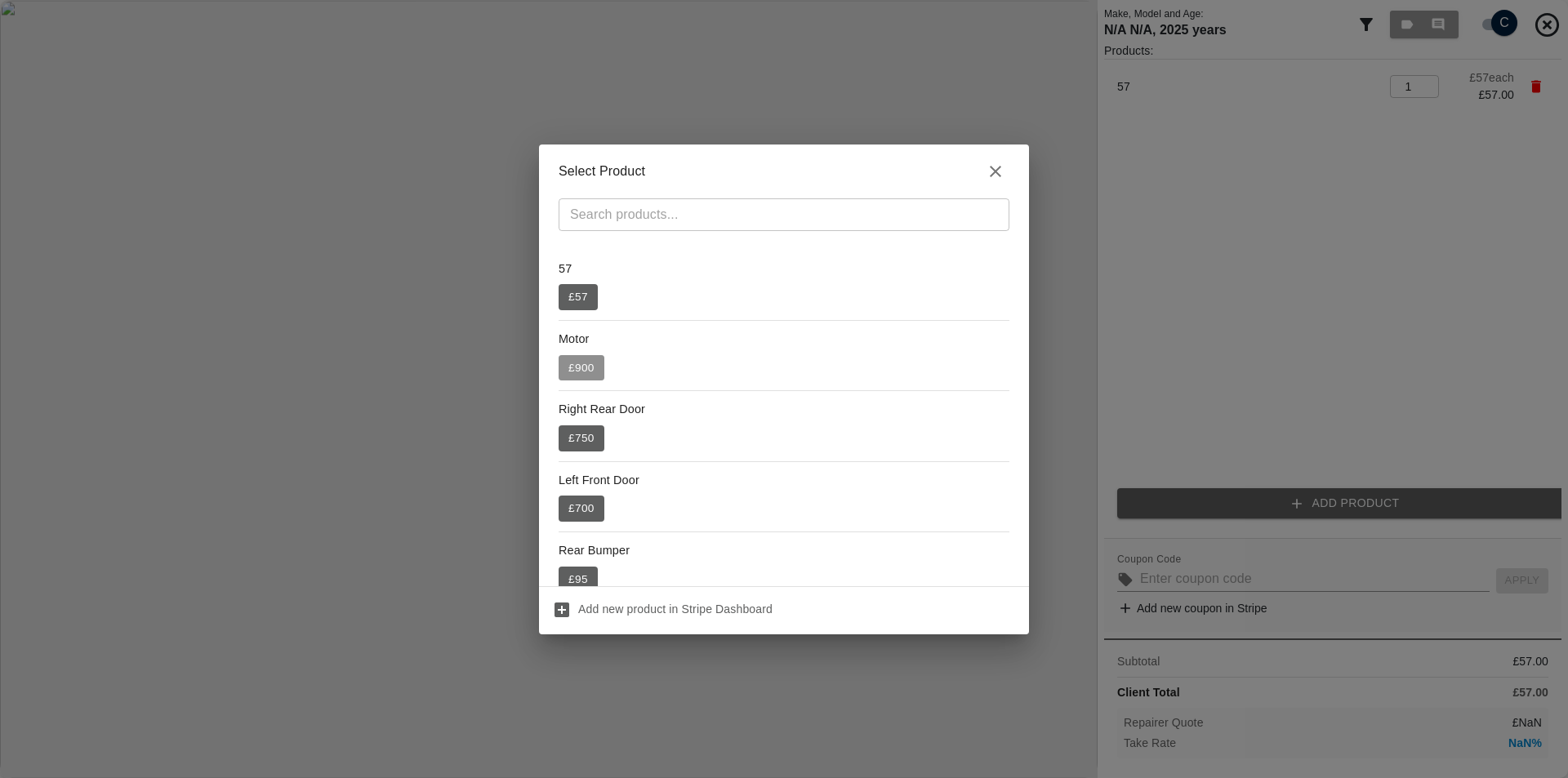
click at [573, 370] on button "£ 900" at bounding box center [582, 368] width 46 height 26
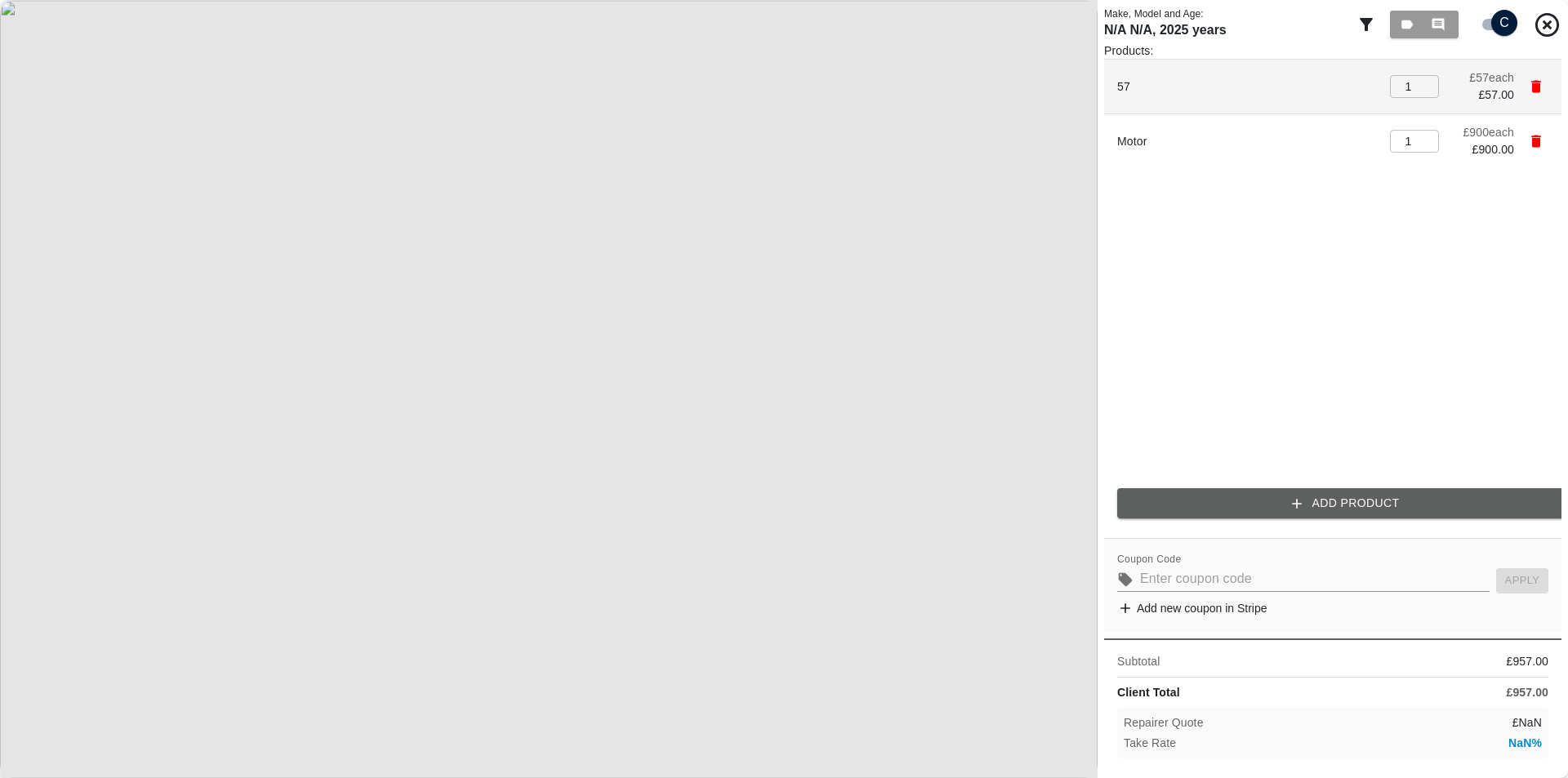
click at [1543, 84] on icon "button" at bounding box center [1536, 86] width 16 height 16
click at [1538, 85] on icon "button" at bounding box center [1537, 87] width 10 height 12
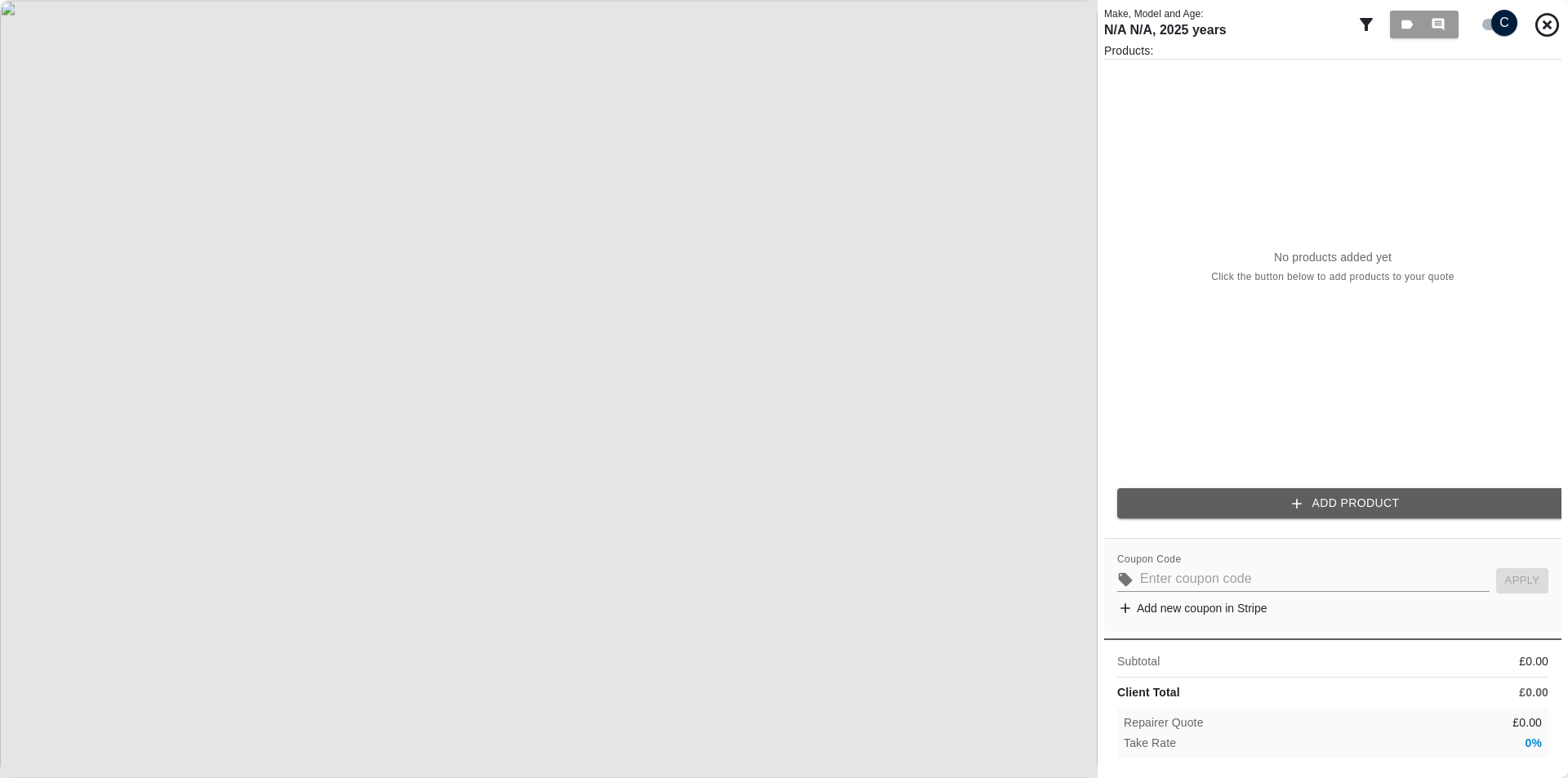
click at [1258, 495] on button "Add Product" at bounding box center [1346, 504] width 458 height 30
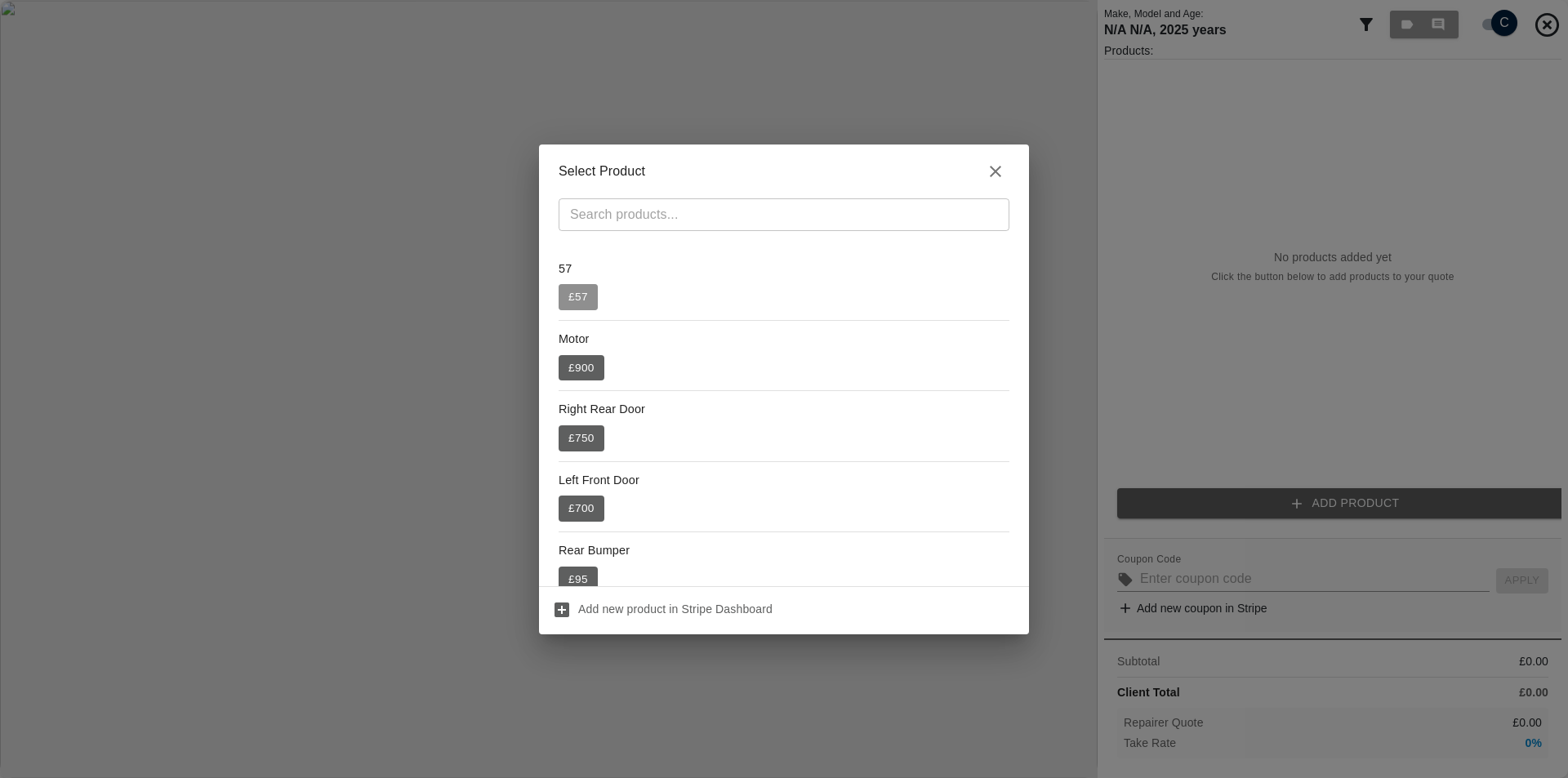
click at [577, 293] on button "£ 57" at bounding box center [578, 297] width 39 height 26
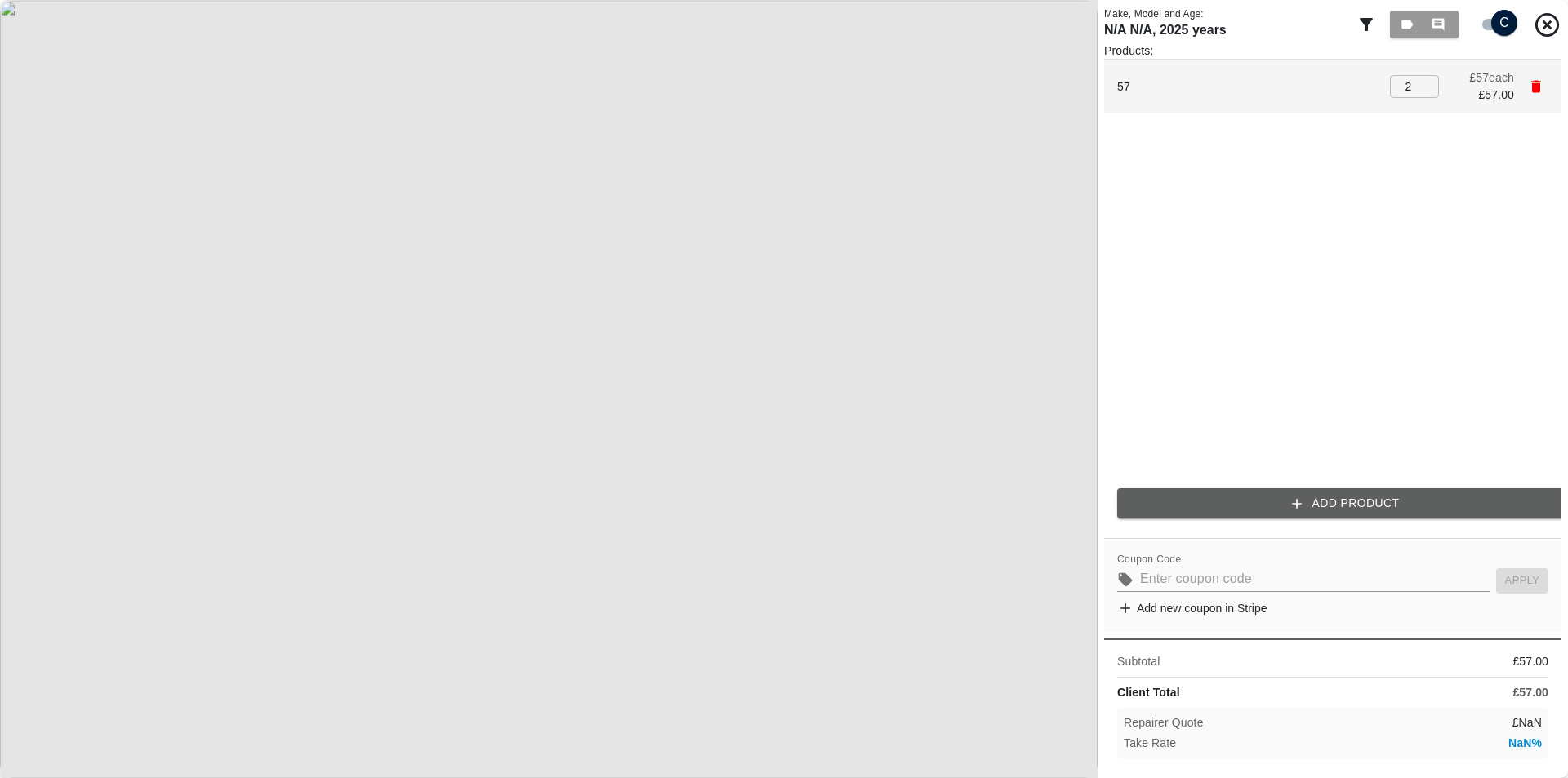
click at [1426, 79] on input "2" at bounding box center [1415, 86] width 49 height 23
click at [1426, 79] on input "3" at bounding box center [1415, 86] width 49 height 23
click at [1426, 79] on input "4" at bounding box center [1415, 86] width 49 height 23
type input "5"
click at [1426, 79] on input "5" at bounding box center [1415, 86] width 49 height 23
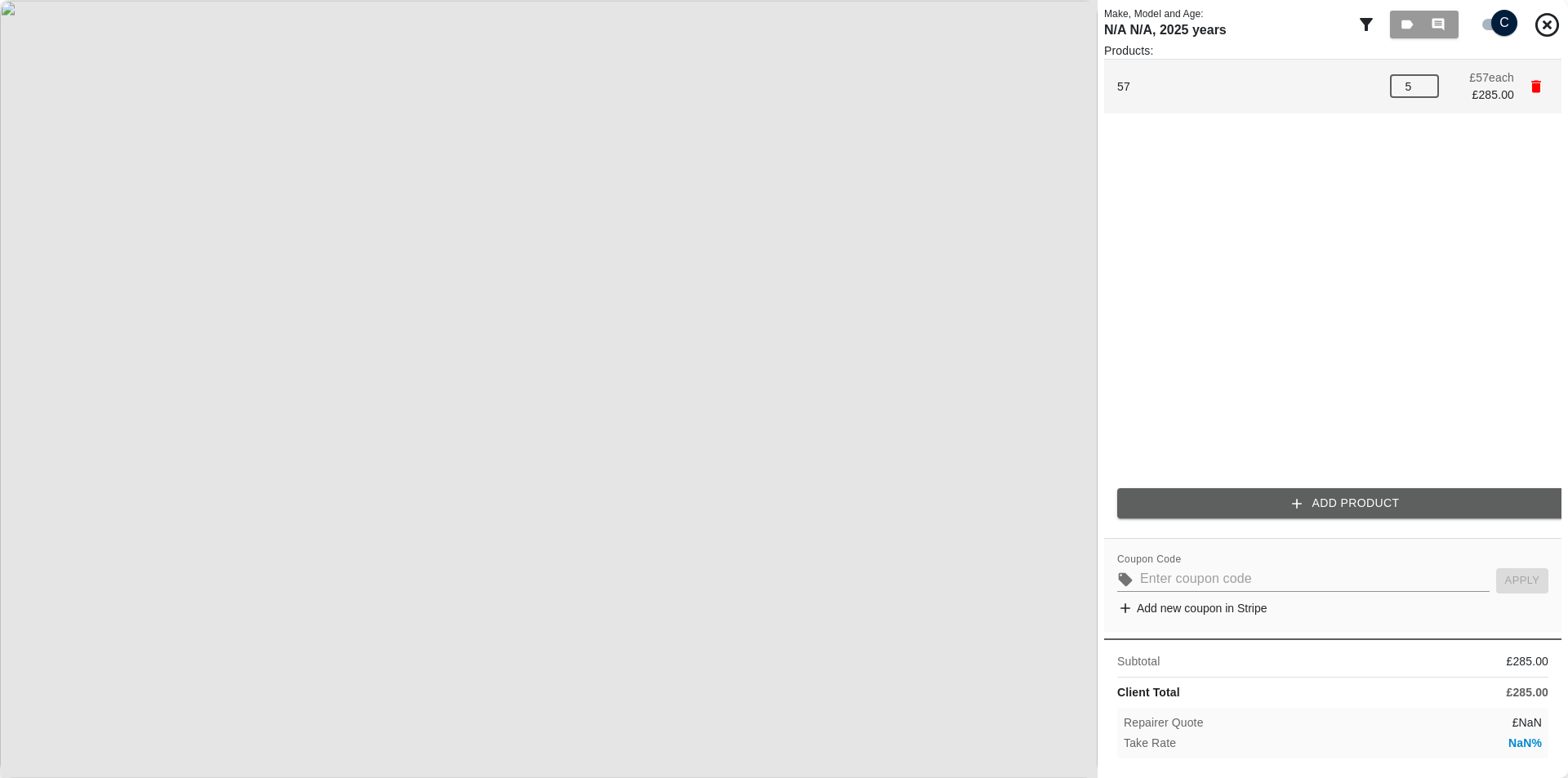
click at [1539, 90] on icon "button" at bounding box center [1537, 87] width 10 height 12
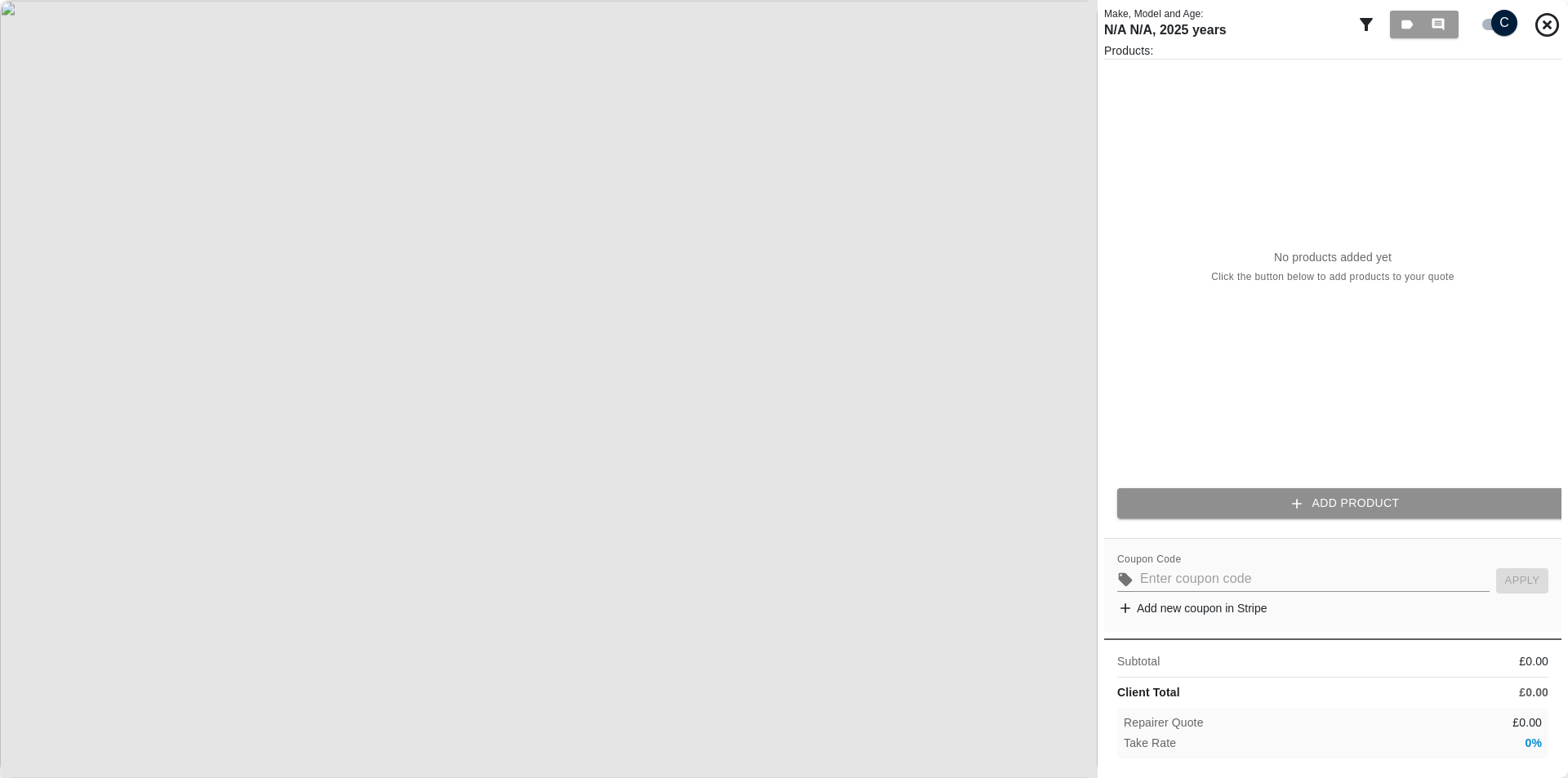
click at [1362, 503] on button "Add Product" at bounding box center [1346, 504] width 458 height 30
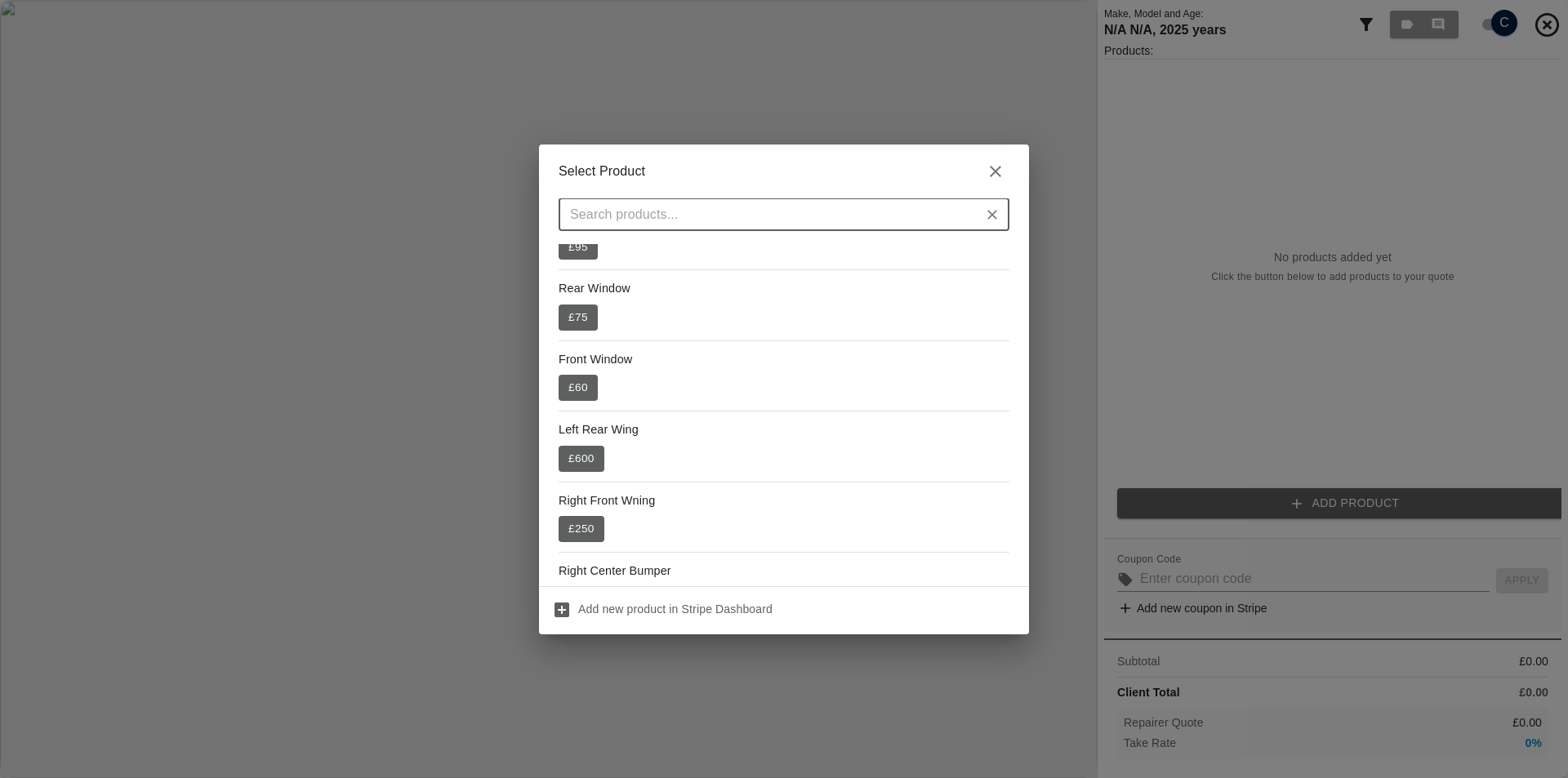
scroll to position [394, 0]
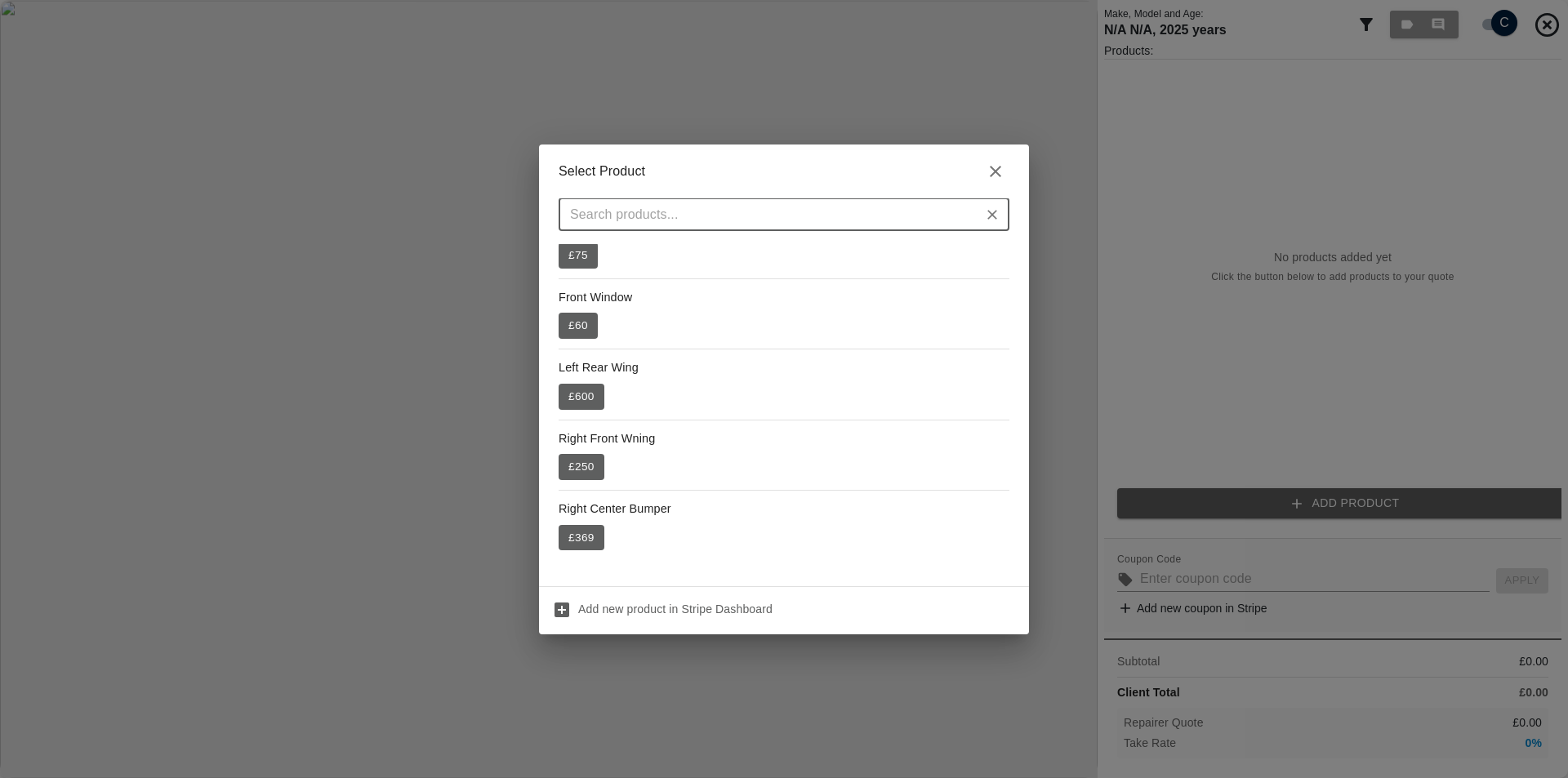
click at [1316, 374] on div "Select Product ​ 57 £ 57 Motor £ 900 Right Rear Door £ 750 Left Front Door £ 70…" at bounding box center [784, 389] width 1568 height 778
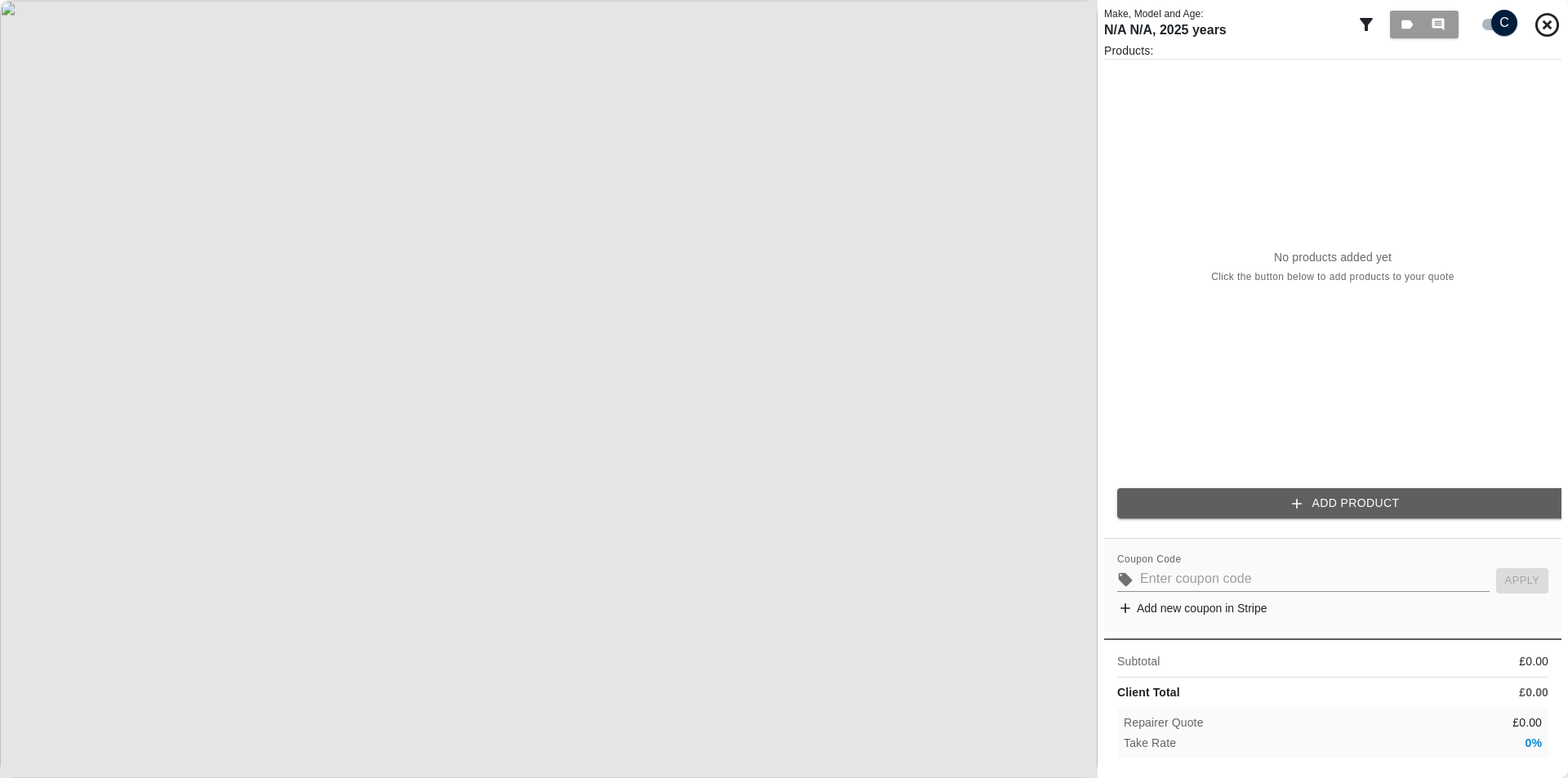
click at [1222, 476] on div "Products: No products added yet Click the button below to add products to your …" at bounding box center [1333, 287] width 458 height 489
click at [1210, 489] on button "Add Product" at bounding box center [1346, 504] width 458 height 30
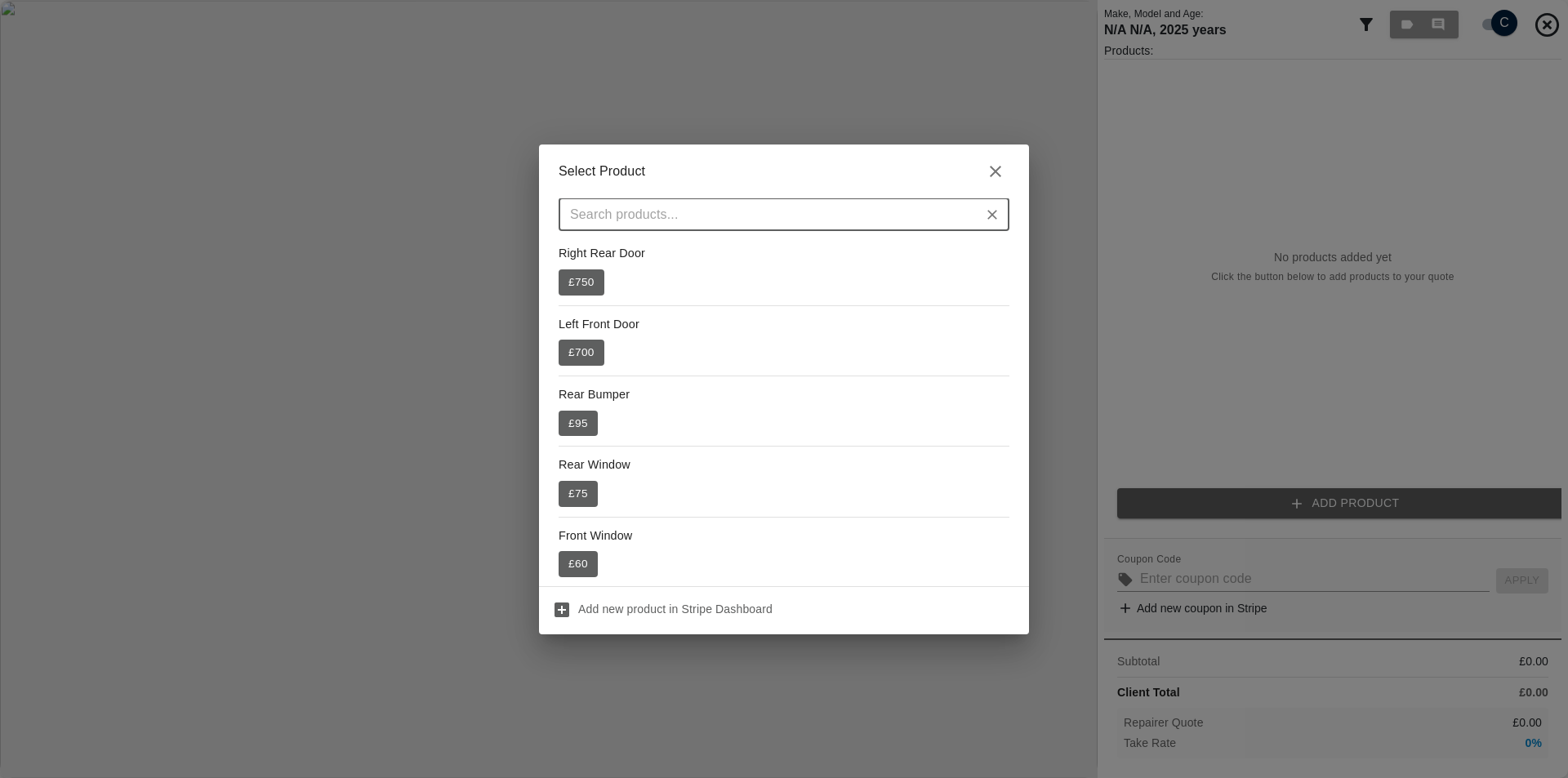
scroll to position [163, 0]
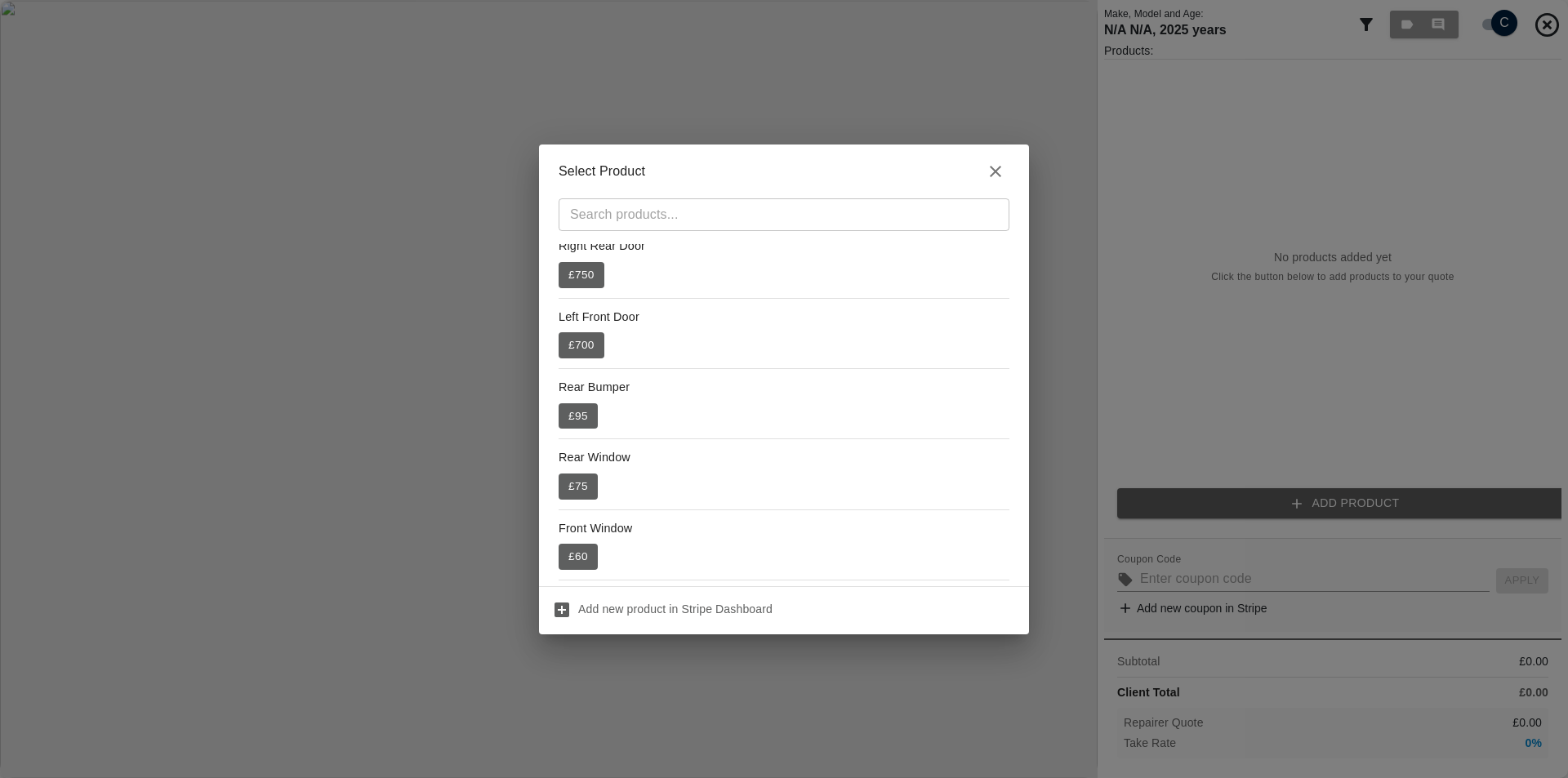
click at [1108, 467] on div "Select Product ​ 57 £ 57 Motor £ 900 Right Rear Door £ 750 Left Front Door £ 70…" at bounding box center [784, 389] width 1568 height 778
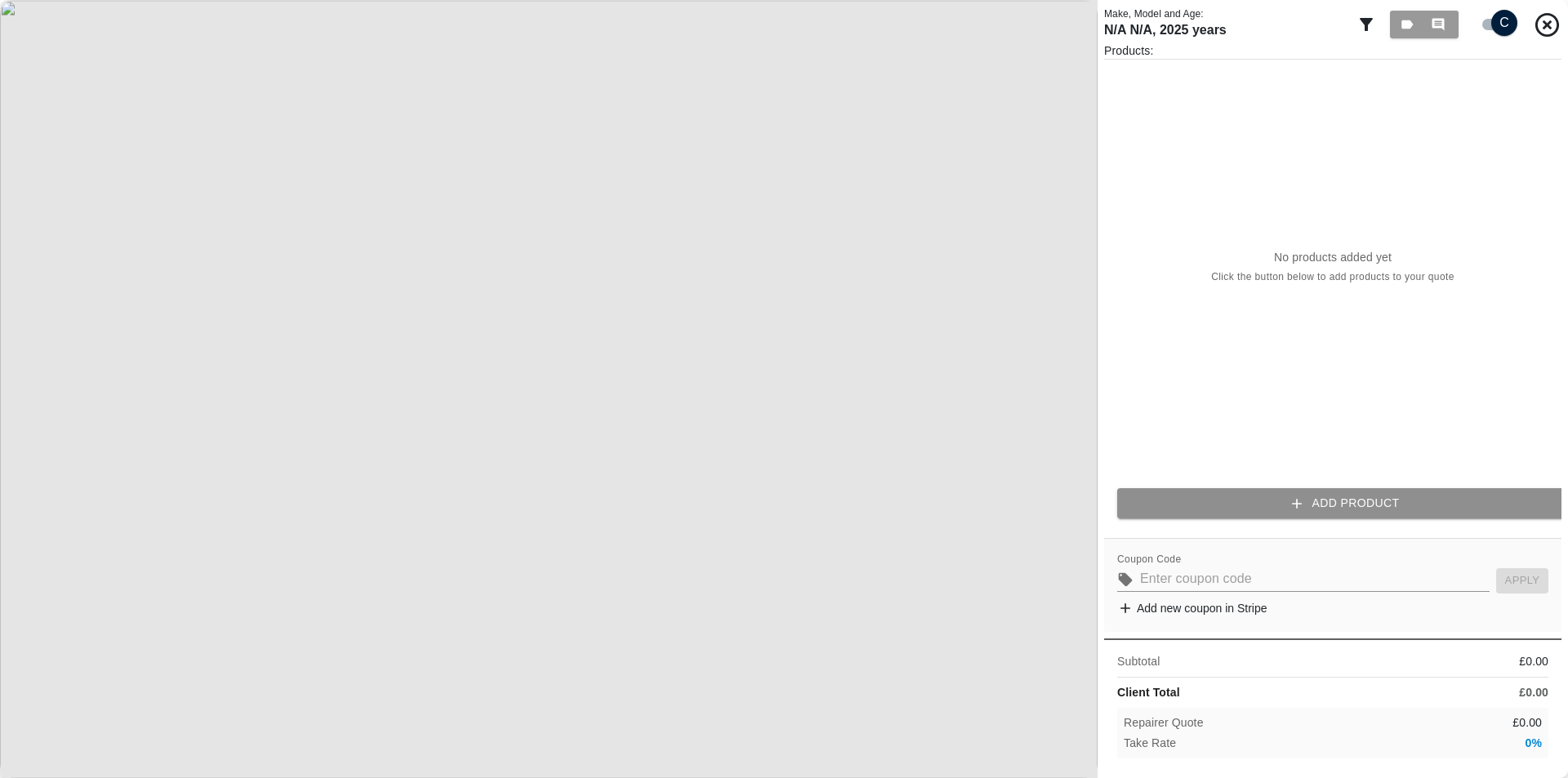
click at [1213, 496] on button "Add Product" at bounding box center [1346, 504] width 458 height 30
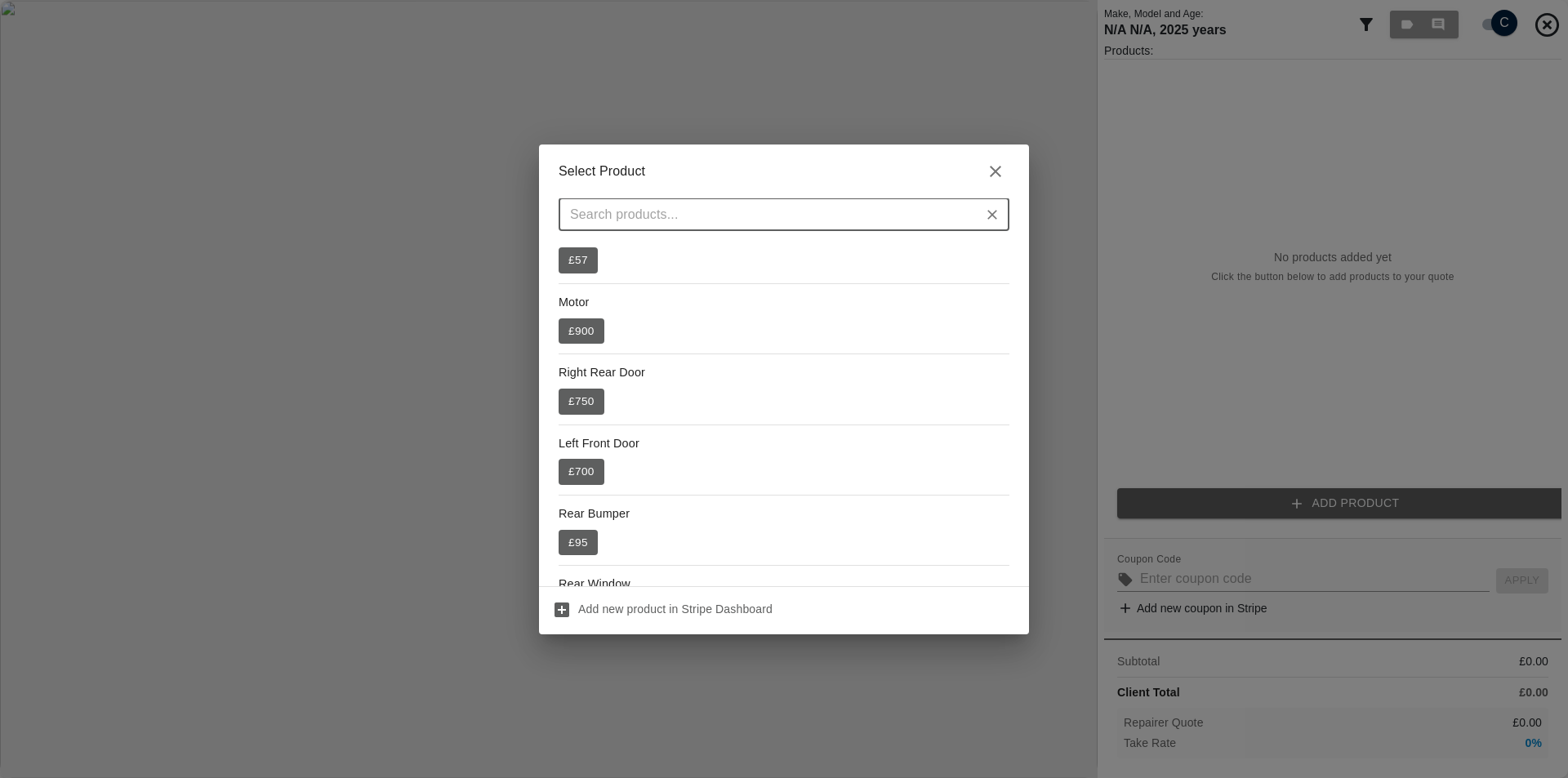
scroll to position [326, 0]
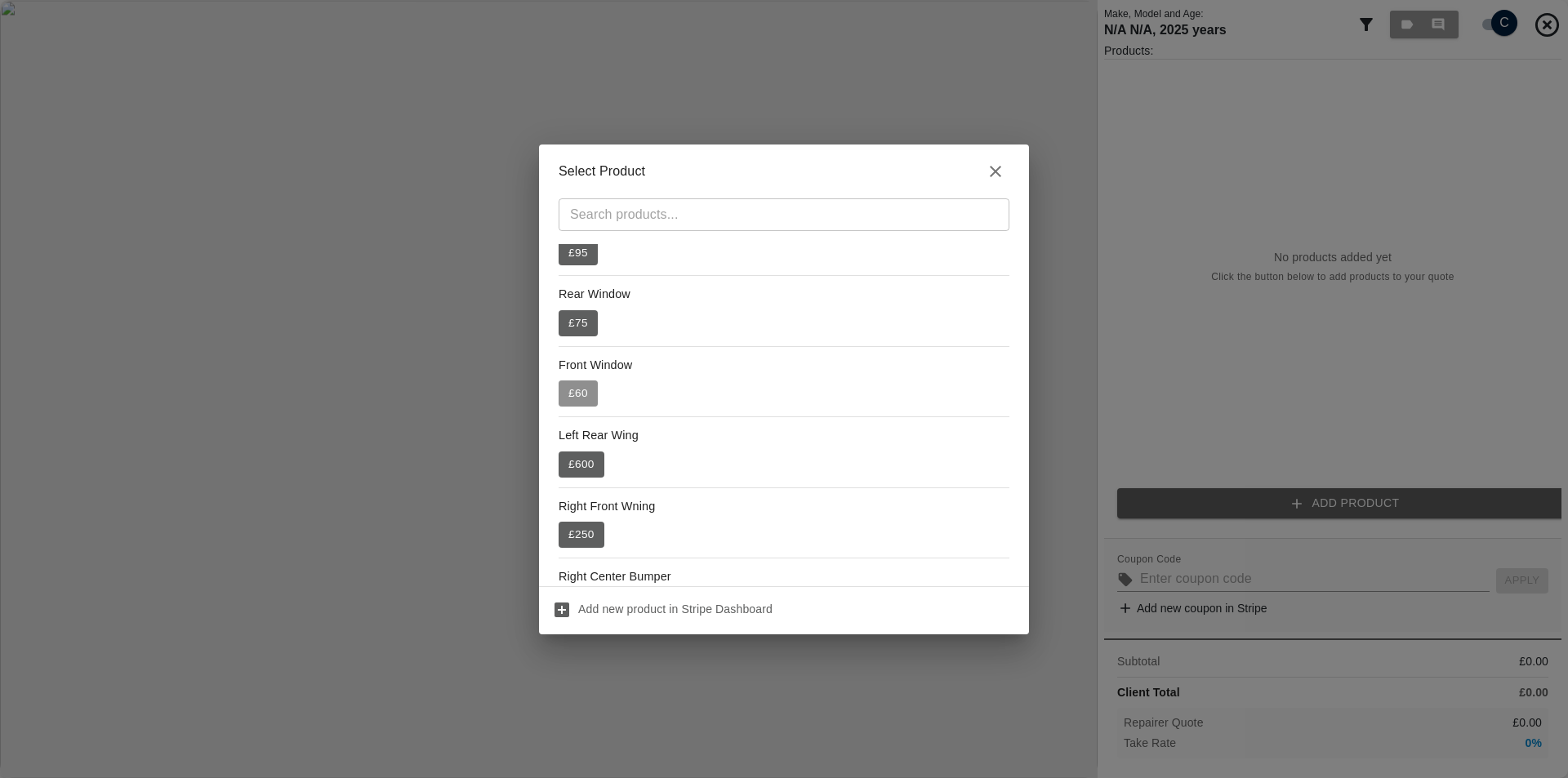
click at [562, 398] on button "£ 60" at bounding box center [578, 393] width 39 height 26
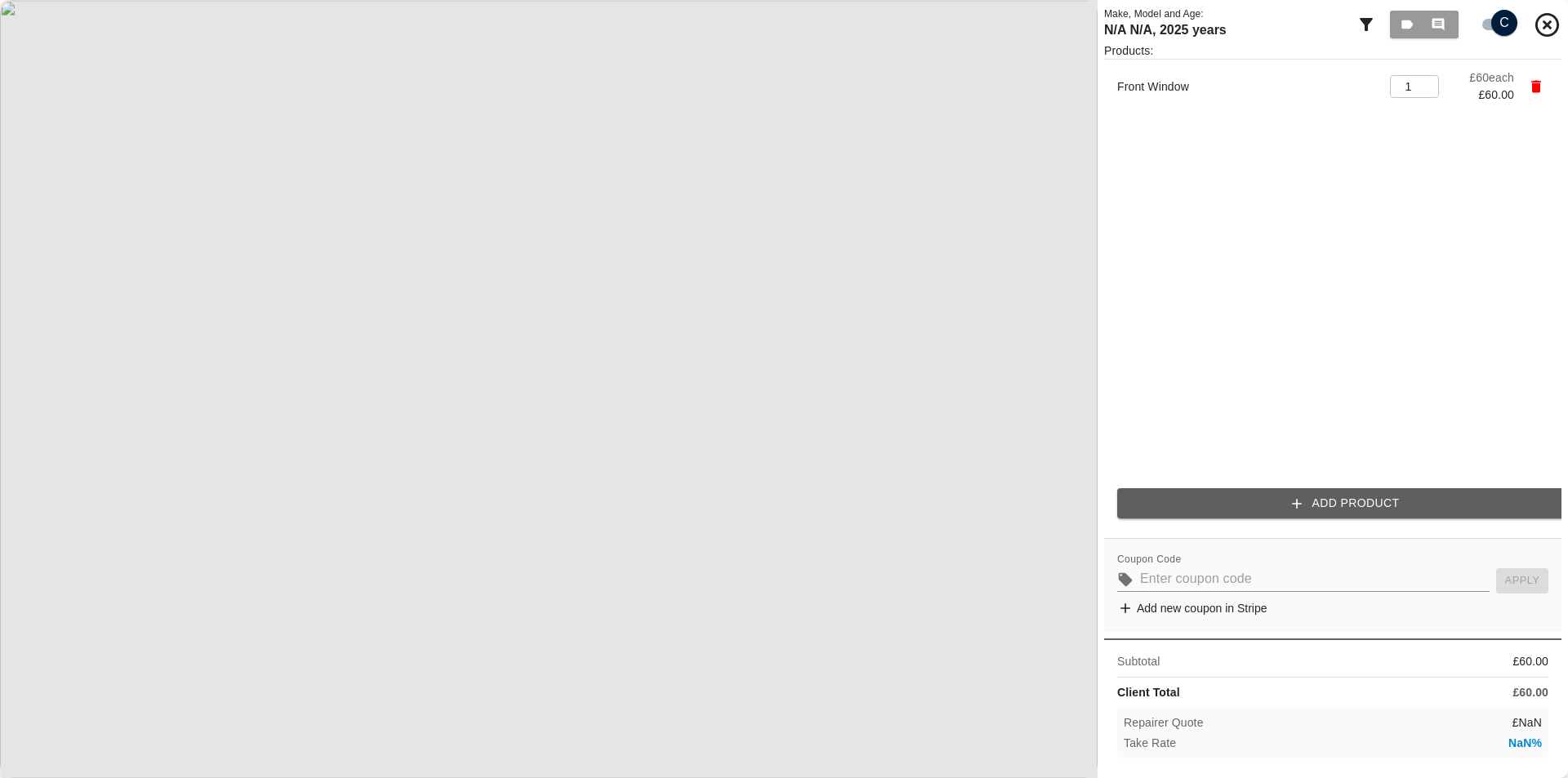
click at [1225, 523] on div "Products: Front Window 1 ​ £ 60 each £ 60.00 Add Product" at bounding box center [1333, 287] width 458 height 489
click at [1216, 504] on button "Add Product" at bounding box center [1346, 504] width 458 height 30
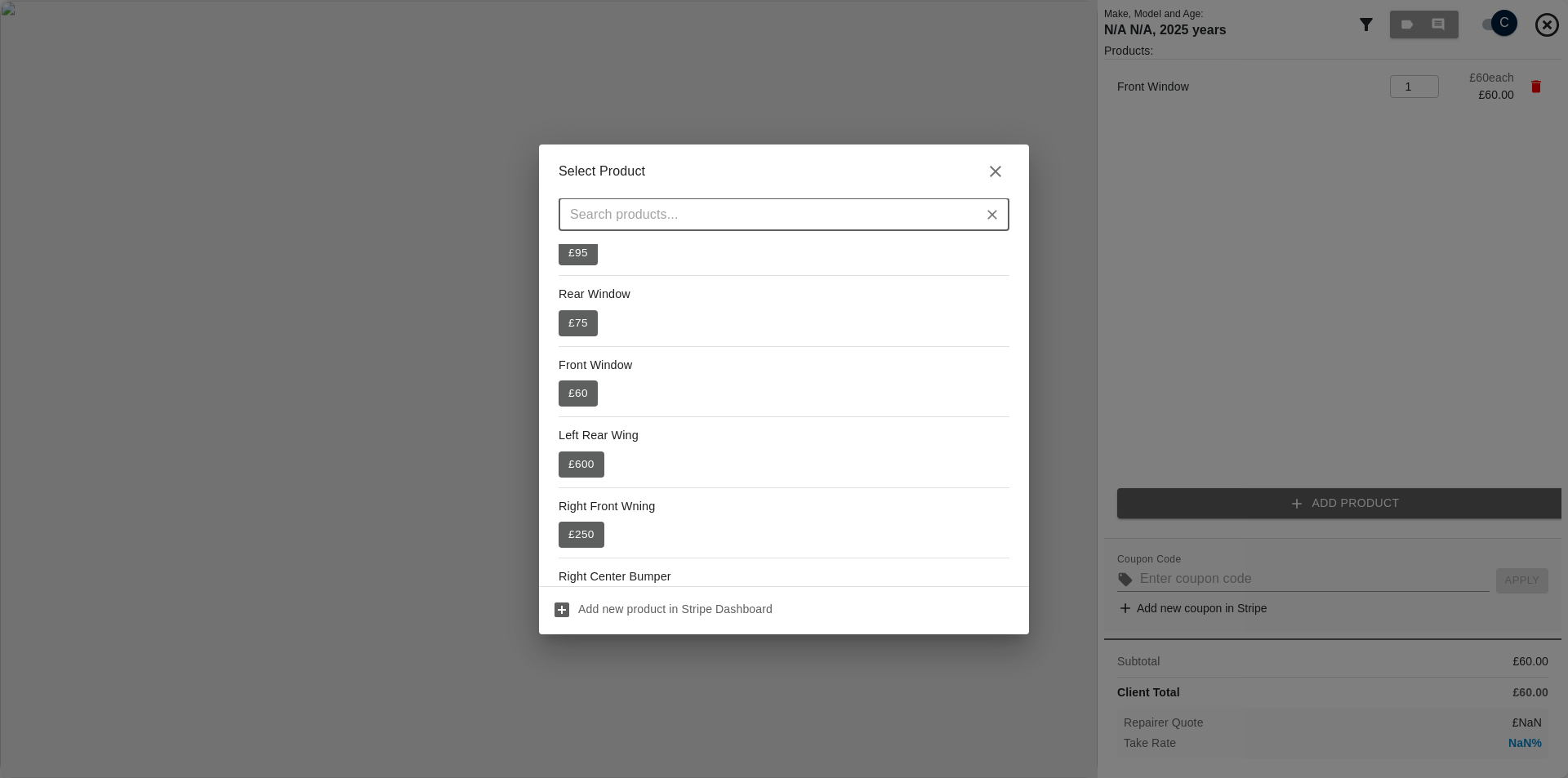
click at [590, 444] on p "Left Rear Wing" at bounding box center [784, 436] width 451 height 18
click at [632, 463] on div "Left Rear Wing £ 600" at bounding box center [784, 452] width 451 height 50
click at [594, 461] on button "£ 600" at bounding box center [582, 464] width 46 height 26
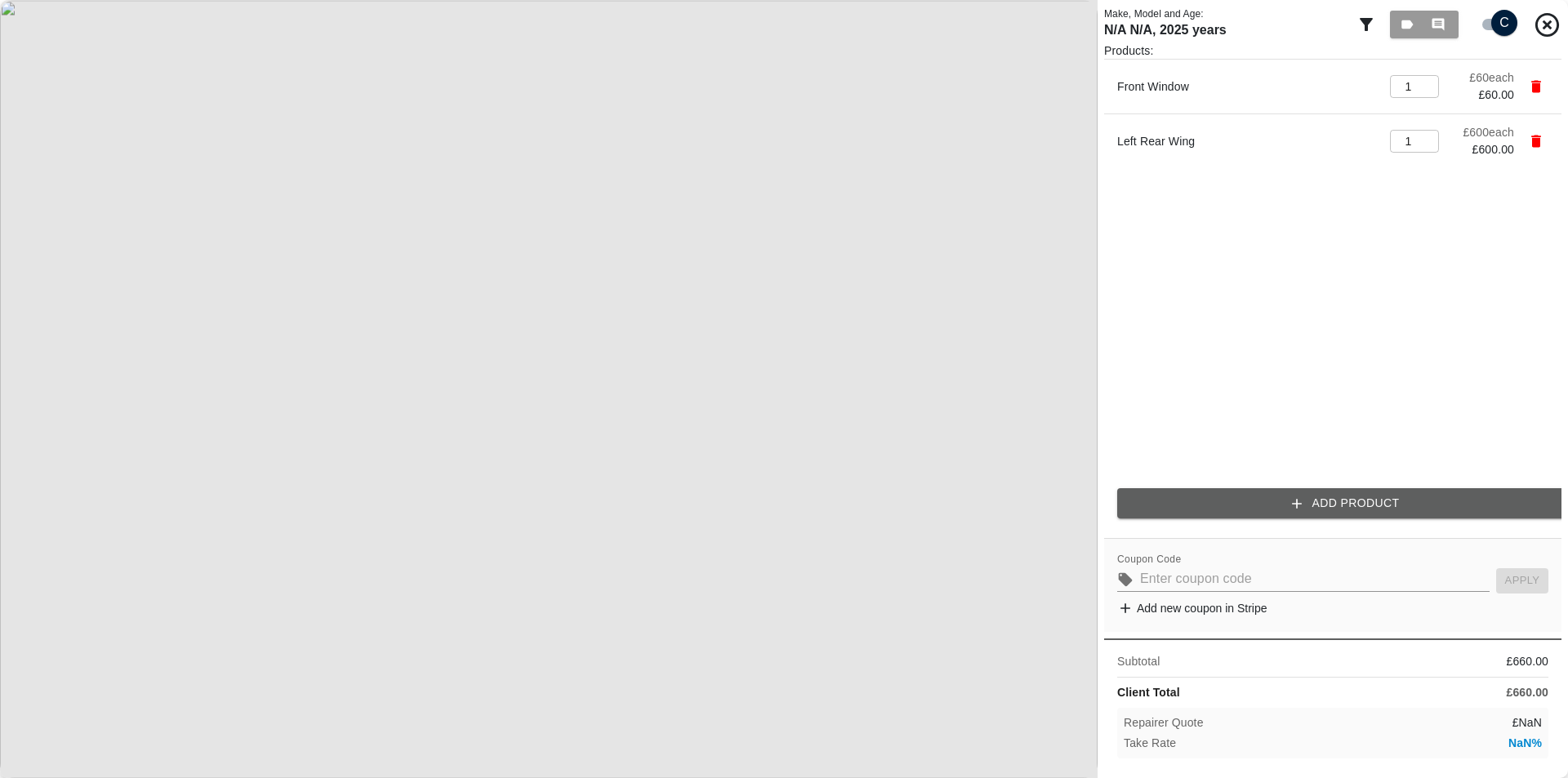
click at [248, 0] on html "Axioma Admin Help & Feedback Account Notifications 11 Logout 28 Repair home Bod…" at bounding box center [784, 0] width 1568 height 0
click at [1515, 19] on input "checkbox" at bounding box center [1505, 23] width 79 height 26
checkbox input "false"
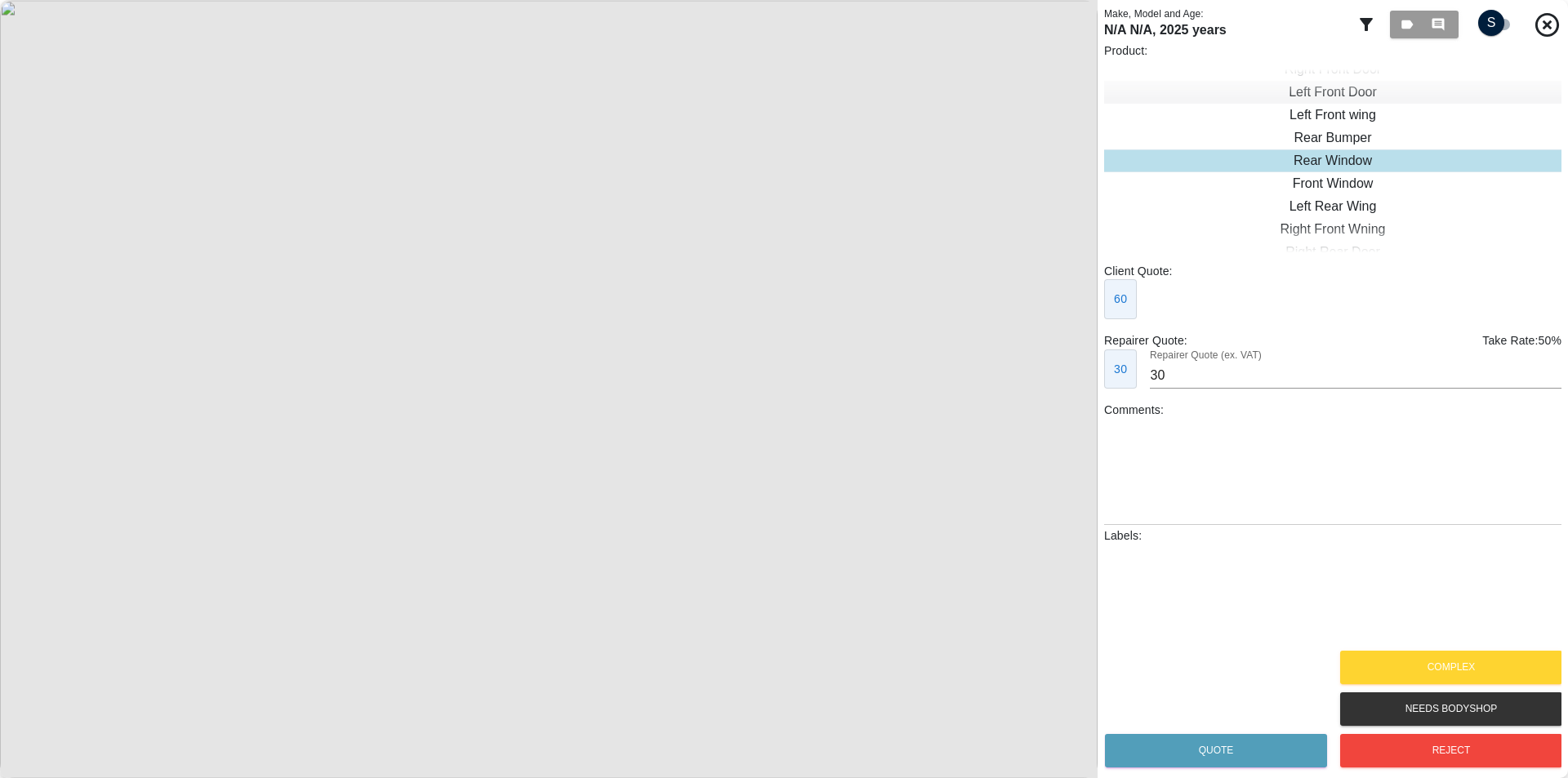
type input "25"
click at [1500, 30] on input "checkbox" at bounding box center [1491, 23] width 79 height 26
checkbox input "true"
click at [1505, 13] on input "checkbox" at bounding box center [1491, 23] width 79 height 26
checkbox input "true"
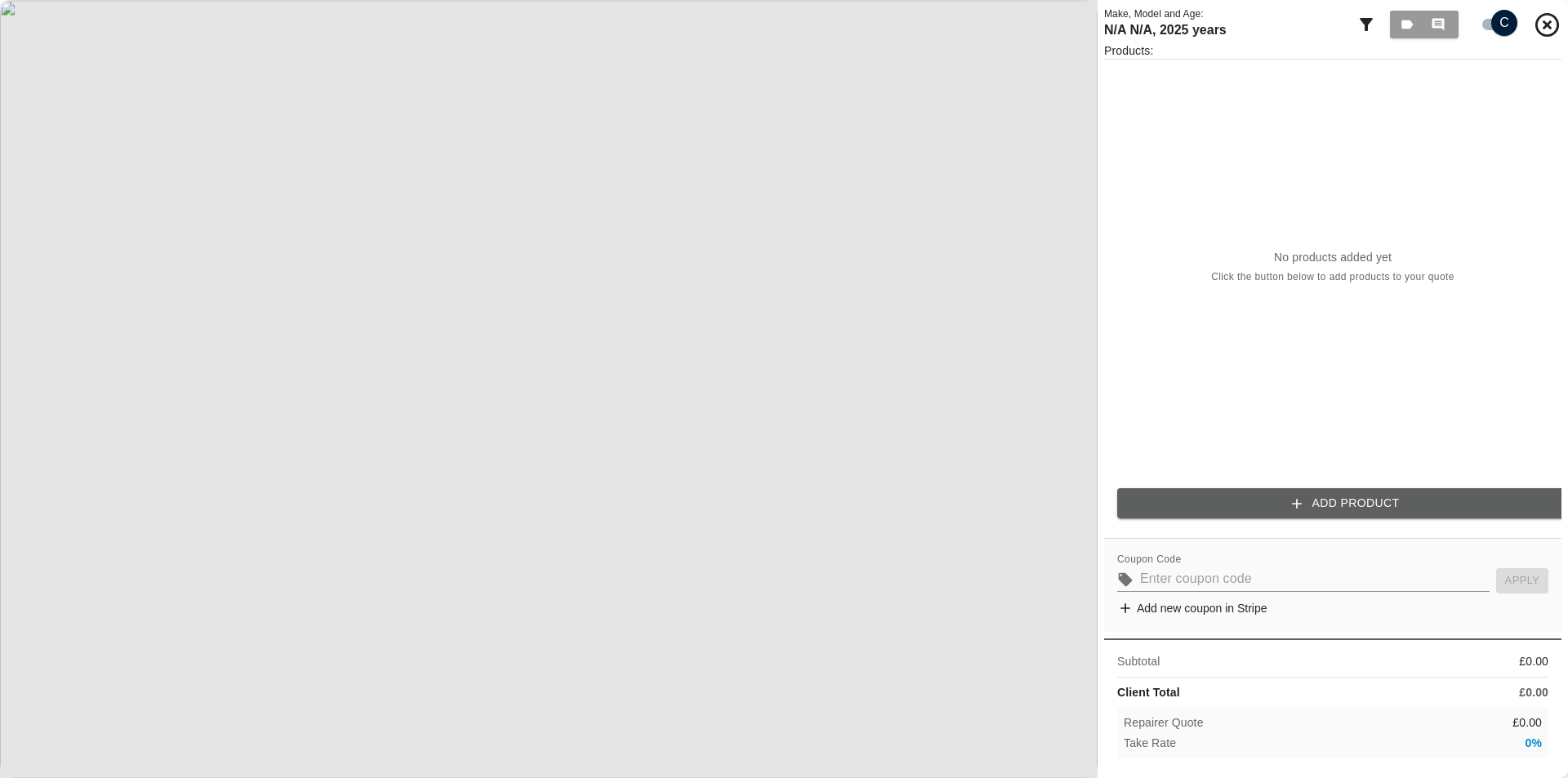
click at [1362, 522] on div "Products: No products added yet Click the button below to add products to your …" at bounding box center [1333, 287] width 458 height 489
click at [1339, 512] on button "Add Product" at bounding box center [1346, 504] width 458 height 30
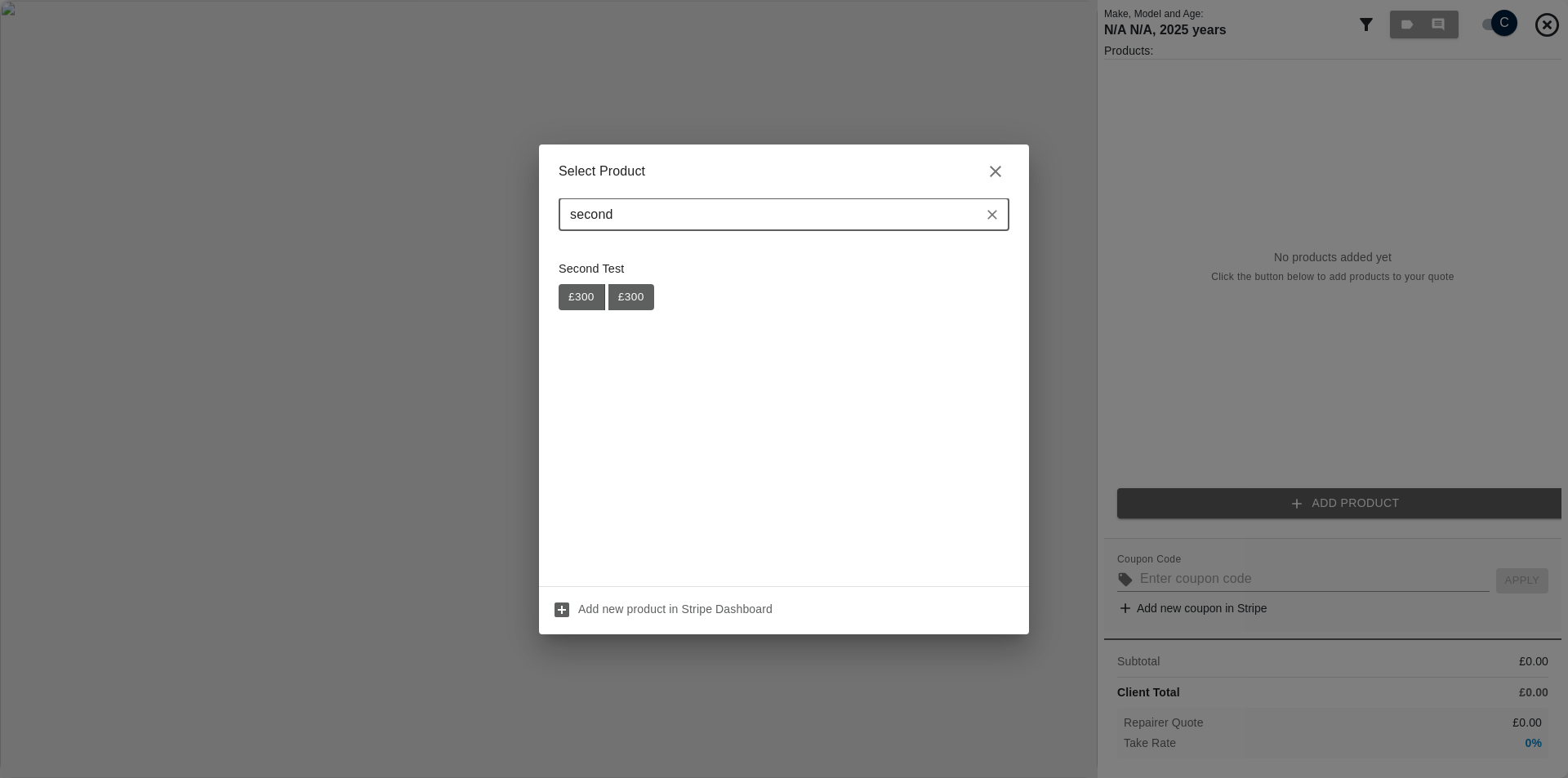
type input "second"
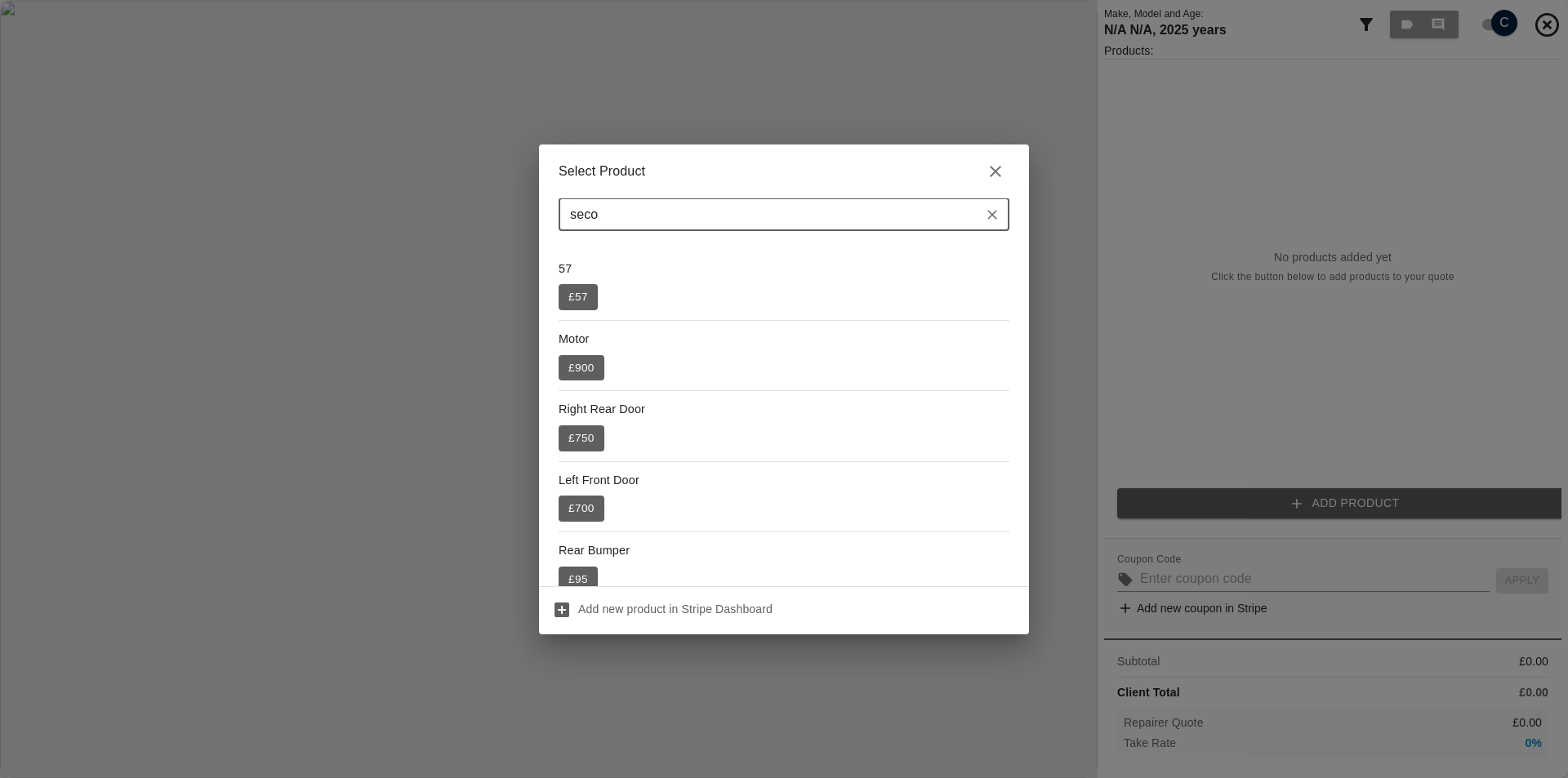
type input "secon"
type input "second"
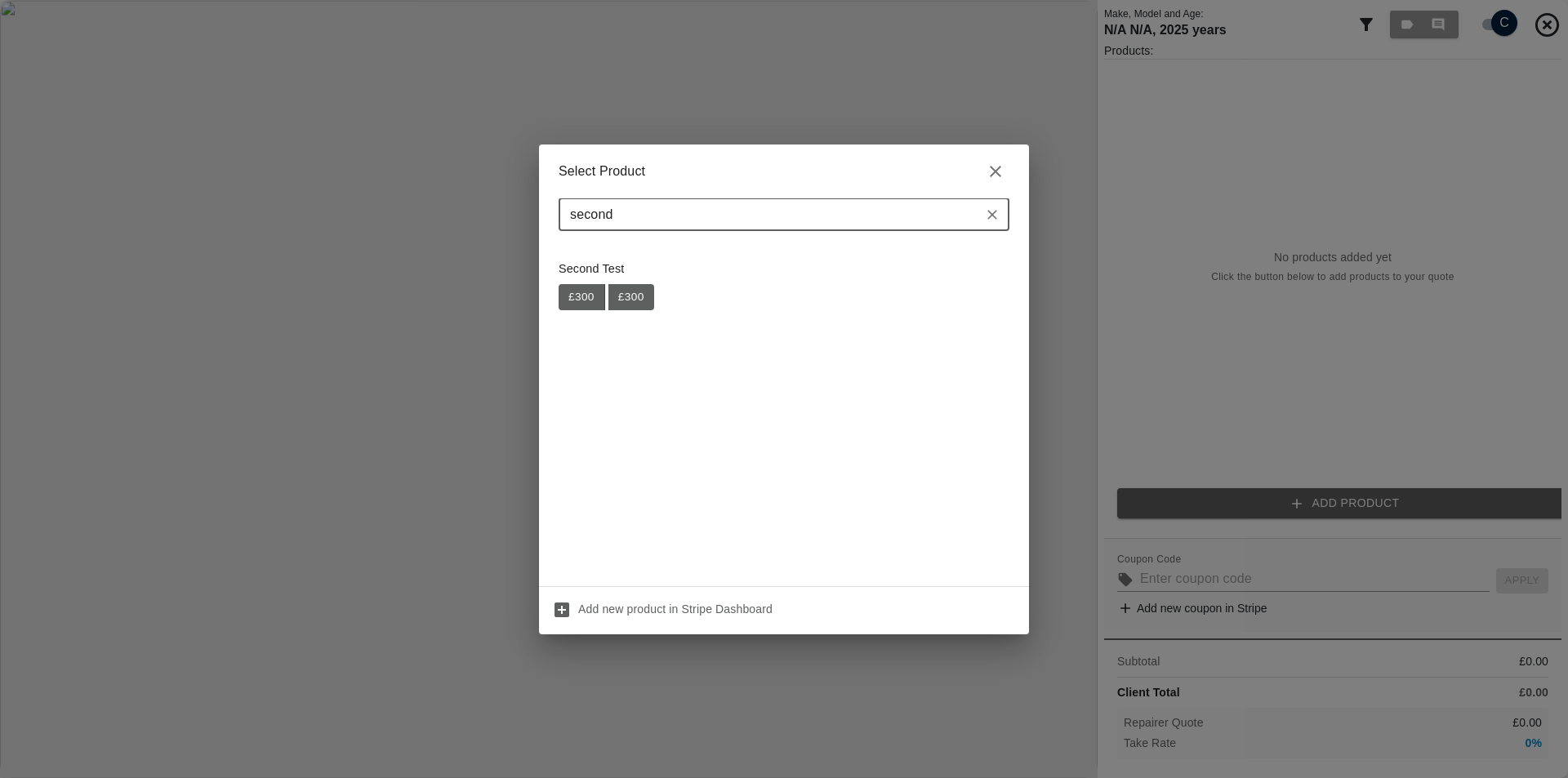
click at [1108, 154] on div "Select Product second ​ Second Test £ 300 £ 300 Add new product in Stripe Dashb…" at bounding box center [784, 389] width 1568 height 778
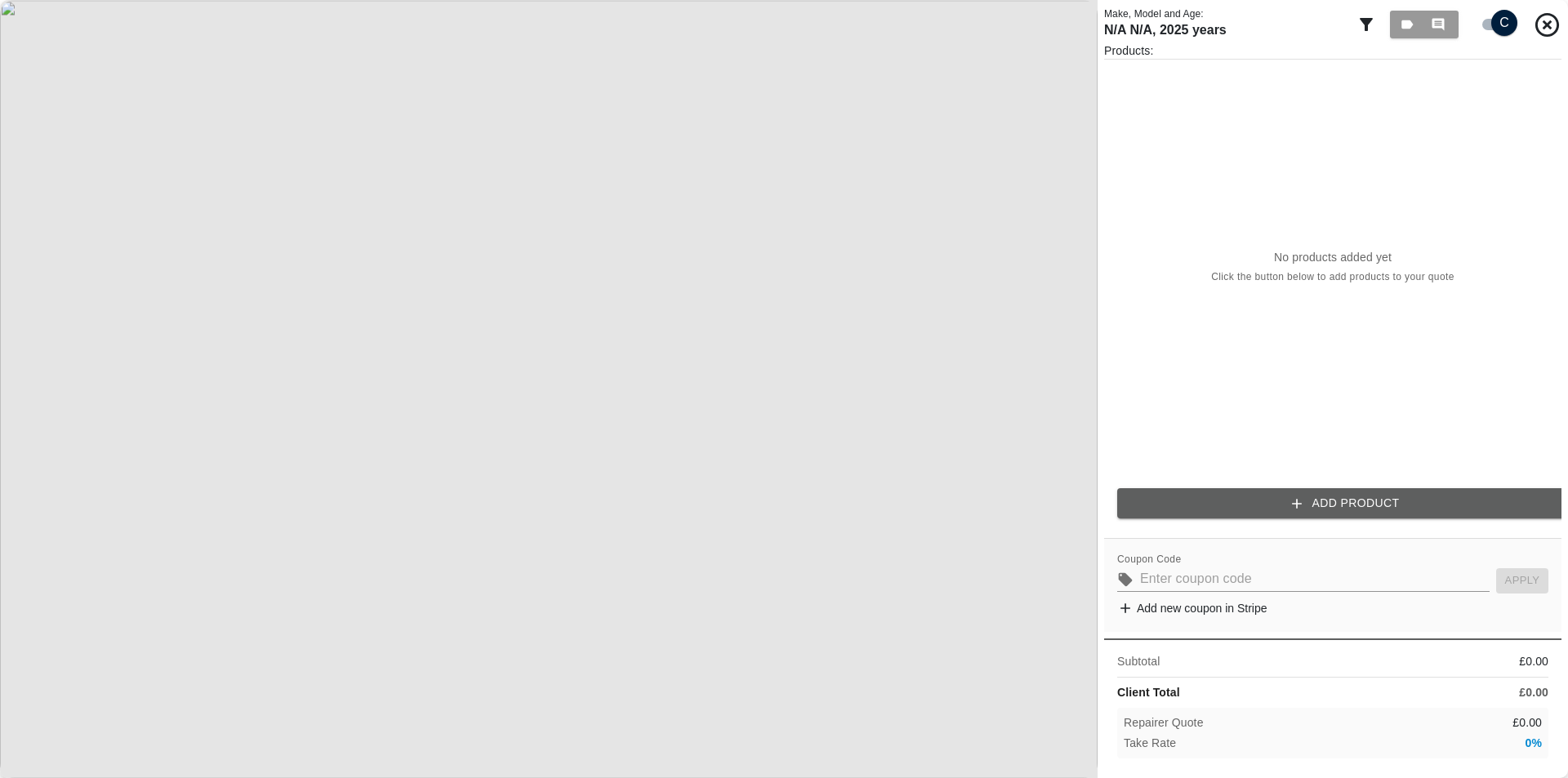
click at [1499, 27] on input "checkbox" at bounding box center [1505, 23] width 79 height 26
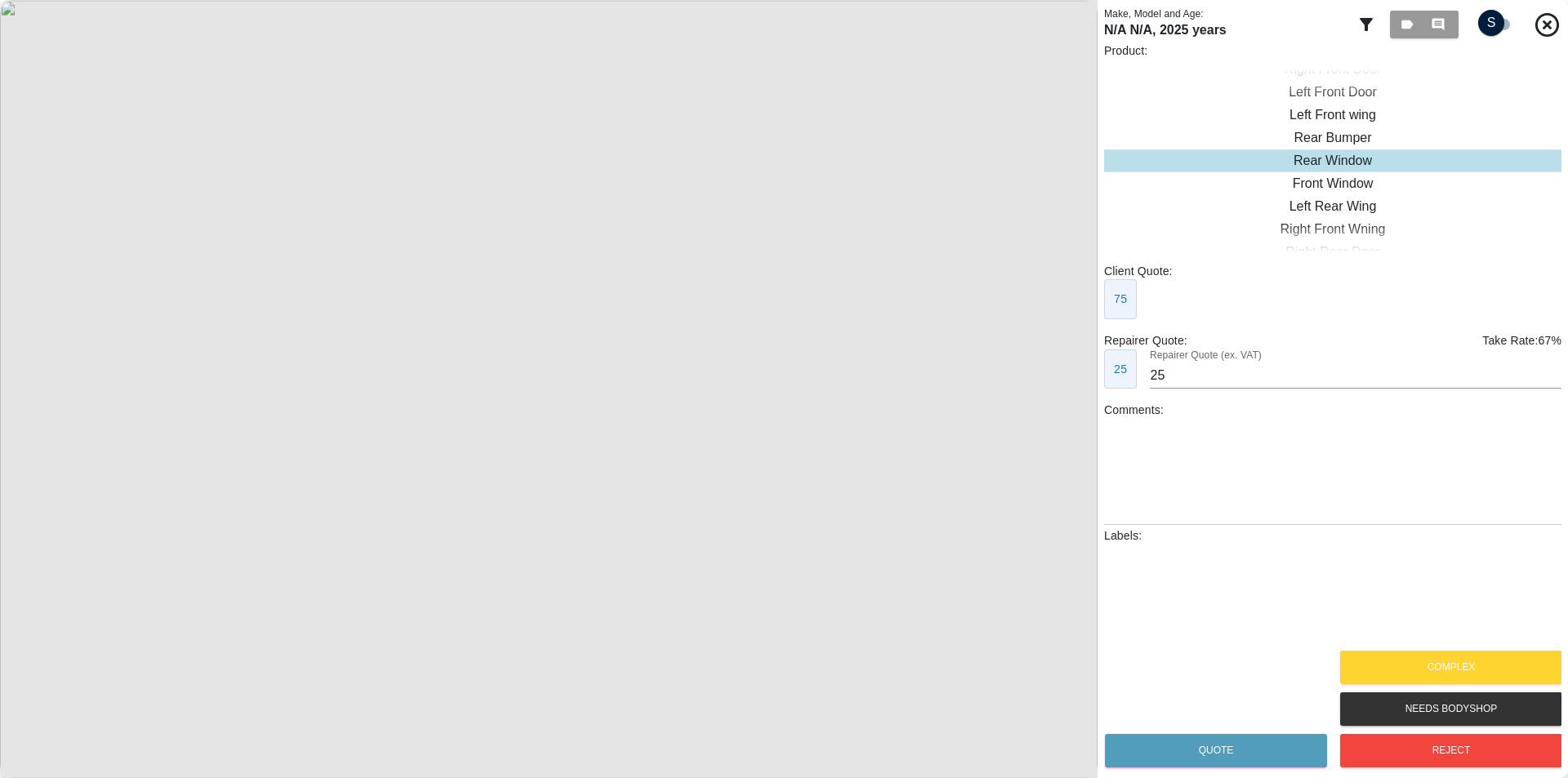
click at [1497, 26] on input "checkbox" at bounding box center [1491, 23] width 79 height 26
checkbox input "true"
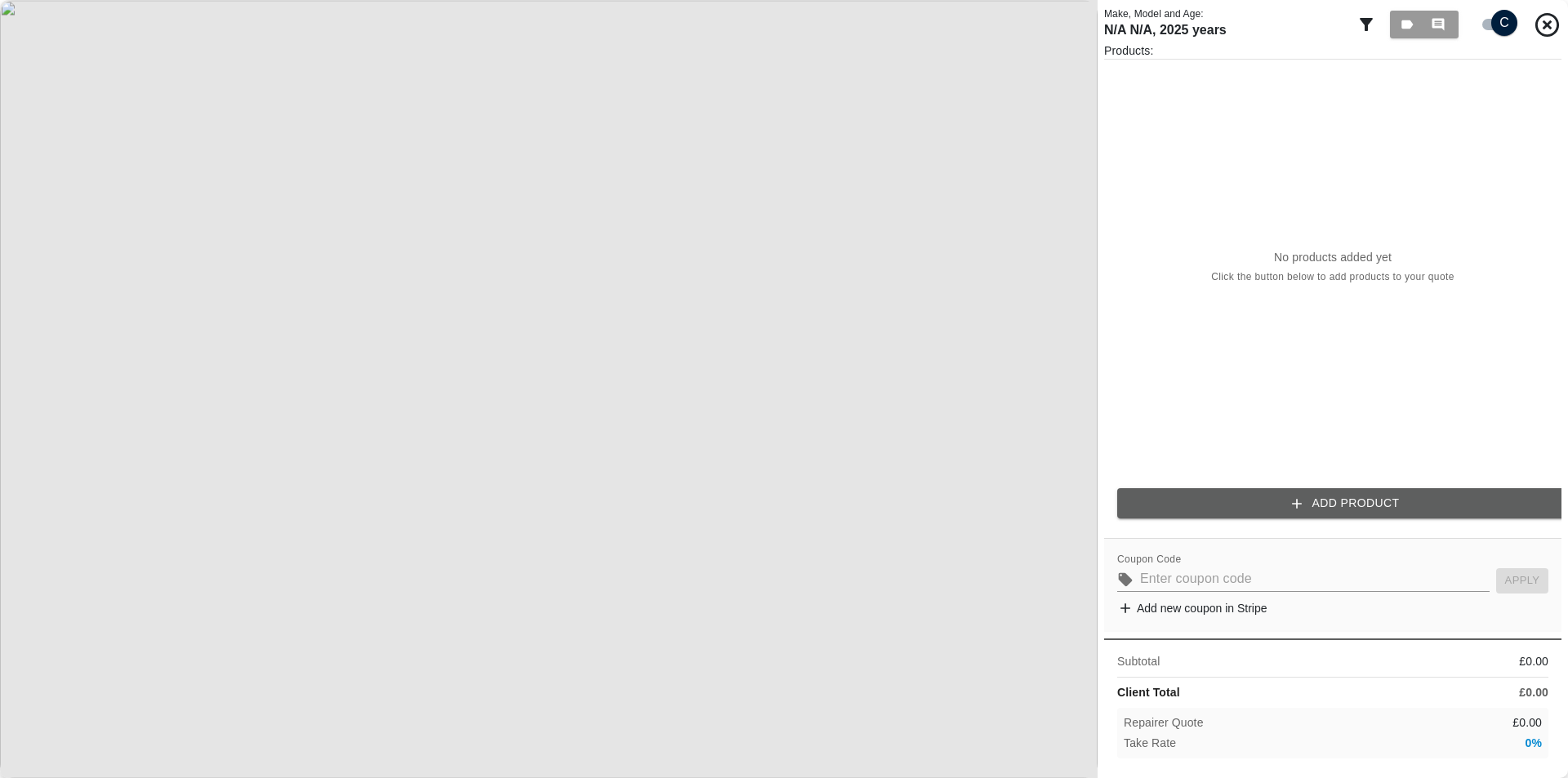
click at [1348, 502] on button "Add Product" at bounding box center [1346, 504] width 458 height 30
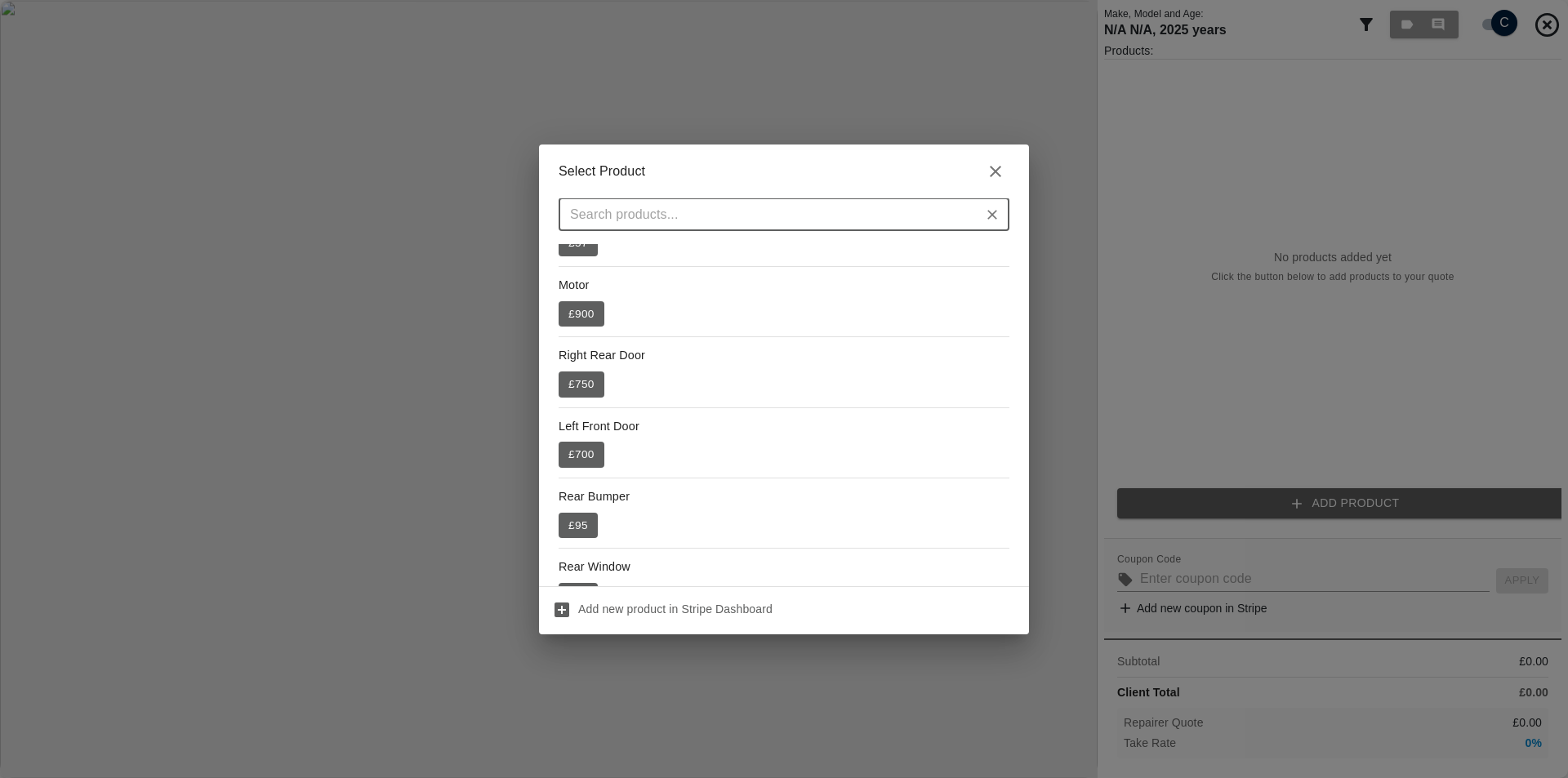
scroll to position [394, 0]
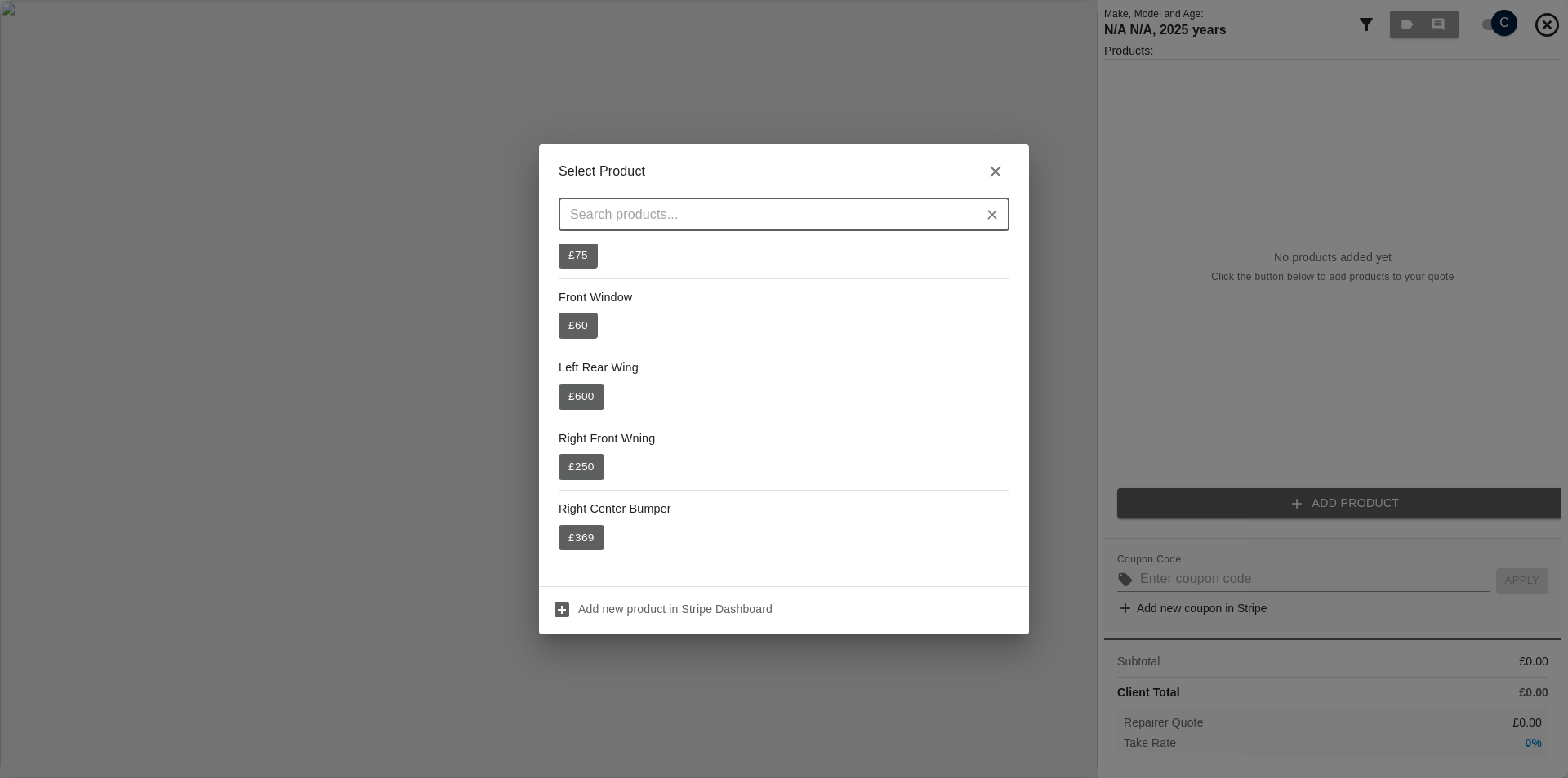
click at [580, 467] on button "£ 250" at bounding box center [582, 467] width 46 height 26
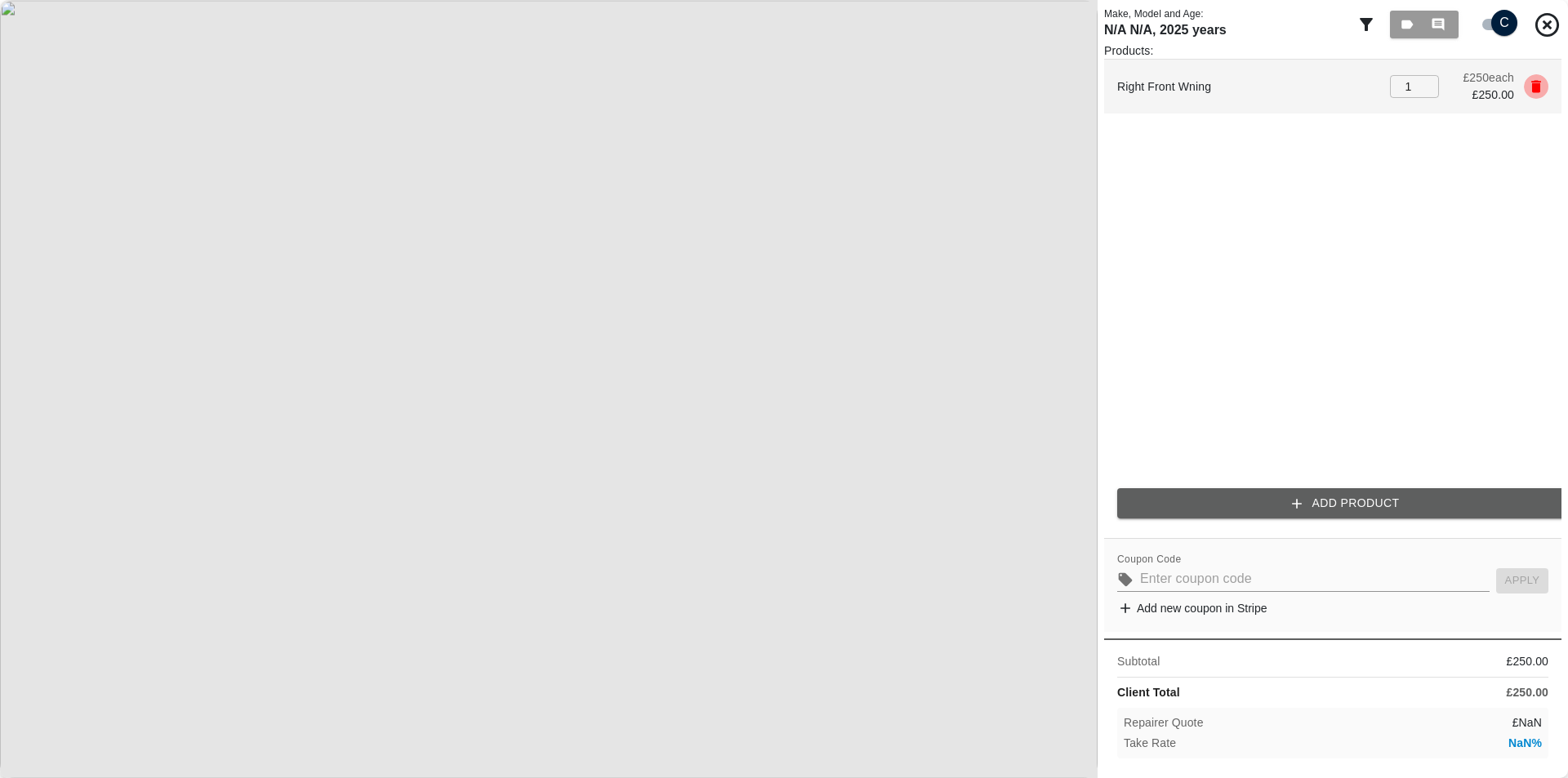
click at [1544, 81] on button "button" at bounding box center [1536, 86] width 25 height 25
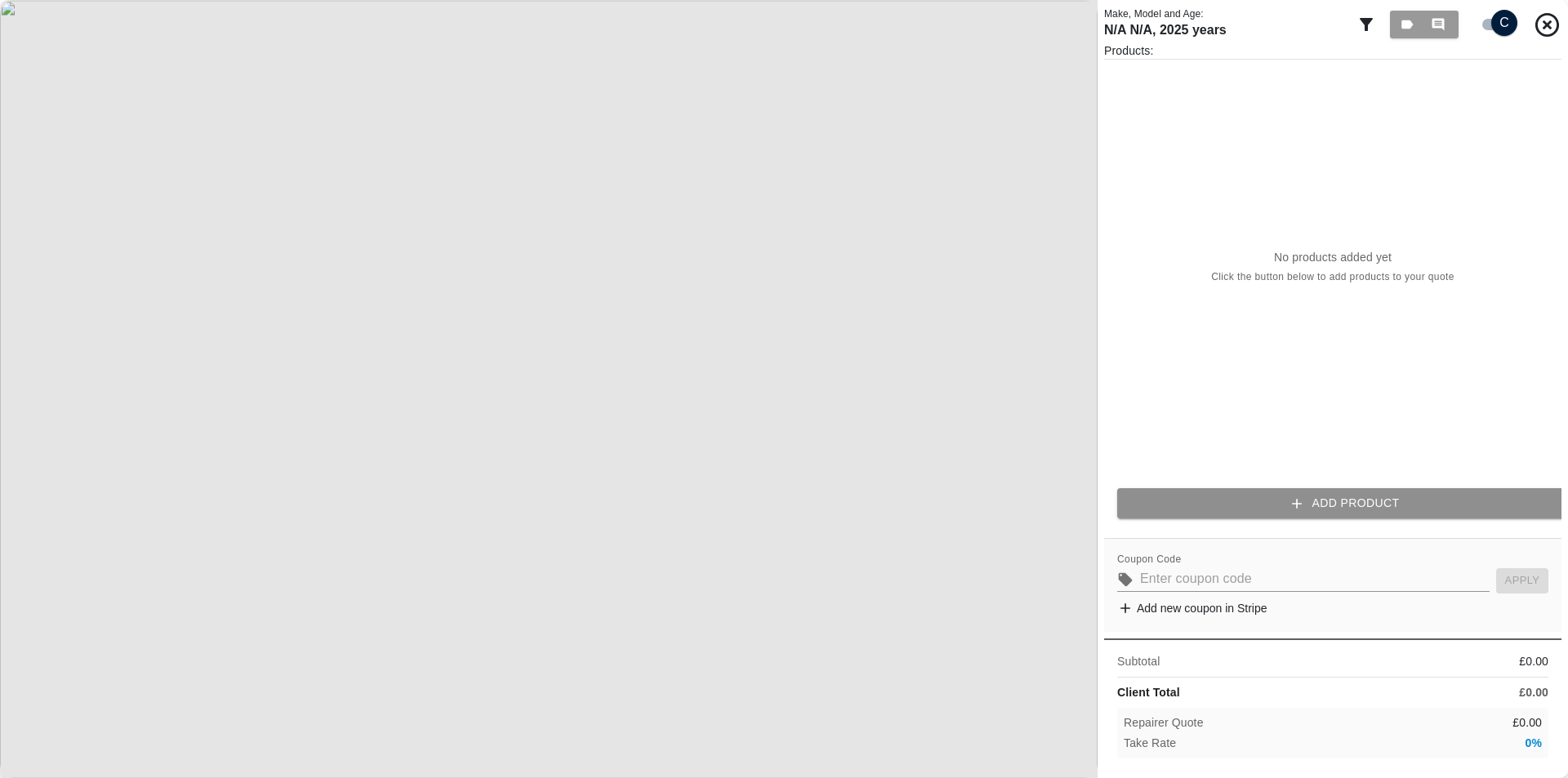
click at [1199, 497] on button "Add Product" at bounding box center [1346, 504] width 458 height 30
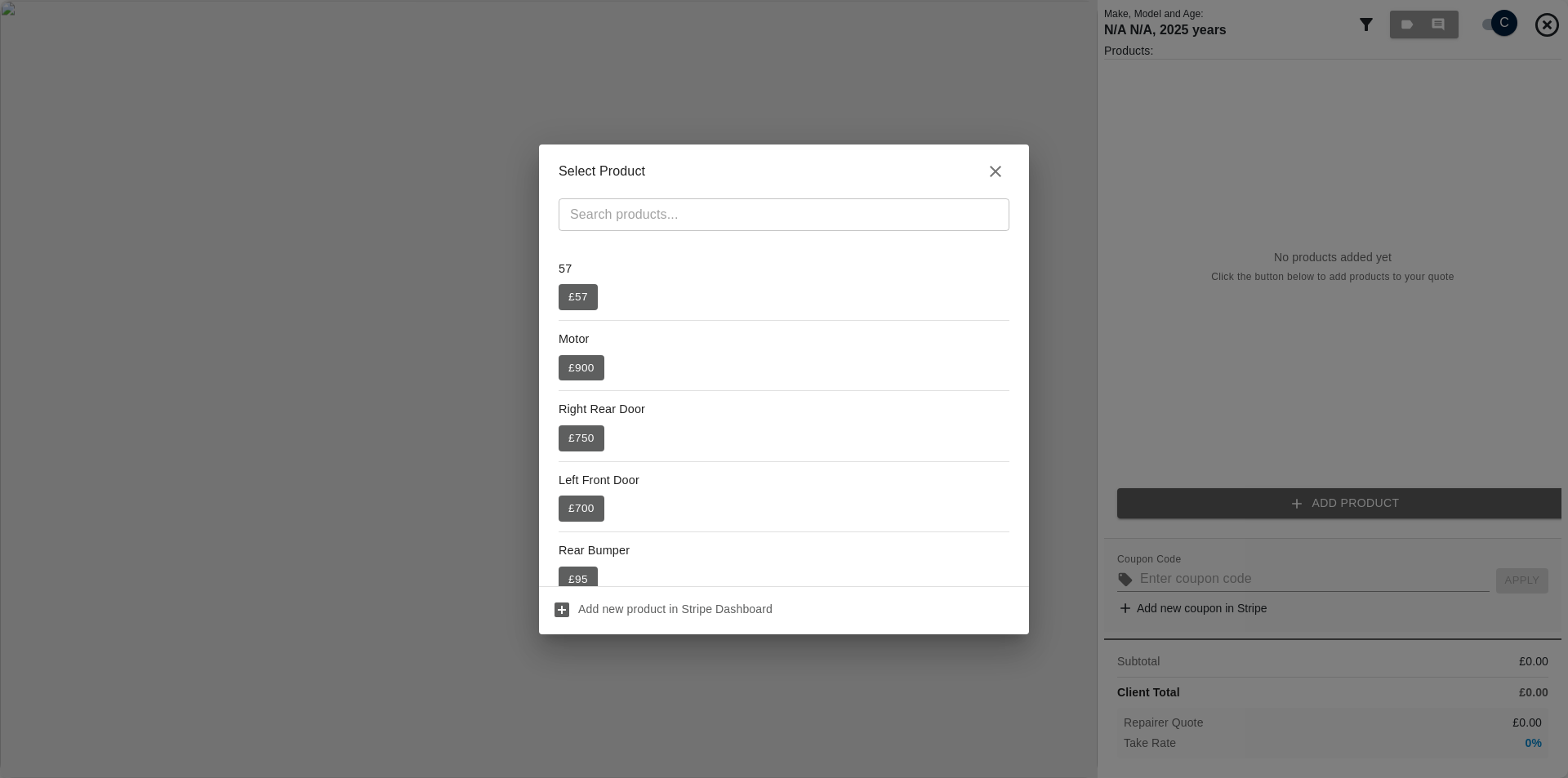
click at [1077, 365] on div "Select Product ​ 57 £ 57 Motor £ 900 Right Rear Door £ 750 Left Front Door £ 70…" at bounding box center [784, 389] width 1568 height 778
